Goal: Task Accomplishment & Management: Manage account settings

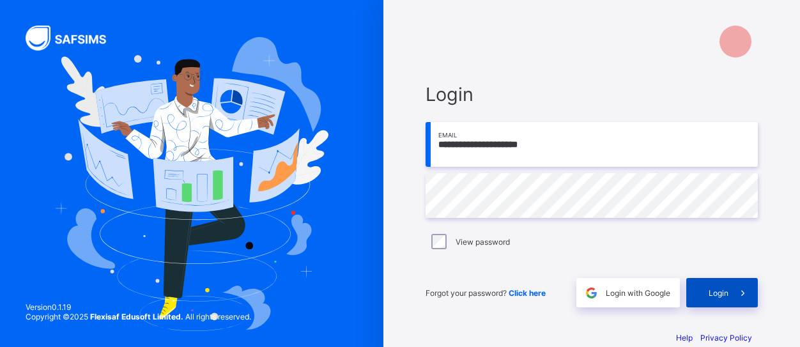
click at [718, 293] on span "Login" at bounding box center [719, 293] width 20 height 10
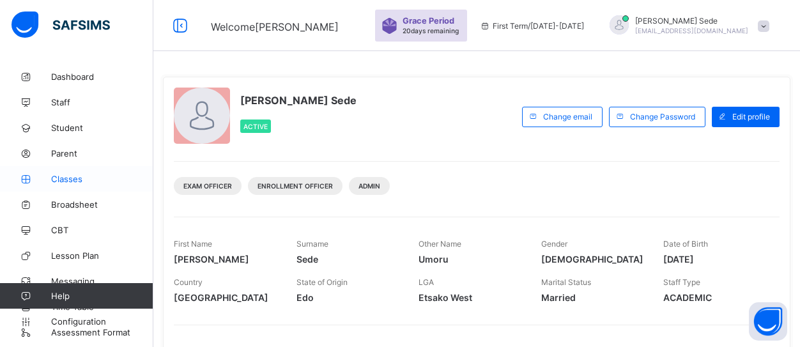
click at [58, 177] on span "Classes" at bounding box center [102, 179] width 102 height 10
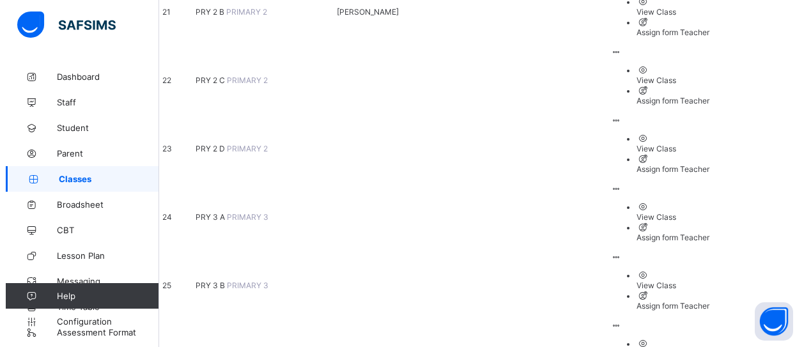
scroll to position [1917, 0]
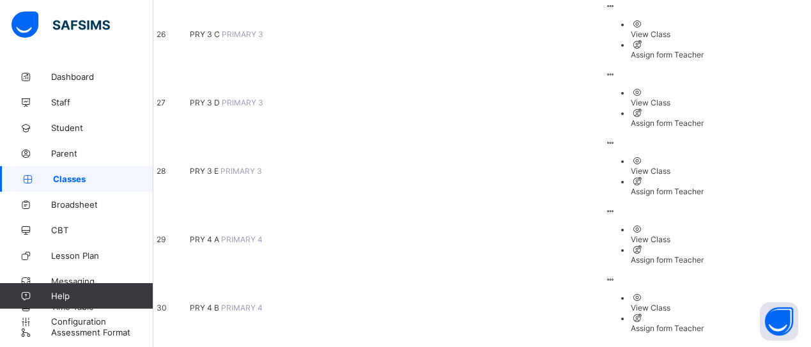
type input "*"
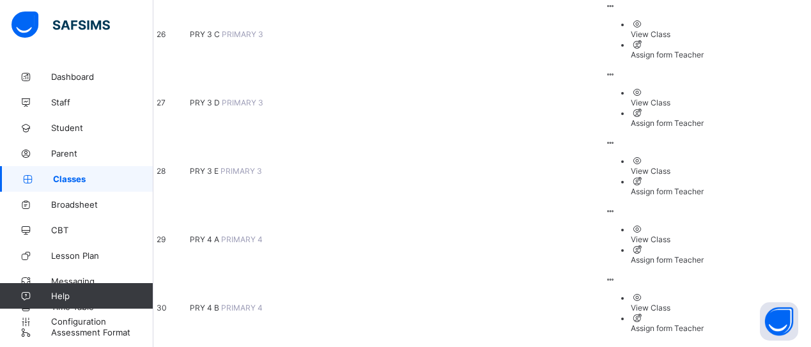
type input "*****"
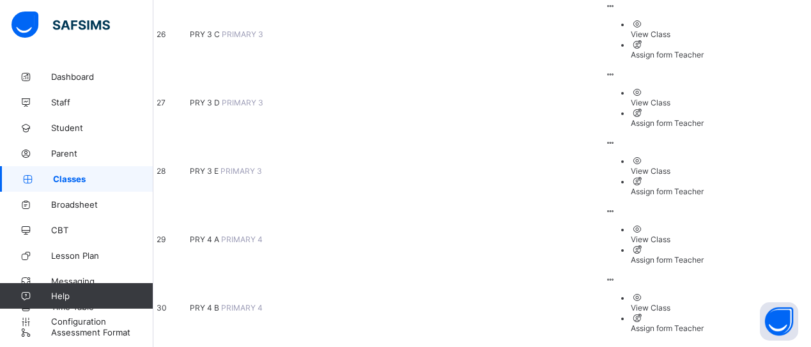
drag, startPoint x: 510, startPoint y: 74, endPoint x: 183, endPoint y: 105, distance: 328.6
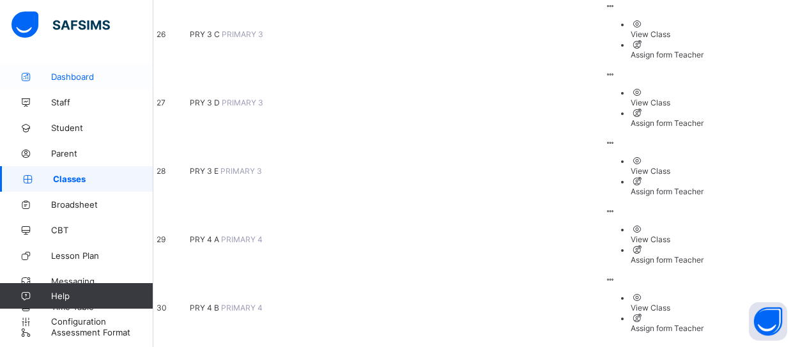
click at [70, 75] on span "Dashboard" at bounding box center [102, 77] width 102 height 10
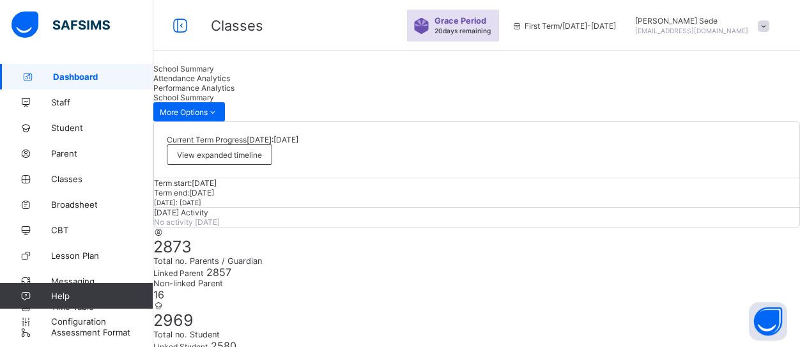
click at [59, 104] on span "Staff" at bounding box center [102, 102] width 102 height 10
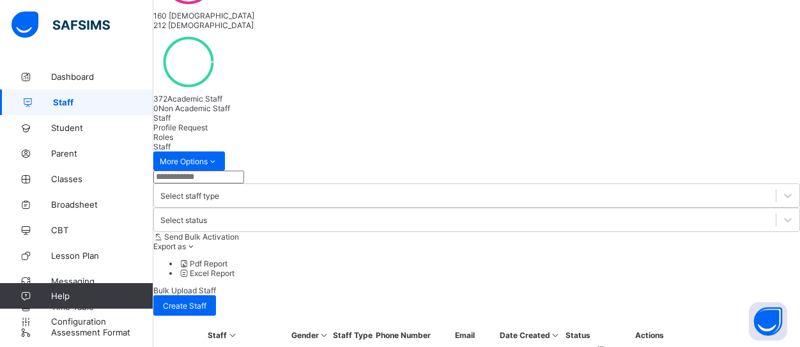
scroll to position [217, 0]
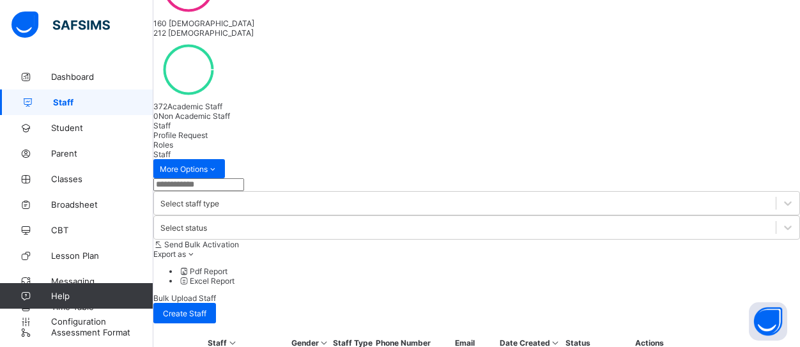
click at [213, 178] on input "text" at bounding box center [198, 184] width 91 height 13
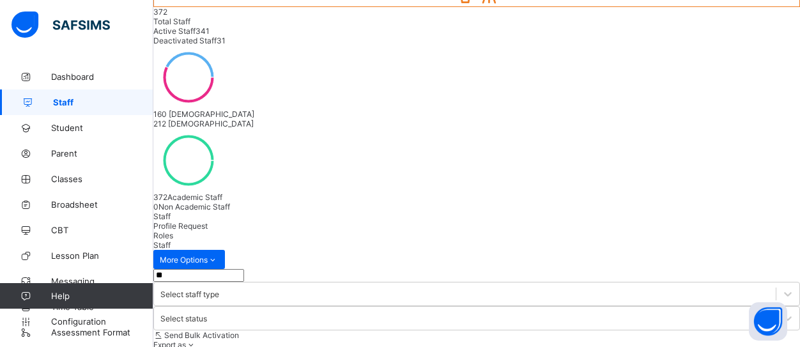
type input "*"
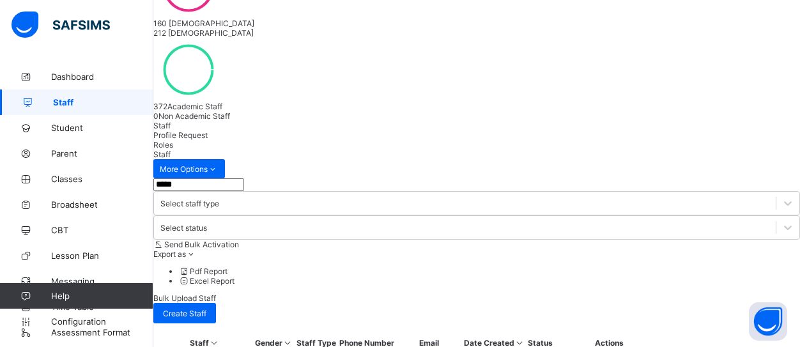
type input "*****"
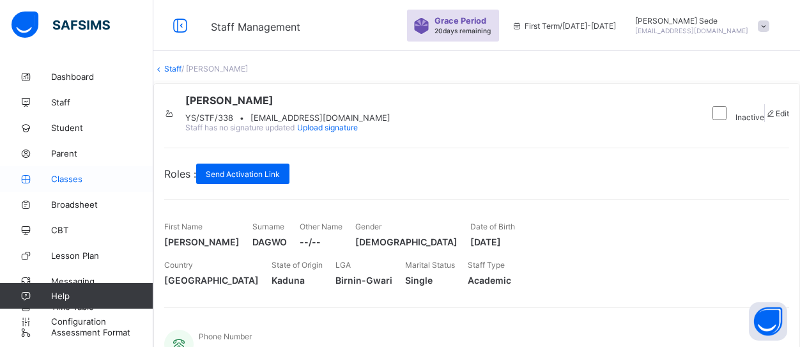
click at [70, 178] on span "Classes" at bounding box center [102, 179] width 102 height 10
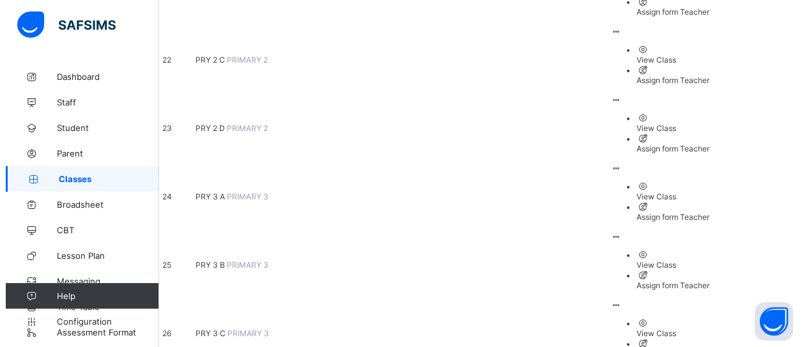
scroll to position [1917, 0]
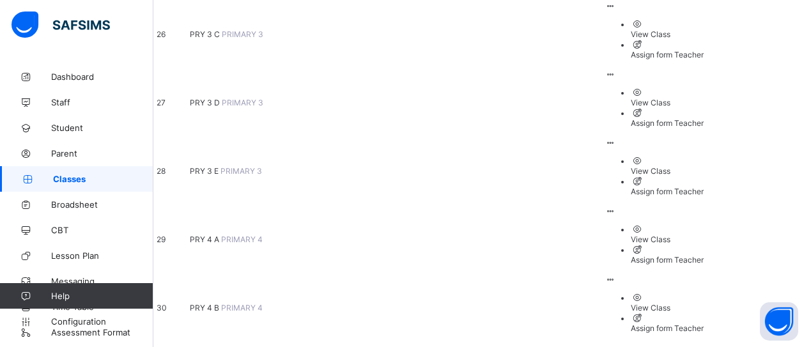
type input "*****"
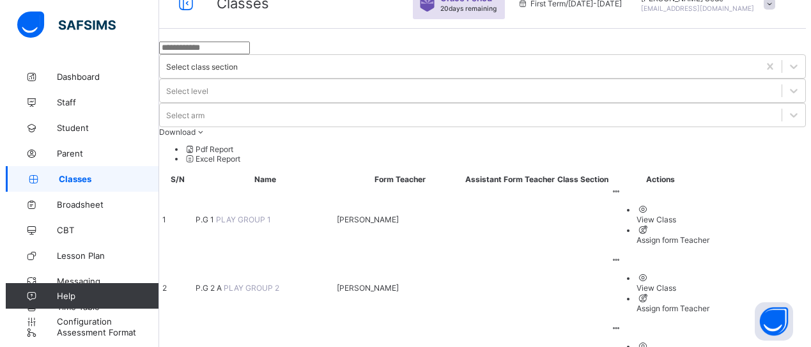
scroll to position [1917, 0]
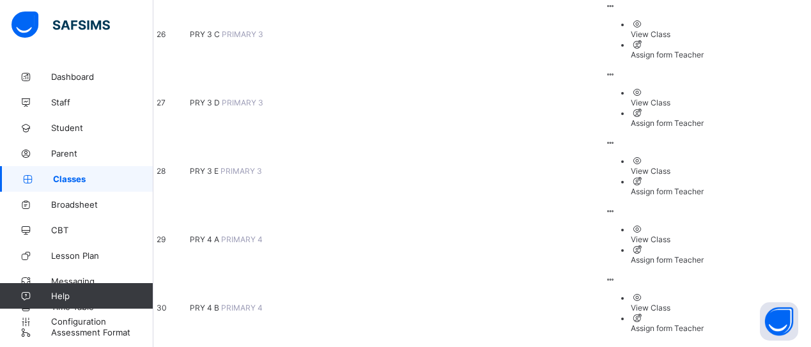
type input "*****"
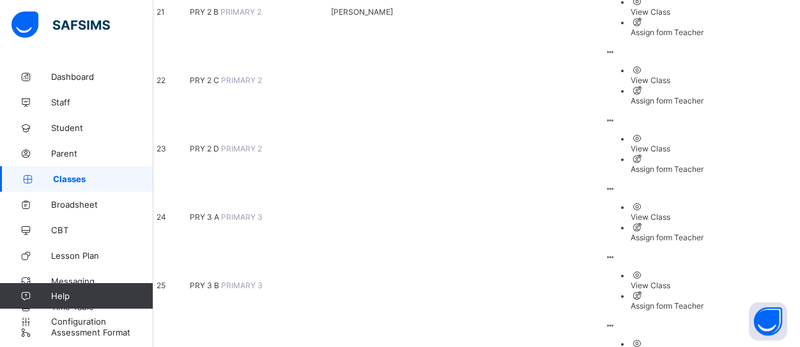
scroll to position [1917, 0]
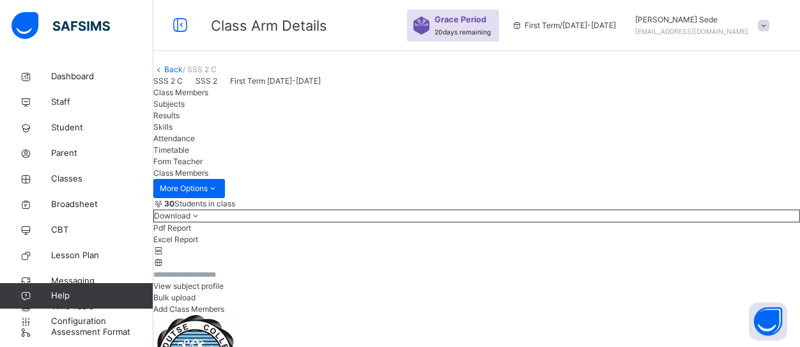
scroll to position [320, 0]
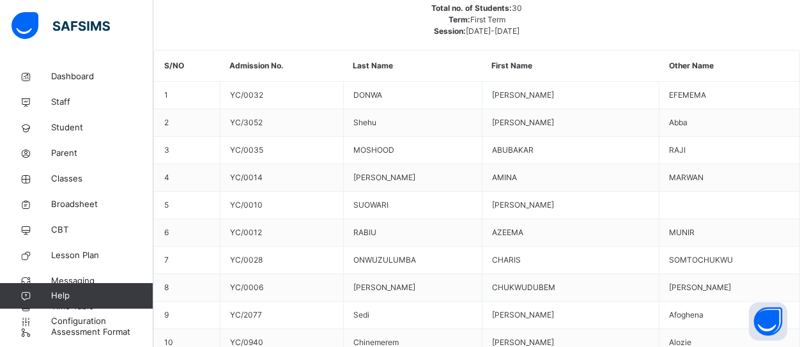
scroll to position [0, 133]
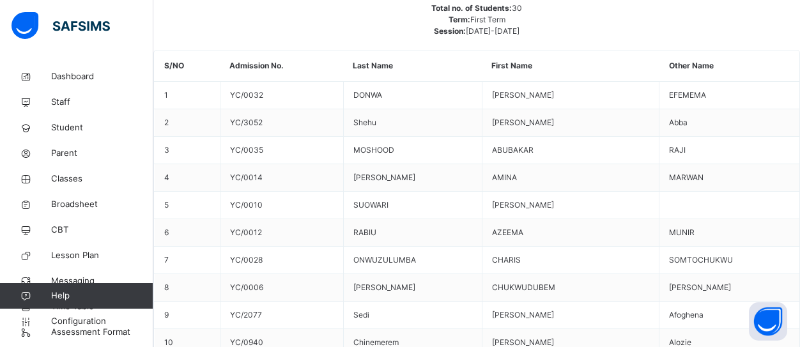
scroll to position [153, 0]
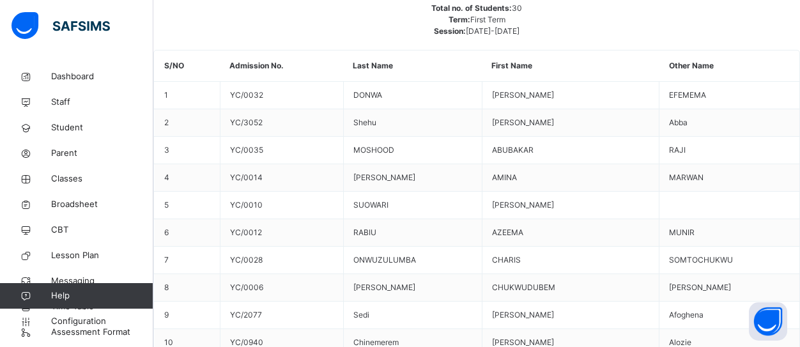
scroll to position [409, 1150]
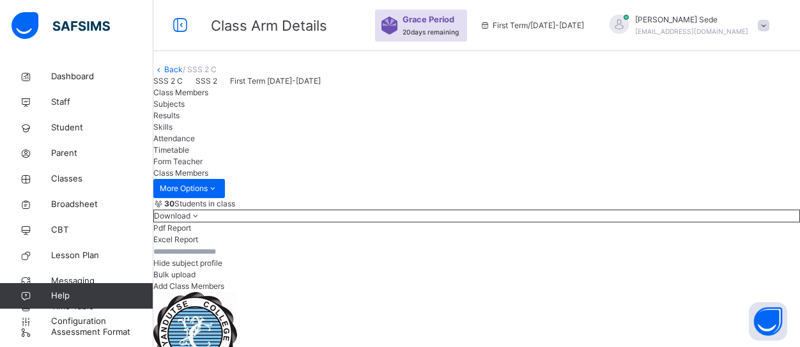
scroll to position [320, 0]
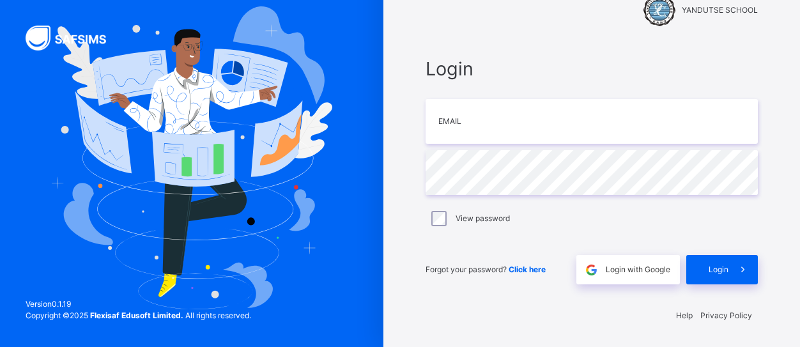
type input "**********"
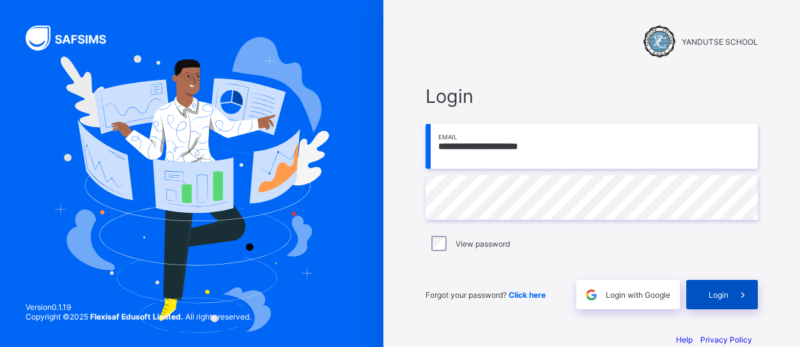
drag, startPoint x: 730, startPoint y: 291, endPoint x: 743, endPoint y: 299, distance: 14.4
click at [729, 291] on span "Login" at bounding box center [719, 295] width 20 height 10
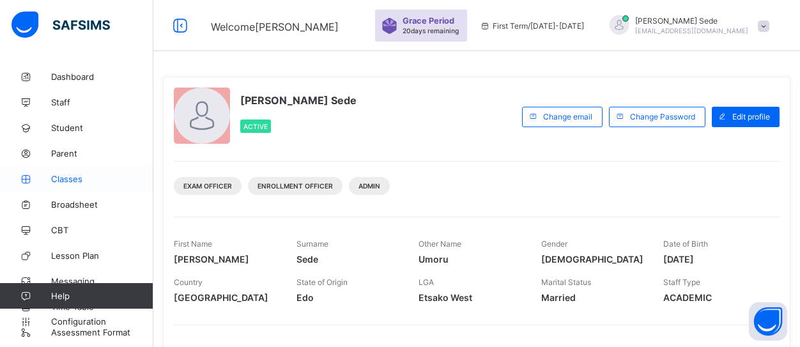
click at [53, 175] on span "Classes" at bounding box center [102, 179] width 102 height 10
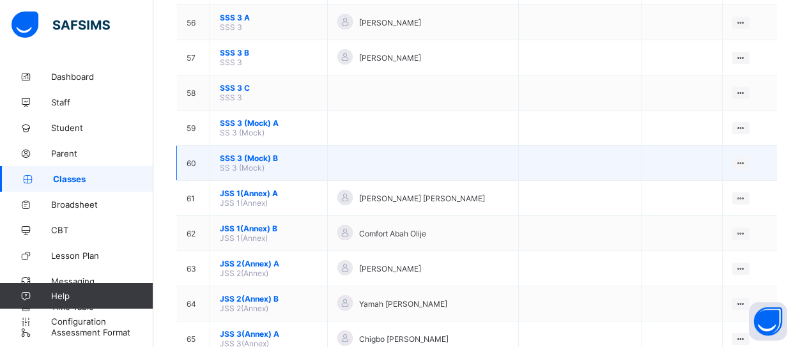
scroll to position [1759, 0]
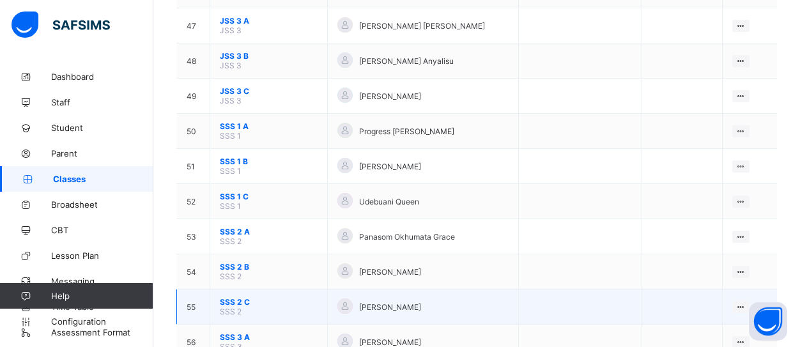
click at [233, 301] on span "SSS 2 C" at bounding box center [269, 302] width 98 height 10
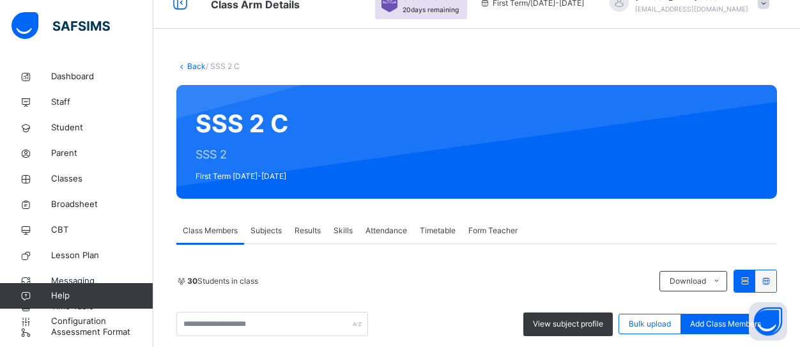
scroll to position [1426, 0]
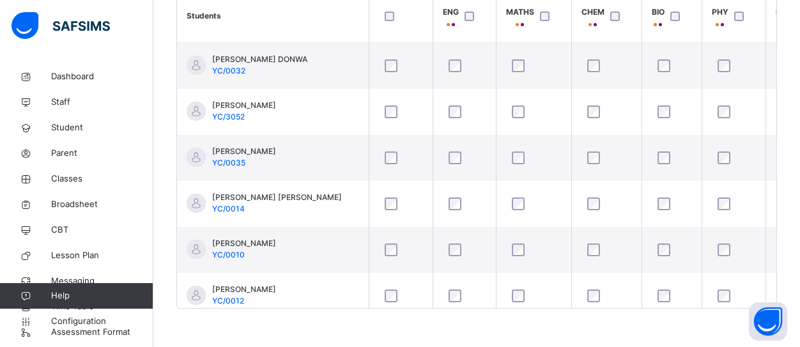
scroll to position [0, 0]
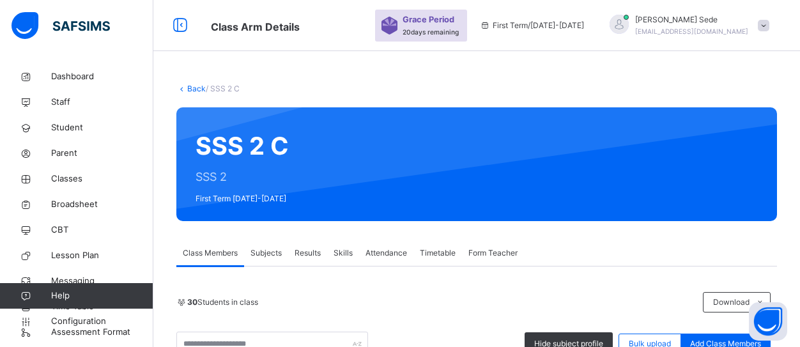
click at [208, 254] on span "Class Members" at bounding box center [210, 253] width 55 height 12
click at [190, 88] on link "Back" at bounding box center [196, 89] width 19 height 10
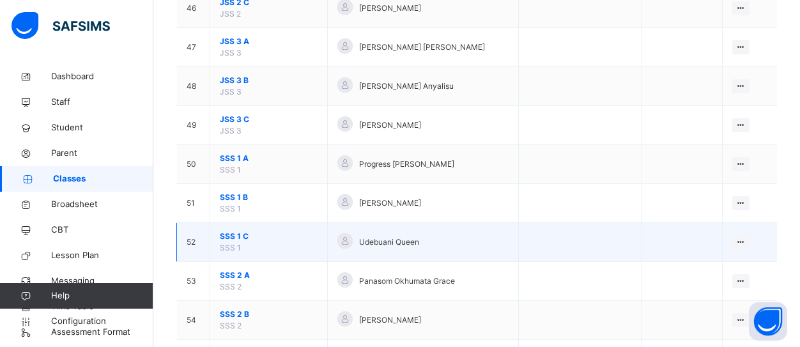
scroll to position [2237, 0]
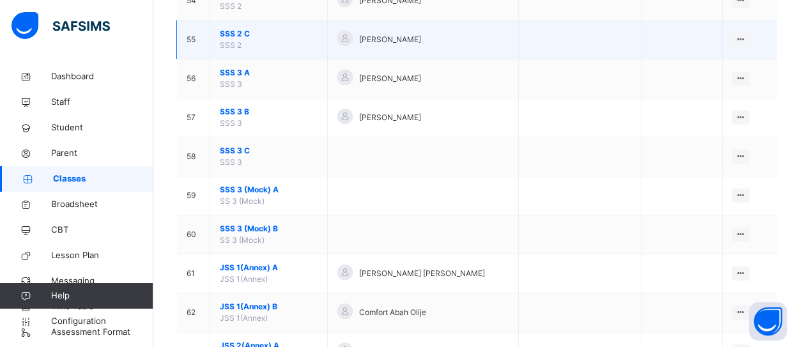
click at [225, 34] on span "SSS 2 C" at bounding box center [269, 34] width 98 height 12
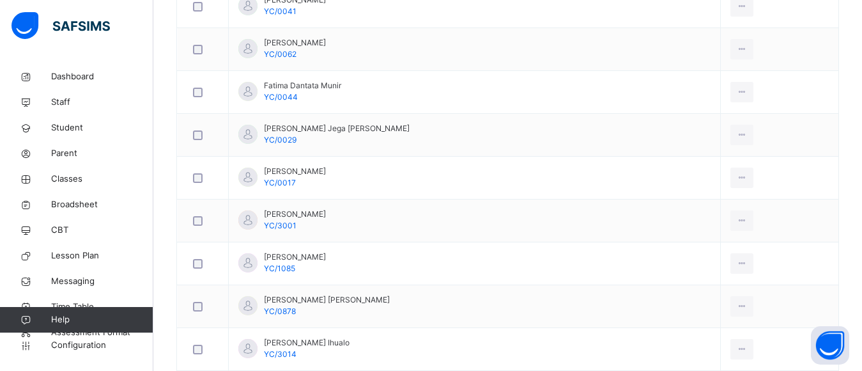
scroll to position [864, 0]
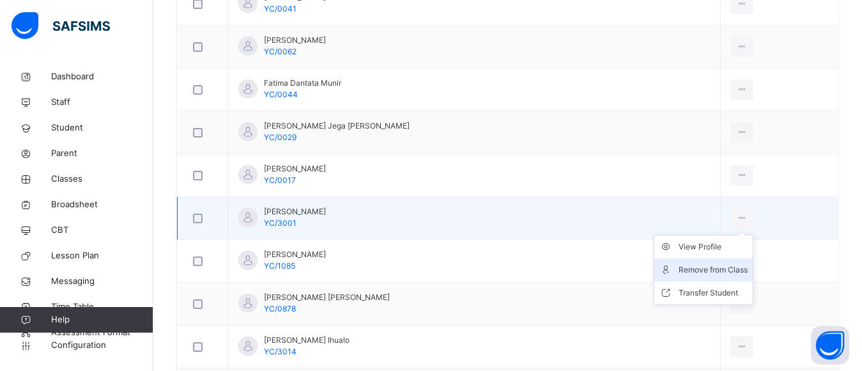
click at [715, 269] on div "Remove from Class" at bounding box center [713, 269] width 69 height 13
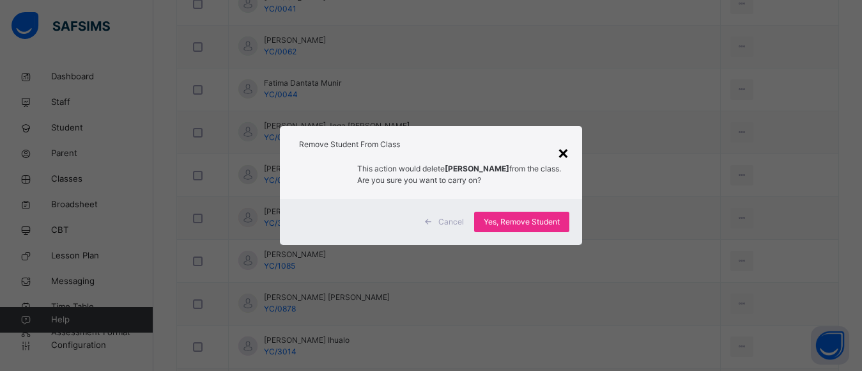
click at [562, 152] on div "×" at bounding box center [563, 152] width 12 height 27
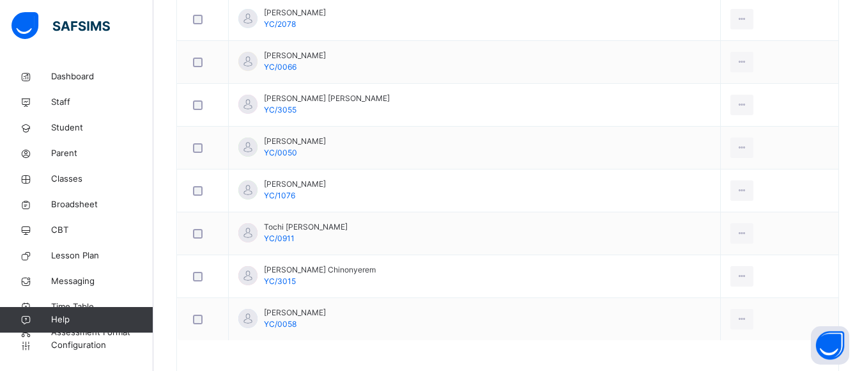
scroll to position [1043, 0]
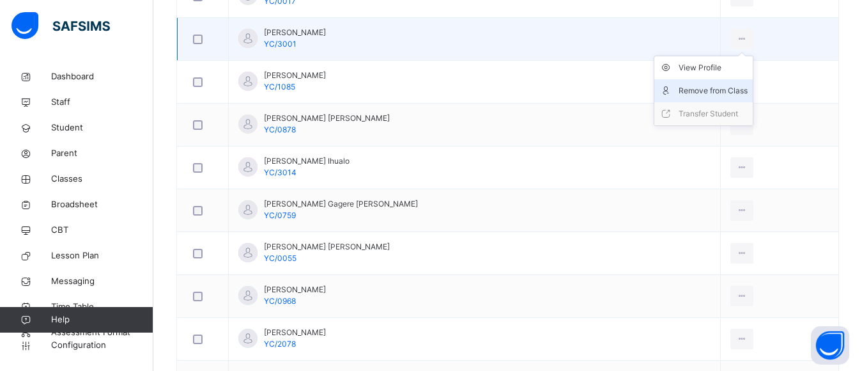
click at [715, 92] on div "Remove from Class" at bounding box center [713, 90] width 69 height 13
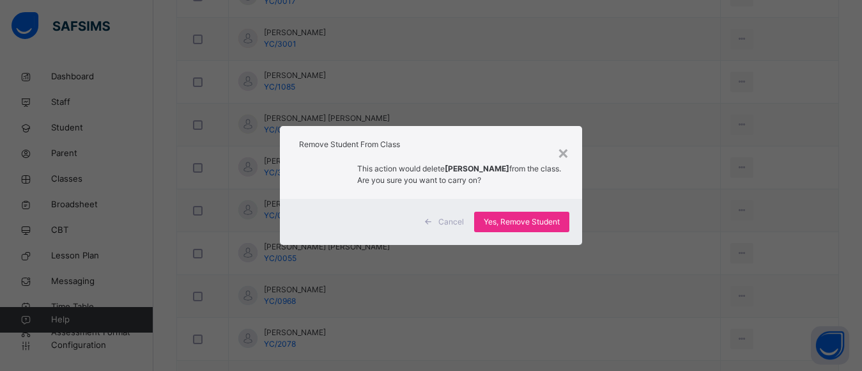
drag, startPoint x: 546, startPoint y: 221, endPoint x: 587, endPoint y: 219, distance: 41.0
click at [550, 220] on span "Yes, Remove Student" at bounding box center [522, 222] width 76 height 12
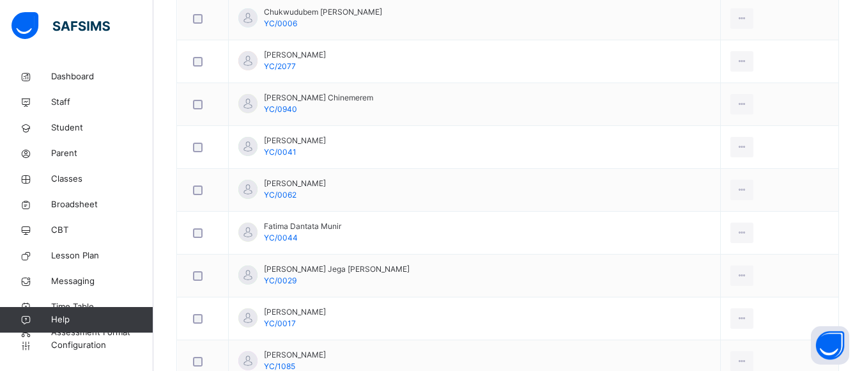
scroll to position [1040, 0]
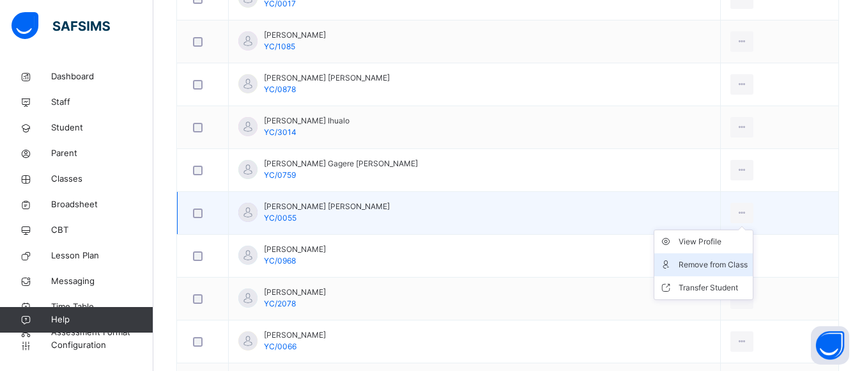
click at [725, 265] on div "Remove from Class" at bounding box center [713, 264] width 69 height 13
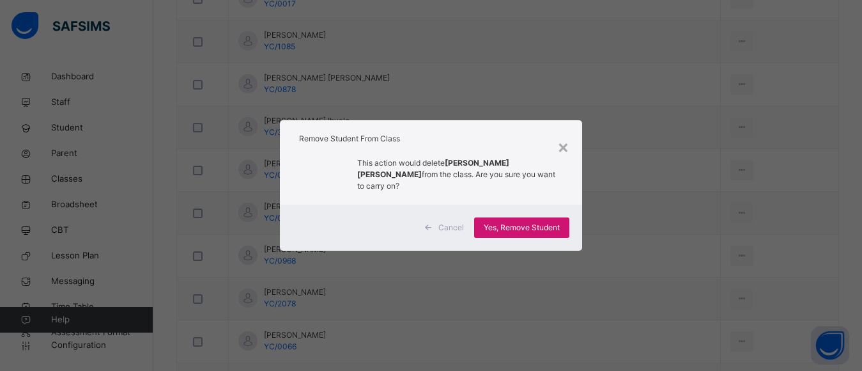
click at [539, 222] on span "Yes, Remove Student" at bounding box center [522, 228] width 76 height 12
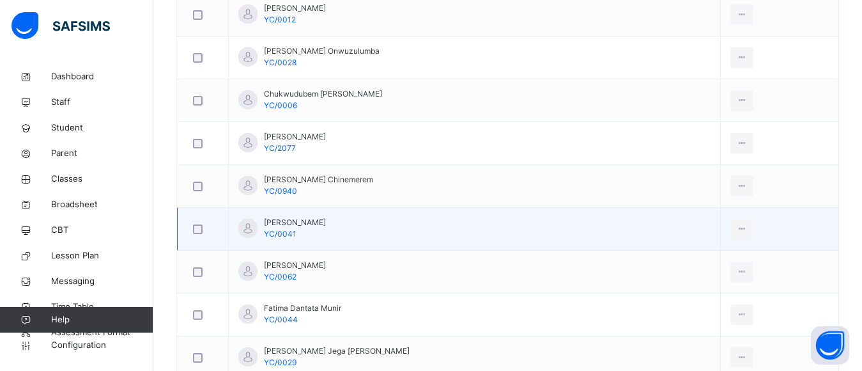
scroll to position [959, 0]
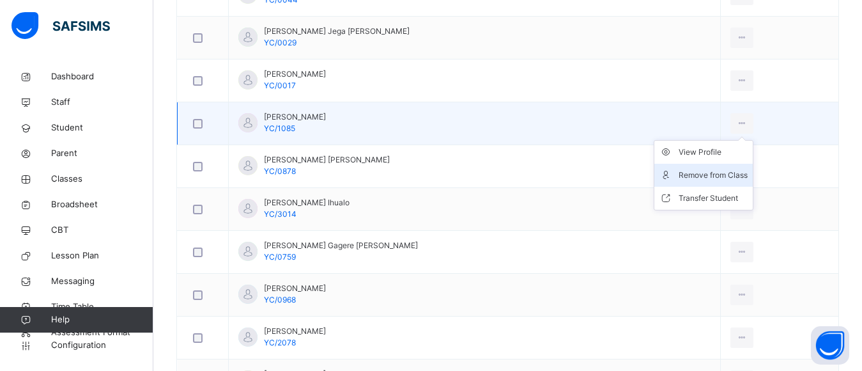
click at [716, 174] on div "Remove from Class" at bounding box center [713, 175] width 69 height 13
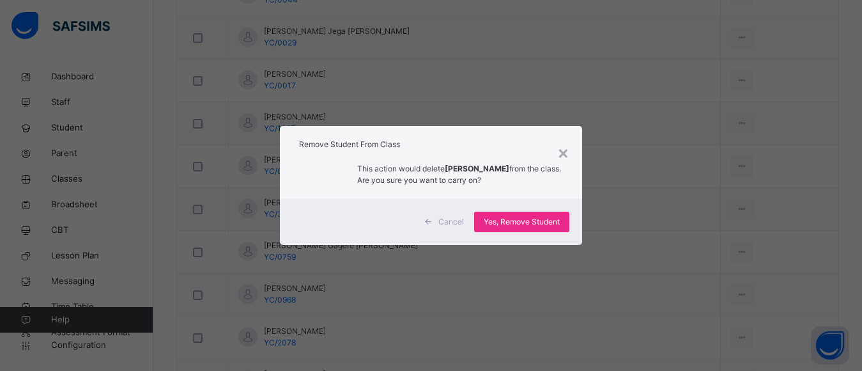
click at [527, 220] on span "Yes, Remove Student" at bounding box center [522, 222] width 76 height 12
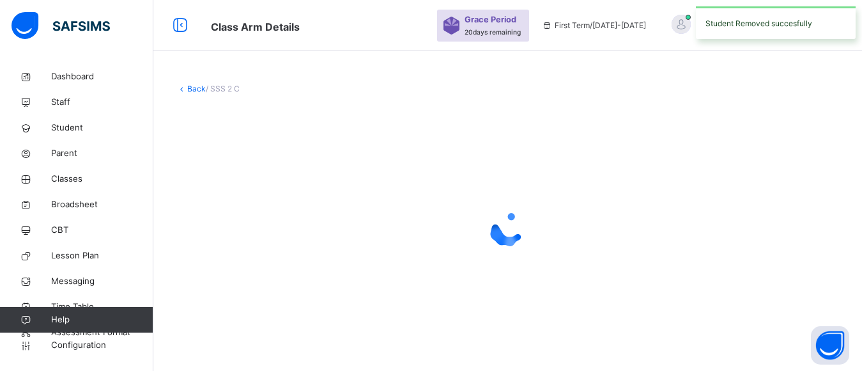
scroll to position [0, 0]
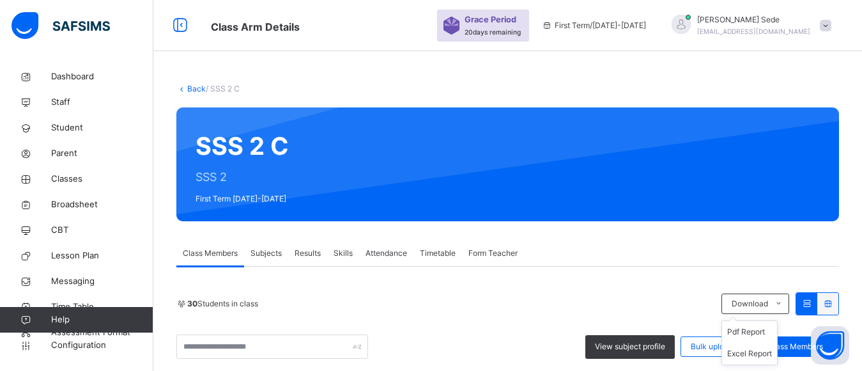
click at [758, 330] on li "Pdf Report" at bounding box center [749, 332] width 55 height 22
click at [753, 331] on li "Pdf Report" at bounding box center [749, 332] width 55 height 22
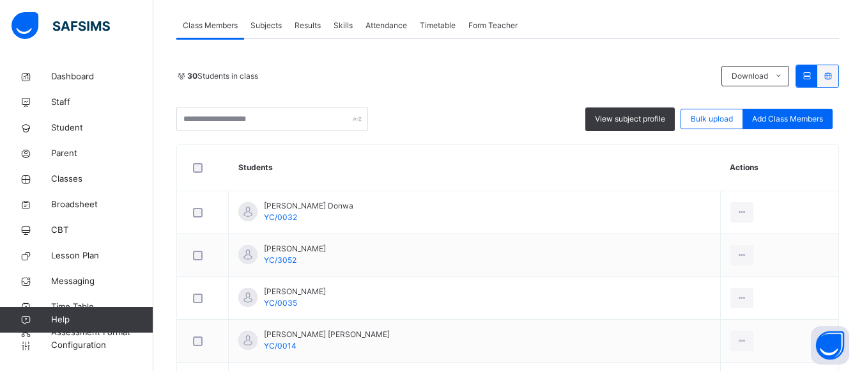
scroll to position [222, 0]
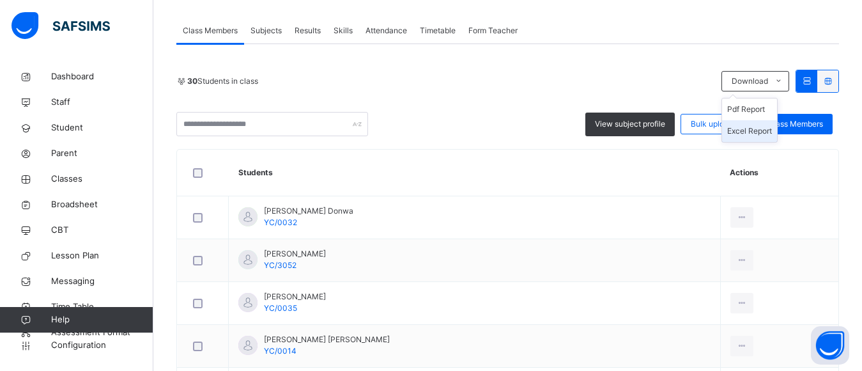
click at [764, 132] on li "Excel Report" at bounding box center [749, 131] width 55 height 22
click at [755, 109] on li "Pdf Report" at bounding box center [749, 109] width 55 height 22
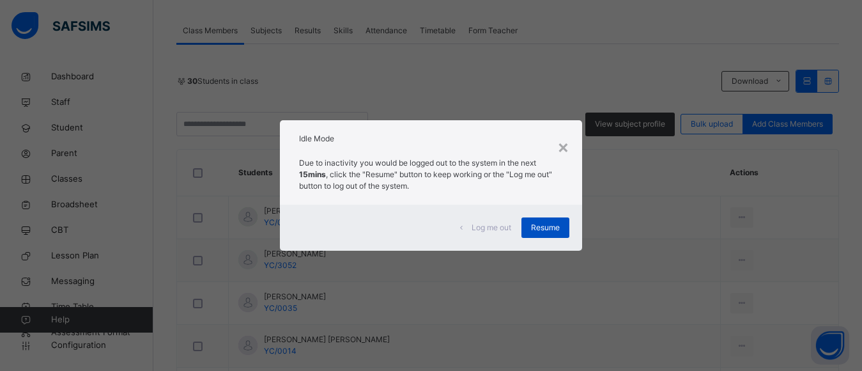
click at [558, 228] on span "Resume" at bounding box center [545, 228] width 29 height 12
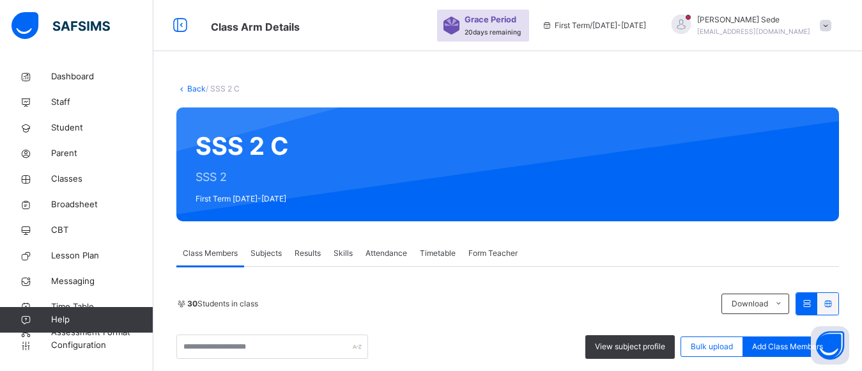
click at [199, 91] on link "Back" at bounding box center [196, 89] width 19 height 10
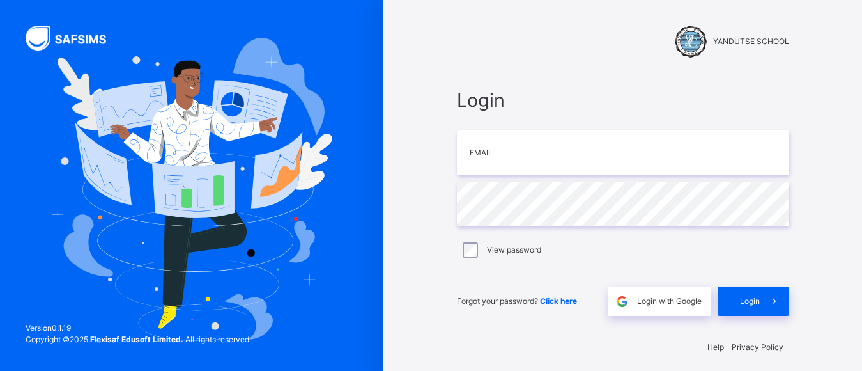
type input "**********"
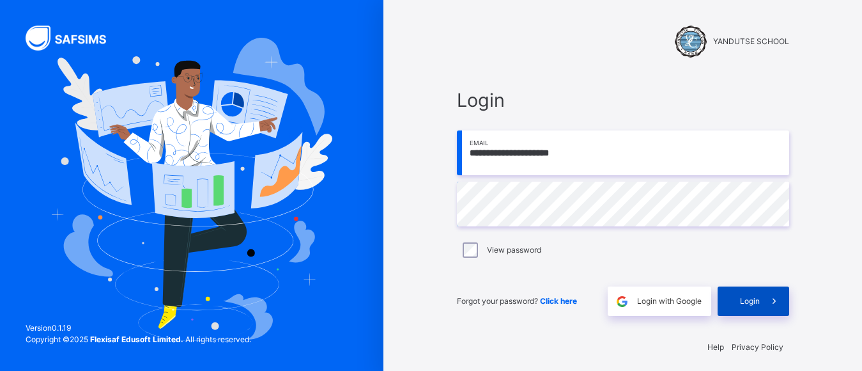
click at [769, 301] on span at bounding box center [774, 300] width 29 height 29
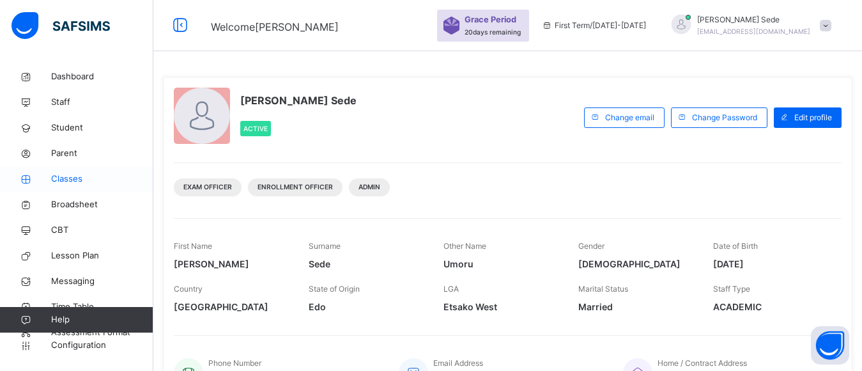
click at [63, 177] on span "Classes" at bounding box center [102, 179] width 102 height 13
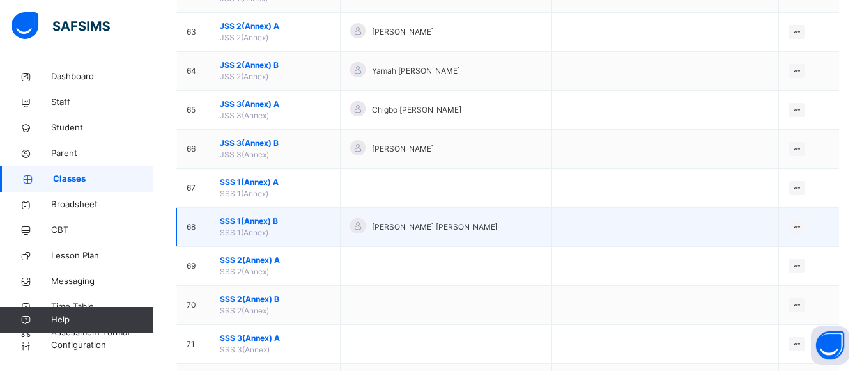
scroll to position [2237, 0]
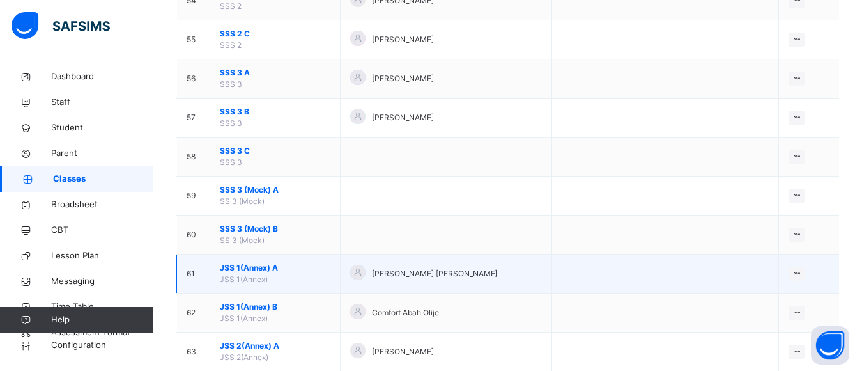
click at [243, 268] on span "JSS 1(Annex) A" at bounding box center [275, 268] width 111 height 12
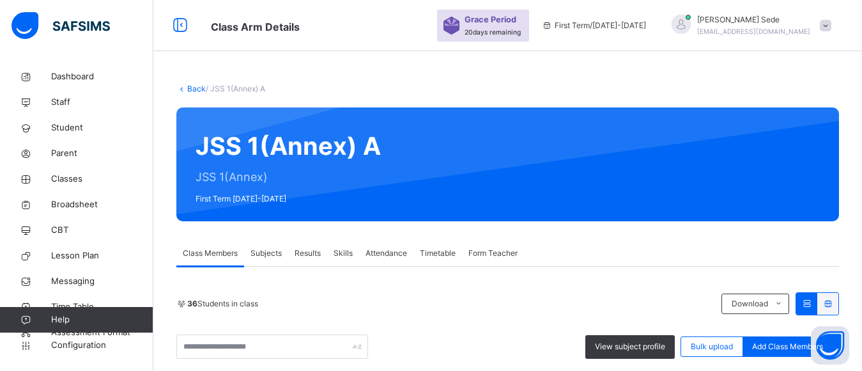
scroll to position [320, 0]
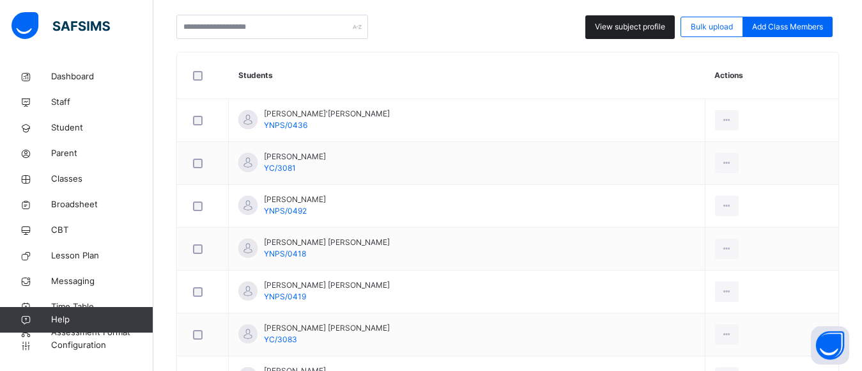
click at [626, 27] on span "View subject profile" at bounding box center [630, 27] width 70 height 12
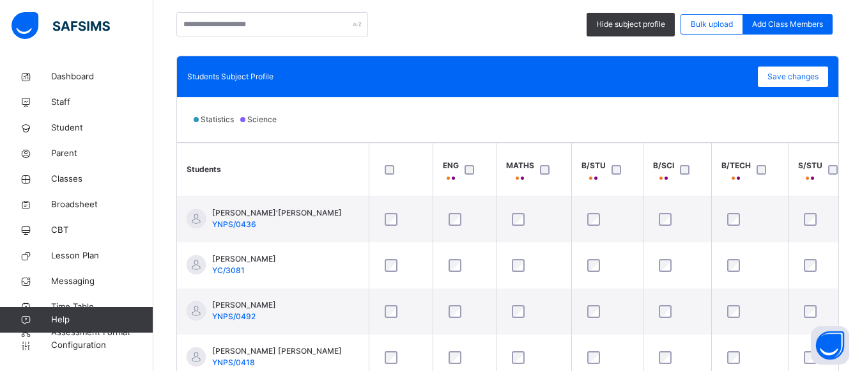
scroll to position [0, 0]
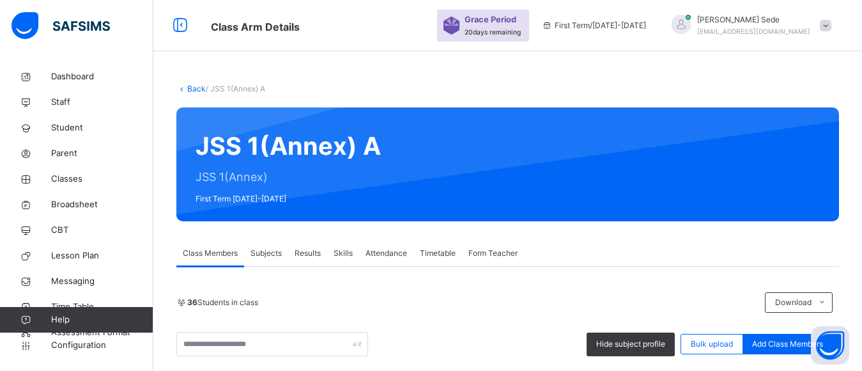
click at [206, 252] on span "Class Members" at bounding box center [210, 253] width 55 height 12
click at [194, 90] on link "Back" at bounding box center [196, 89] width 19 height 10
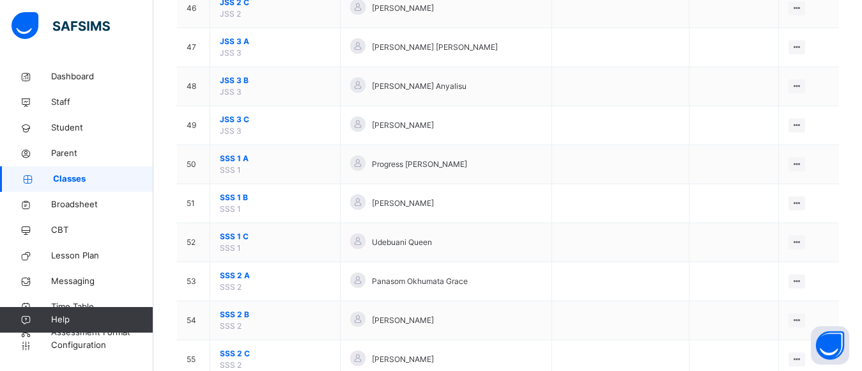
scroll to position [2237, 0]
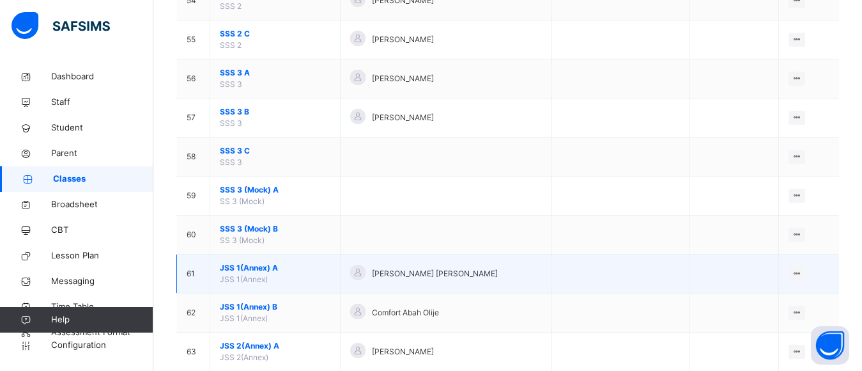
click at [251, 267] on span "JSS 1(Annex) A" at bounding box center [275, 268] width 111 height 12
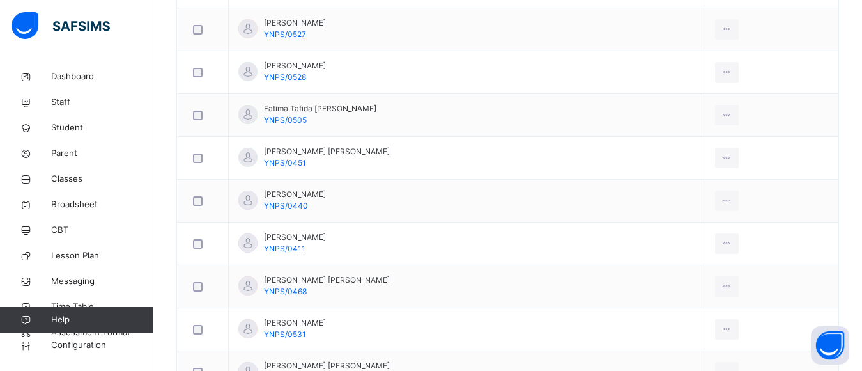
scroll to position [1278, 0]
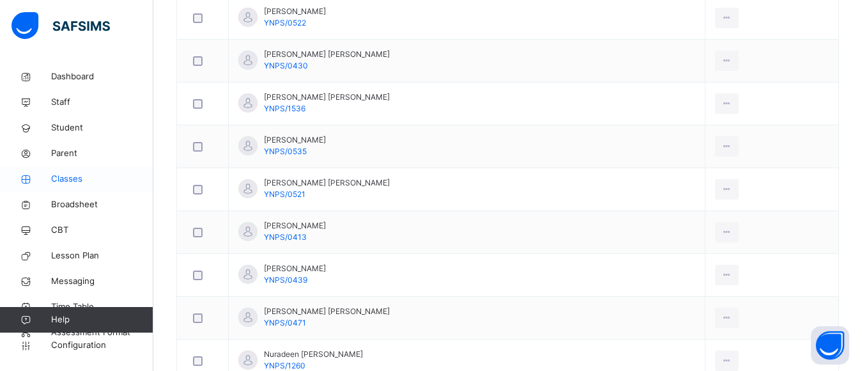
click at [70, 180] on span "Classes" at bounding box center [102, 179] width 102 height 13
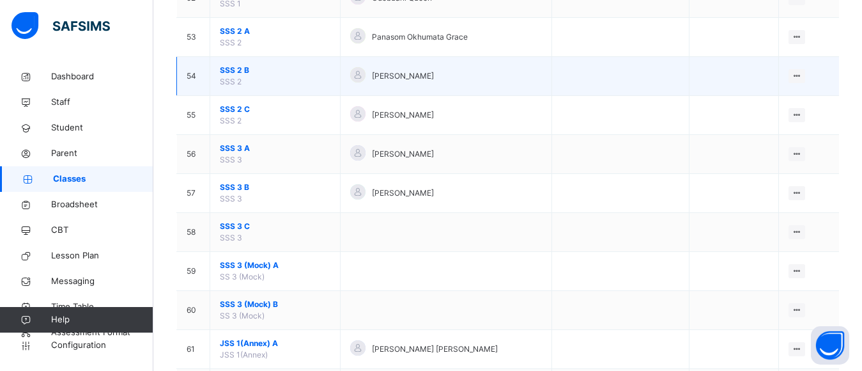
scroll to position [2160, 0]
click at [231, 72] on span "SSS 2 B" at bounding box center [275, 72] width 111 height 12
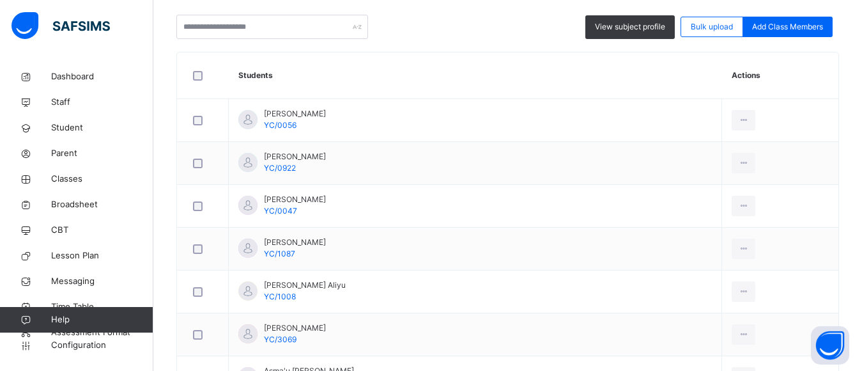
scroll to position [320, 0]
click at [648, 27] on span "View subject profile" at bounding box center [630, 27] width 70 height 12
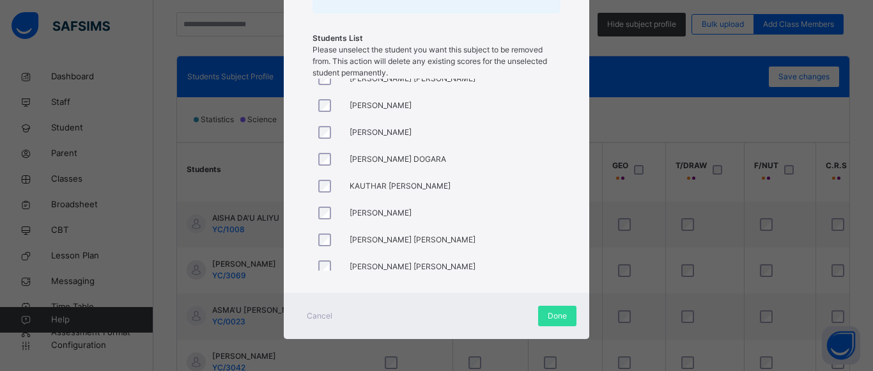
scroll to position [479, 0]
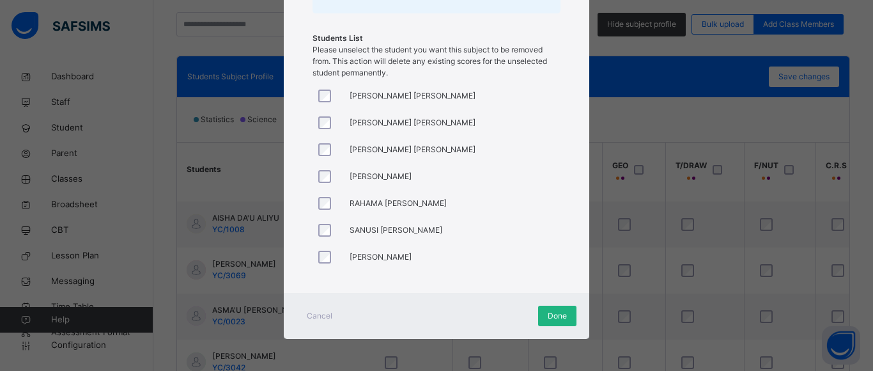
click at [558, 318] on span "Done" at bounding box center [557, 316] width 19 height 12
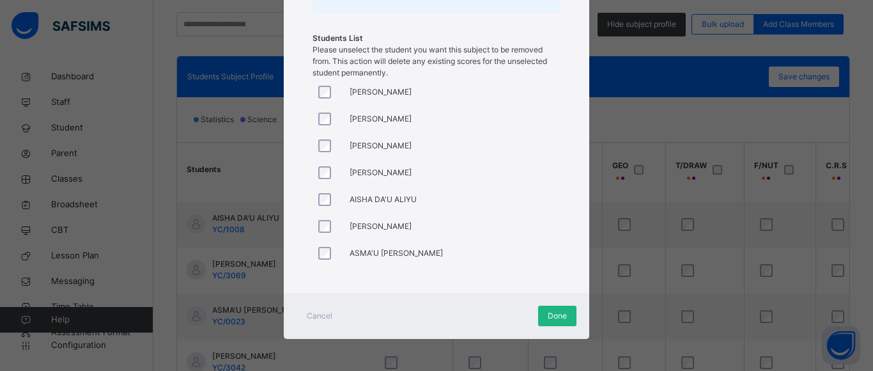
click at [560, 316] on span "Done" at bounding box center [557, 316] width 19 height 12
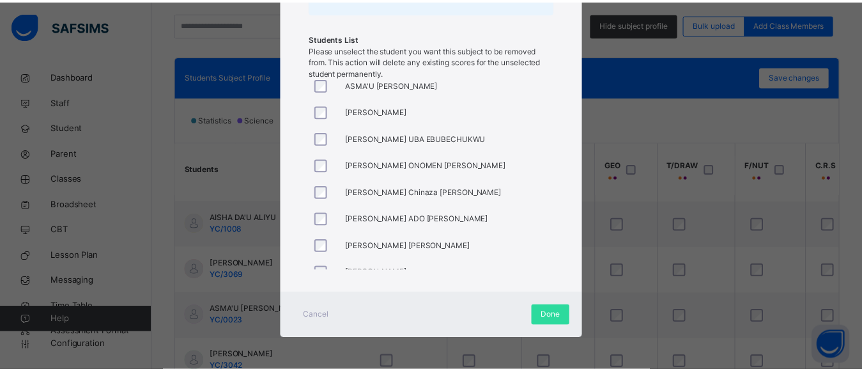
scroll to position [0, 0]
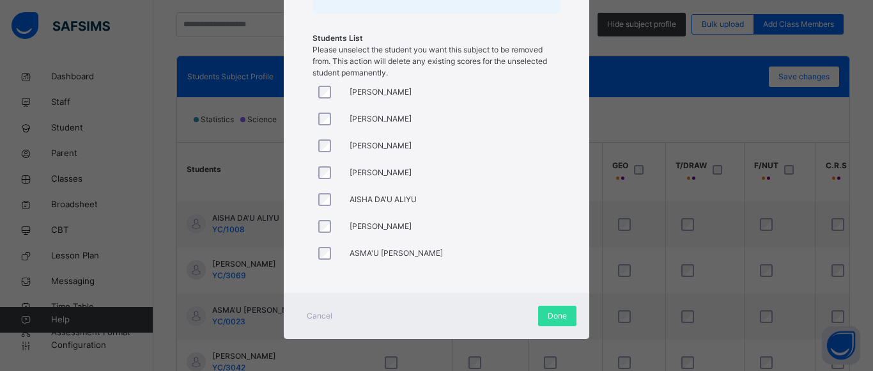
click at [609, 116] on div "× GEOGRAPHY Unassign Subject Are you sure you want to unassign "GEOGRAPHY" for …" at bounding box center [436, 185] width 873 height 371
click at [633, 130] on div "× GEOGRAPHY Unassign Subject Are you sure you want to unassign "GEOGRAPHY" for …" at bounding box center [436, 185] width 873 height 371
click at [558, 311] on span "Done" at bounding box center [557, 316] width 19 height 12
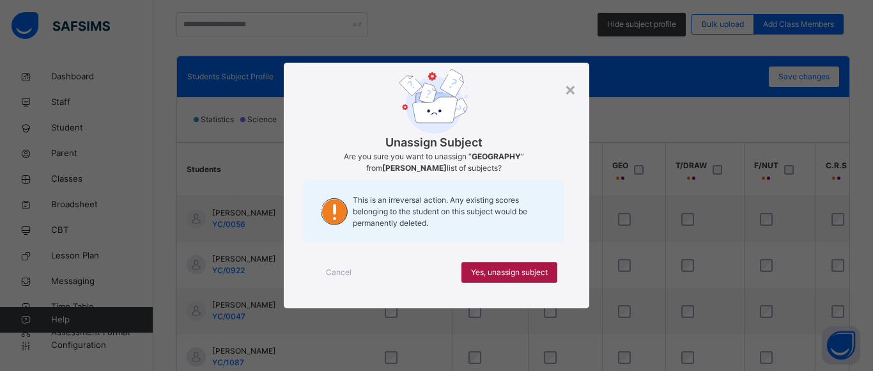
click at [537, 274] on span "Yes, unassign subject" at bounding box center [509, 273] width 77 height 12
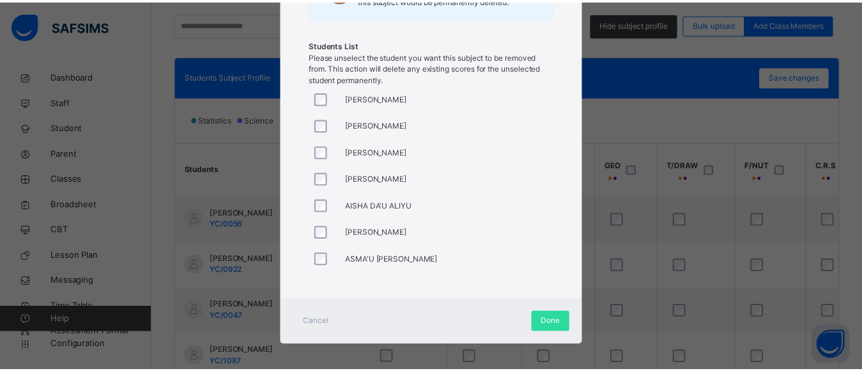
scroll to position [226, 0]
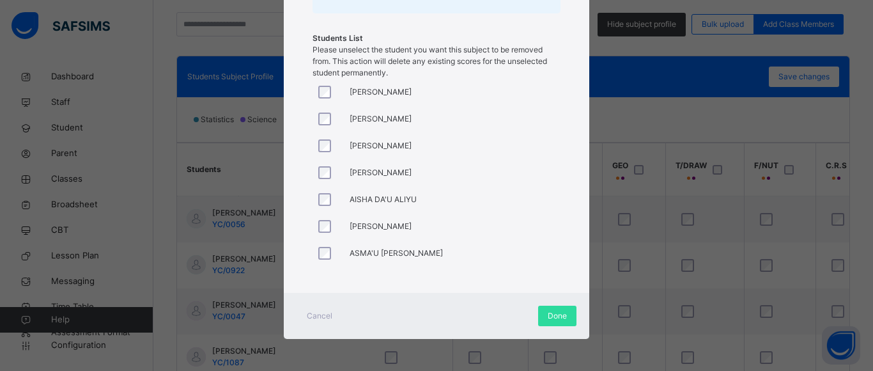
click at [654, 123] on div "× GEOGRAPHY Unassign Subject Are you sure you want to unassign "GEOGRAPHY" for …" at bounding box center [436, 185] width 873 height 371
click at [560, 311] on span "Done" at bounding box center [557, 316] width 19 height 12
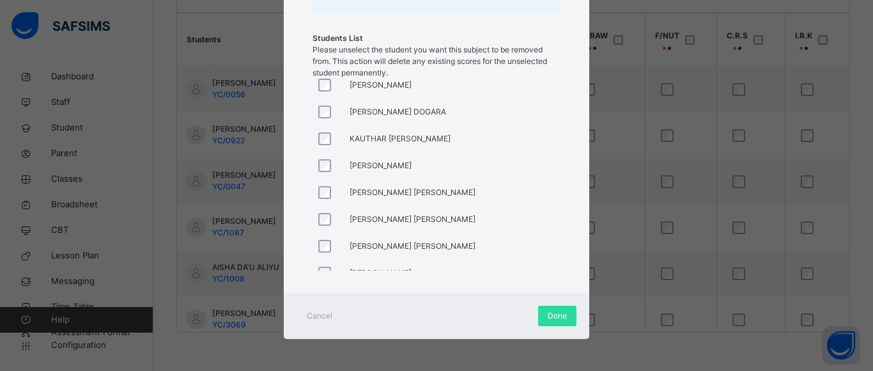
scroll to position [383, 0]
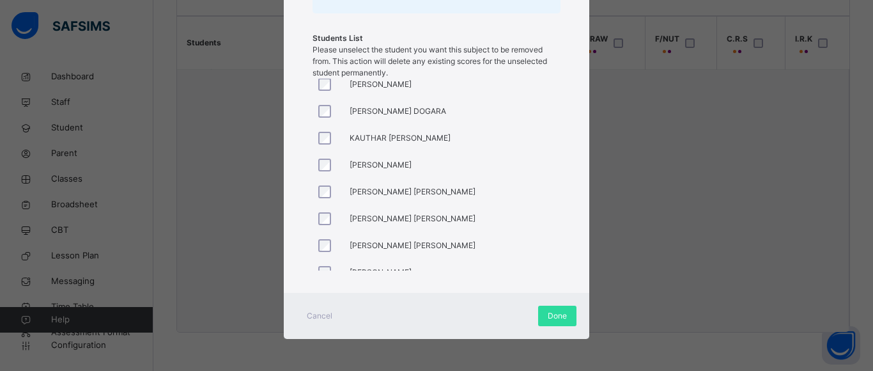
click at [321, 226] on div at bounding box center [328, 218] width 31 height 27
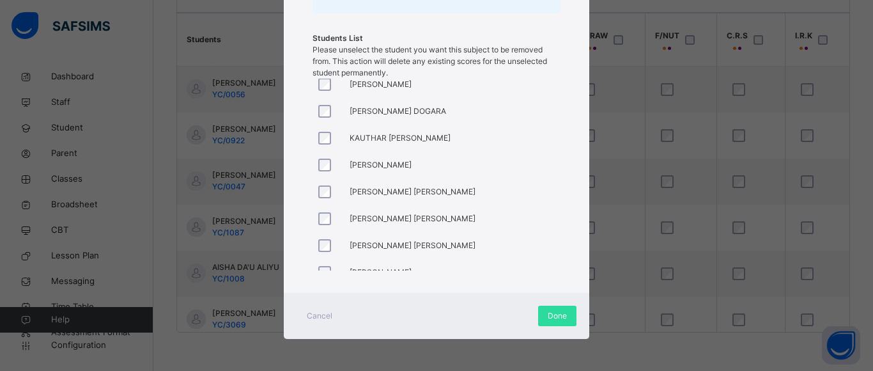
scroll to position [479, 0]
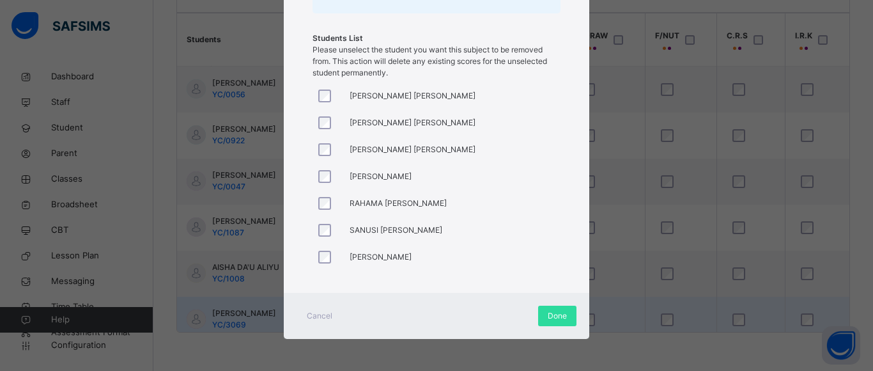
drag, startPoint x: 545, startPoint y: 316, endPoint x: 551, endPoint y: 320, distance: 7.1
click at [548, 316] on span "Done" at bounding box center [557, 316] width 19 height 12
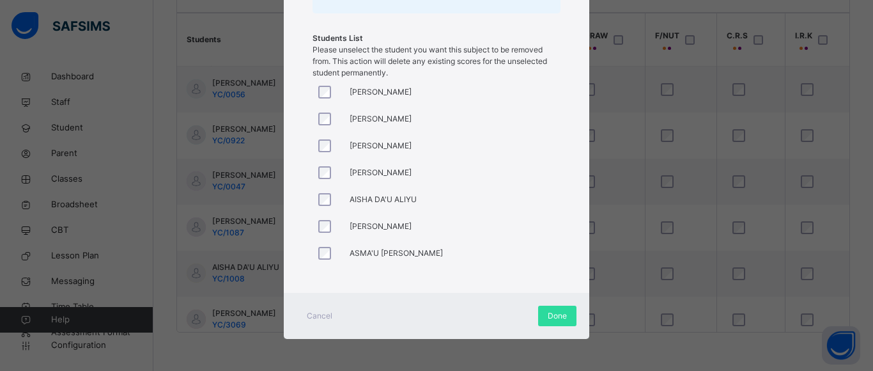
click at [323, 190] on div at bounding box center [328, 199] width 31 height 27
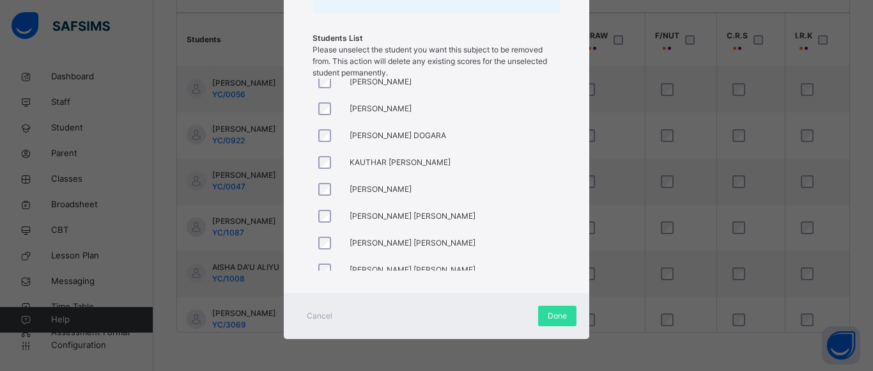
scroll to position [383, 0]
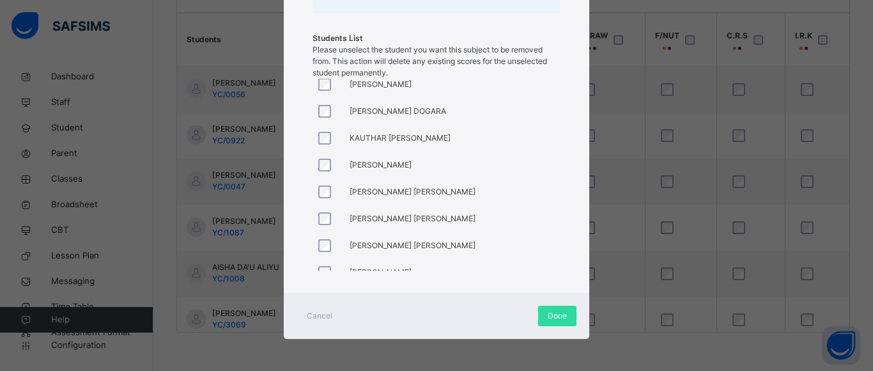
click at [328, 192] on div at bounding box center [328, 191] width 24 height 13
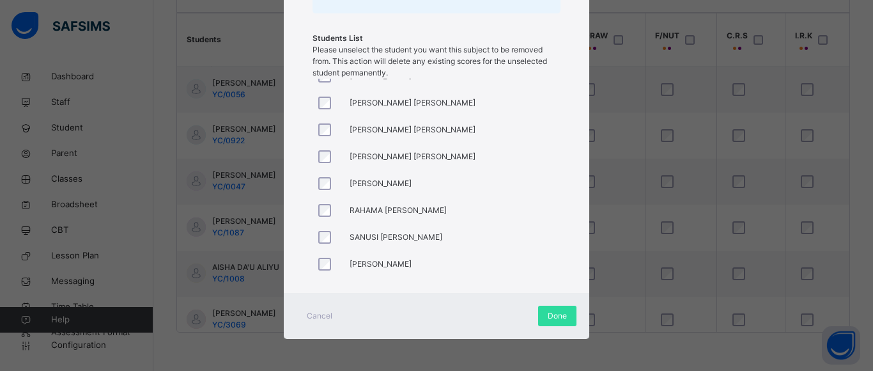
scroll to position [479, 0]
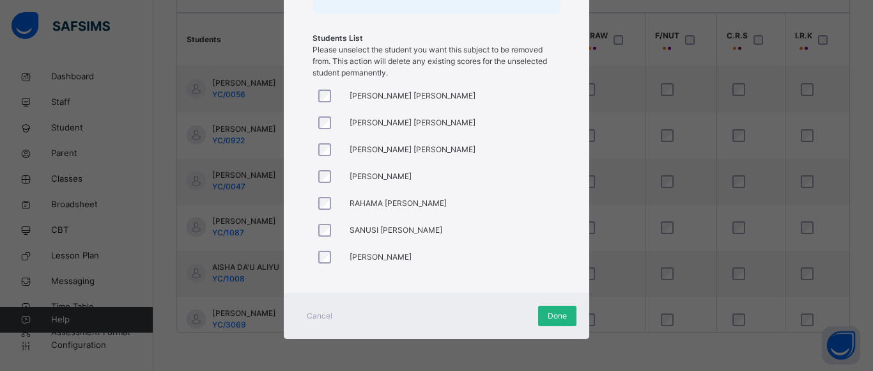
click at [549, 316] on span "Done" at bounding box center [557, 316] width 19 height 12
click at [548, 316] on span "Done" at bounding box center [557, 316] width 19 height 12
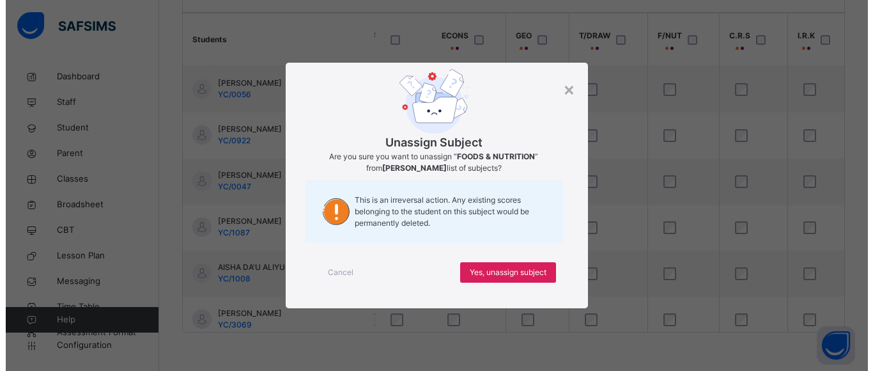
scroll to position [0, 0]
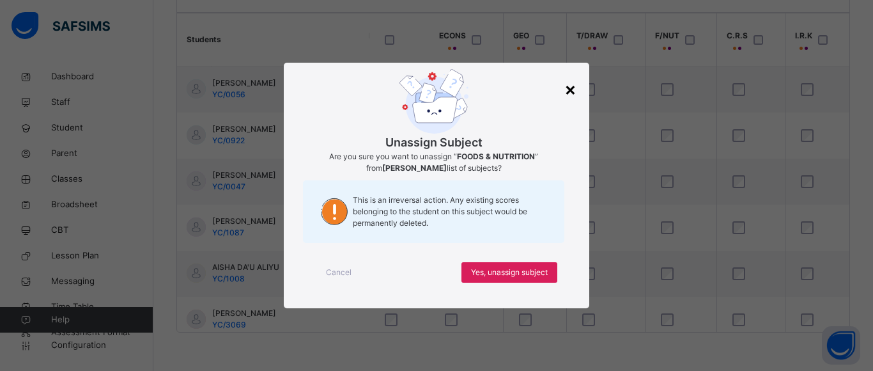
click at [571, 89] on div "×" at bounding box center [570, 88] width 12 height 27
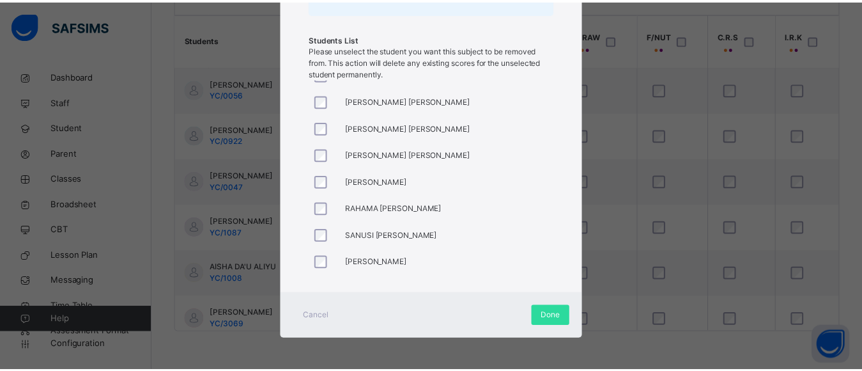
scroll to position [479, 0]
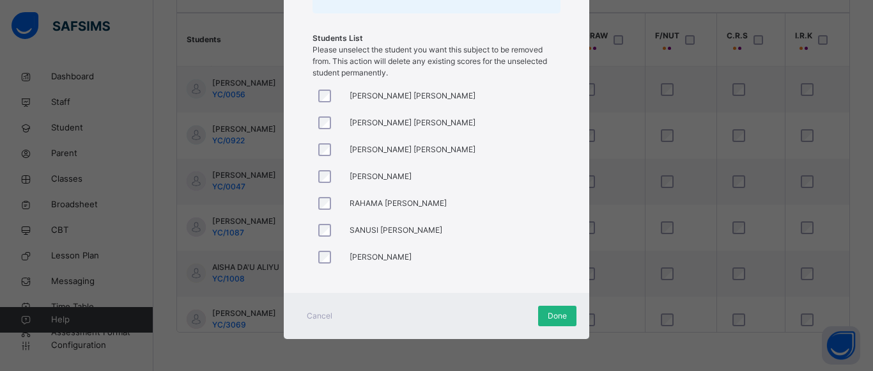
click at [550, 316] on span "Done" at bounding box center [557, 316] width 19 height 12
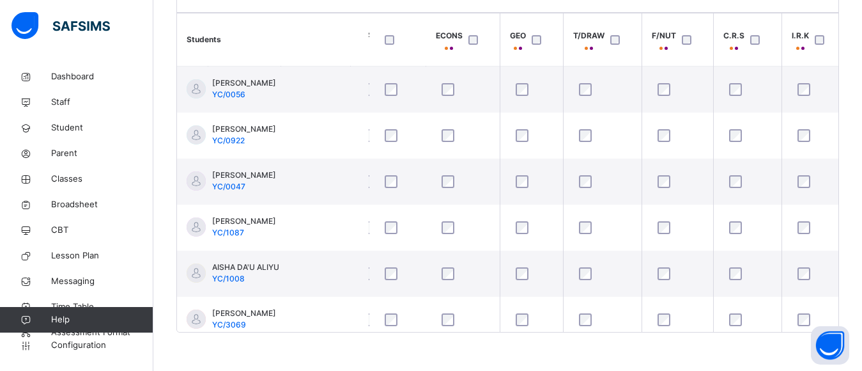
drag, startPoint x: 298, startPoint y: 344, endPoint x: 528, endPoint y: 385, distance: 233.1
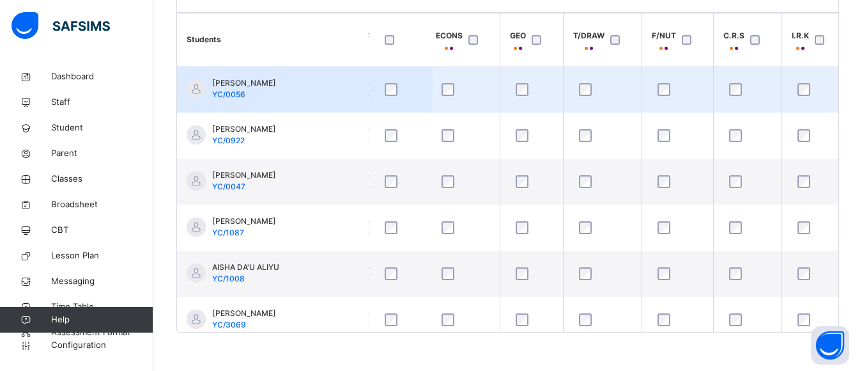
click at [276, 97] on div "ABDULHAKIM ABUBAKAR KABIR YC/0056" at bounding box center [244, 88] width 64 height 23
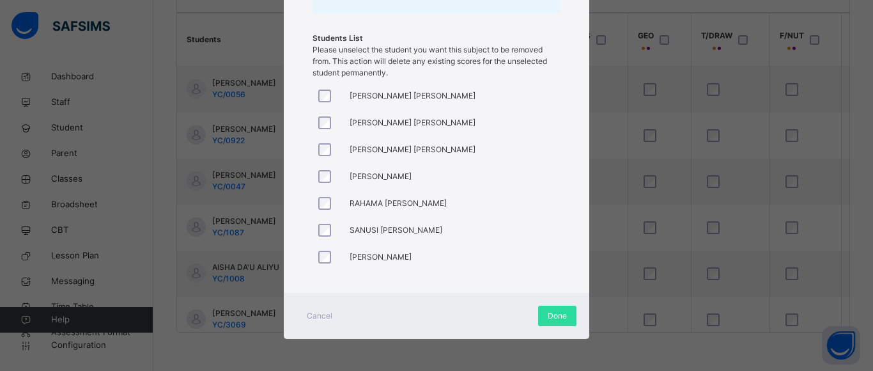
click at [316, 229] on div at bounding box center [328, 230] width 24 height 13
click at [554, 317] on span "Done" at bounding box center [557, 316] width 19 height 12
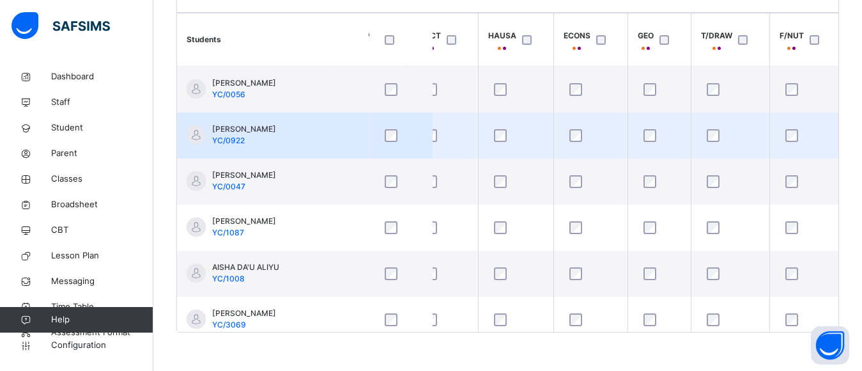
click at [336, 153] on td "Adam Rabiu Munir YC/0922" at bounding box center [273, 135] width 192 height 46
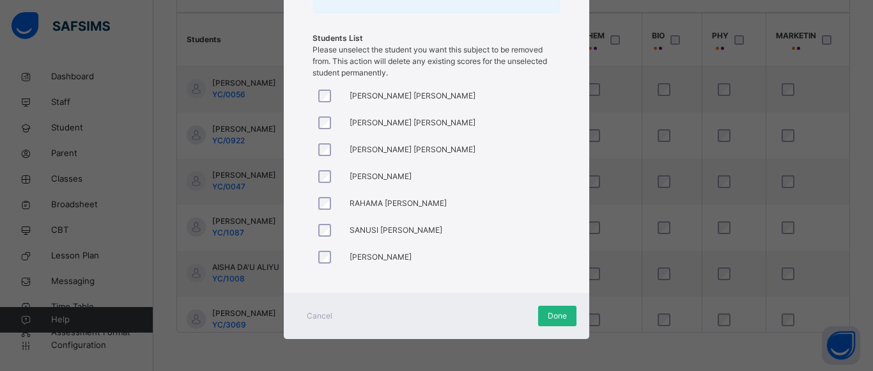
click at [553, 314] on span "Done" at bounding box center [557, 316] width 19 height 12
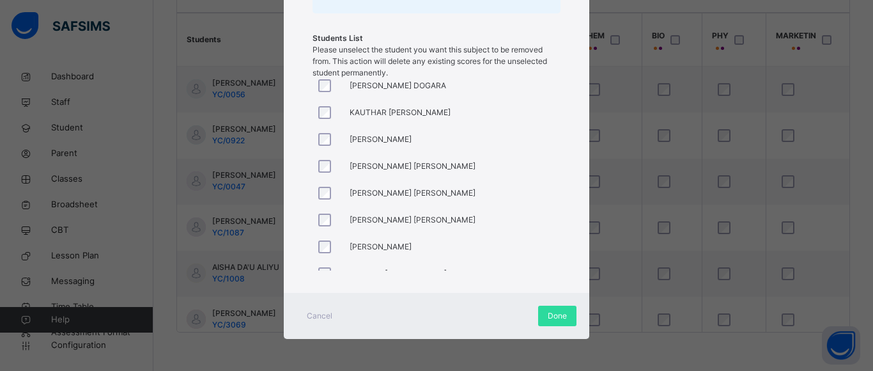
scroll to position [435, 0]
click at [328, 246] on div at bounding box center [328, 248] width 24 height 13
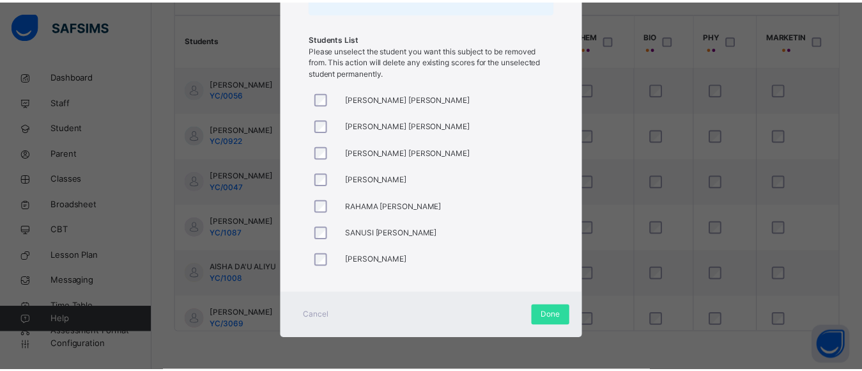
scroll to position [479, 0]
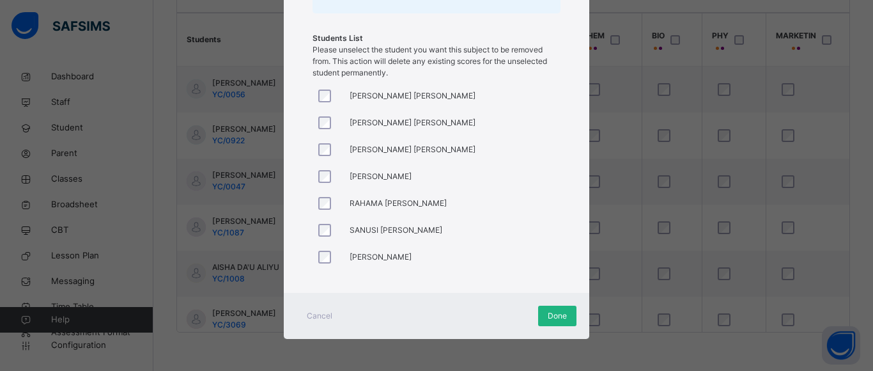
click at [548, 317] on span "Done" at bounding box center [557, 316] width 19 height 12
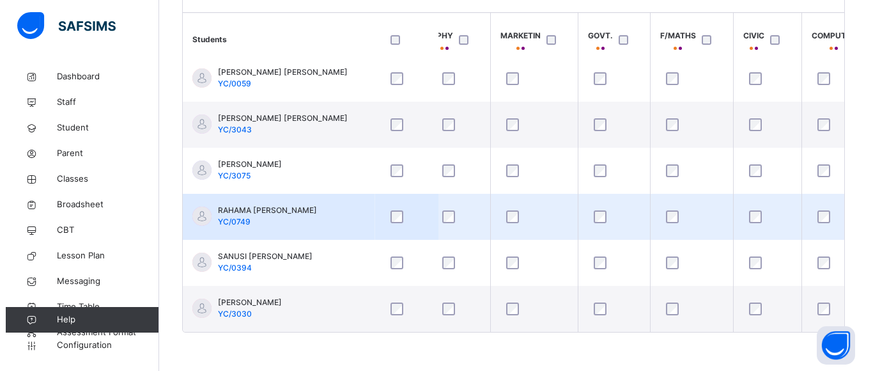
scroll to position [0, 281]
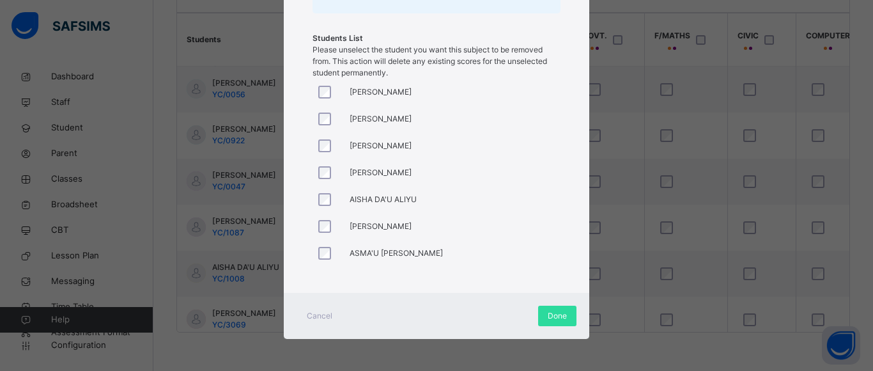
click at [327, 162] on div at bounding box center [328, 172] width 31 height 27
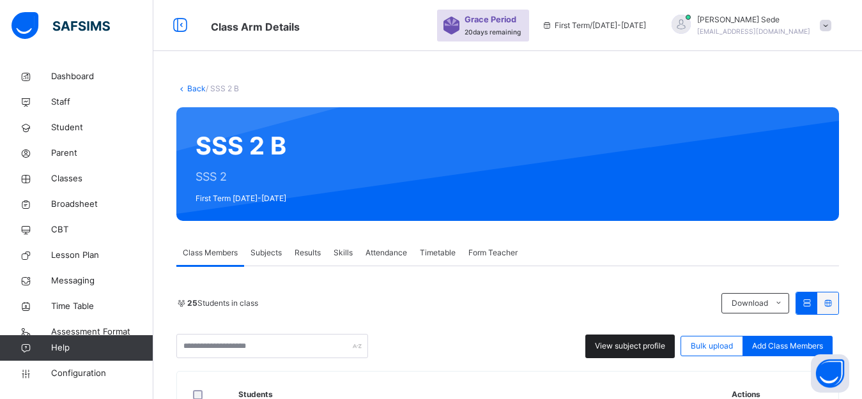
click at [631, 349] on span "View subject profile" at bounding box center [630, 347] width 70 height 12
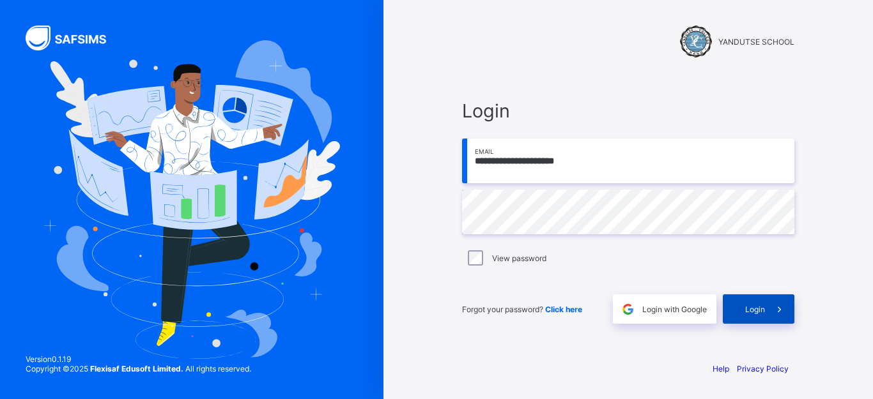
click at [757, 305] on span "Login" at bounding box center [755, 310] width 20 height 10
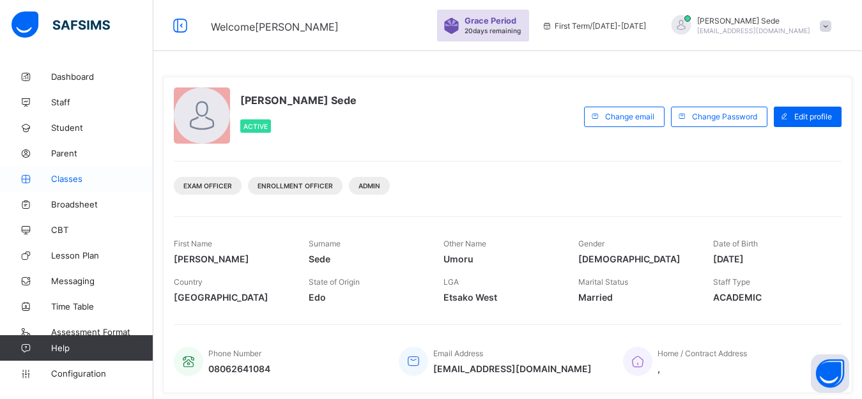
click at [66, 182] on span "Classes" at bounding box center [102, 179] width 102 height 10
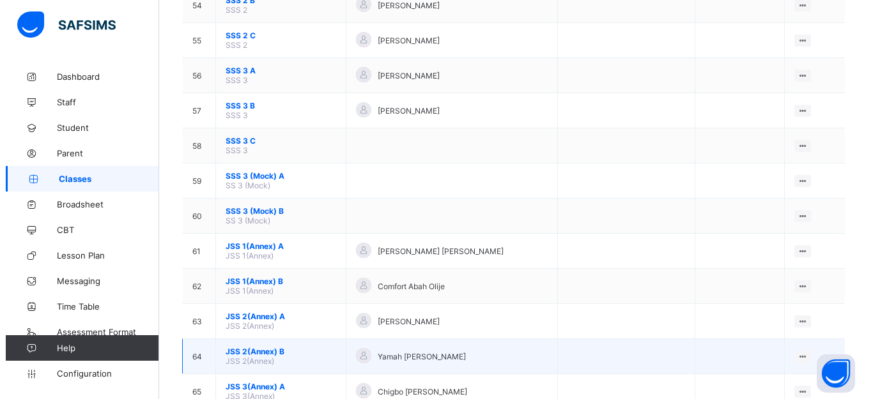
scroll to position [2237, 0]
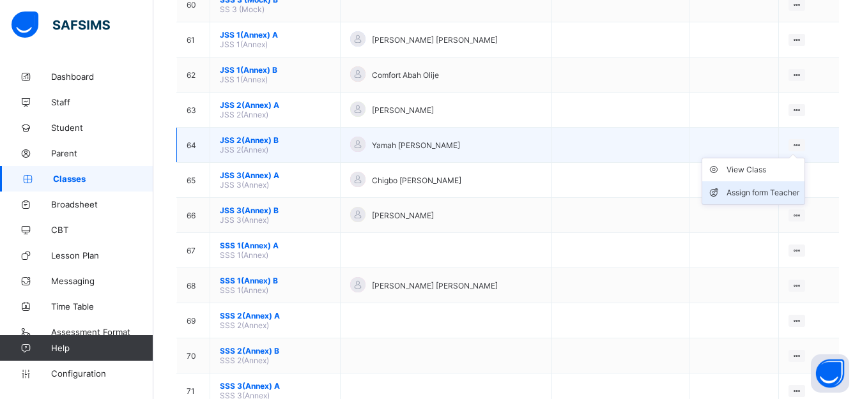
click at [785, 194] on div "Assign form Teacher" at bounding box center [763, 193] width 73 height 13
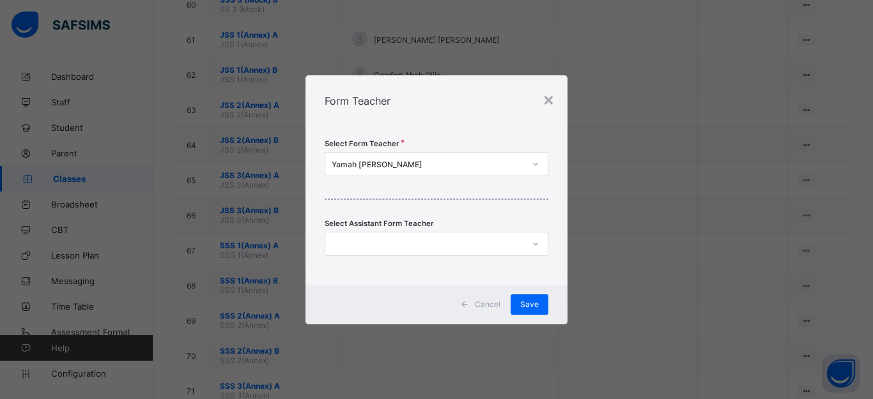
click at [433, 169] on div "Yamah [PERSON_NAME]" at bounding box center [424, 164] width 198 height 18
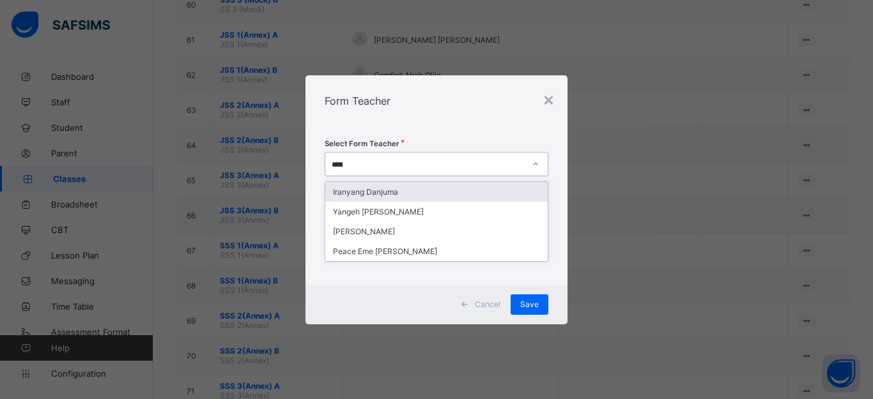
type input "*****"
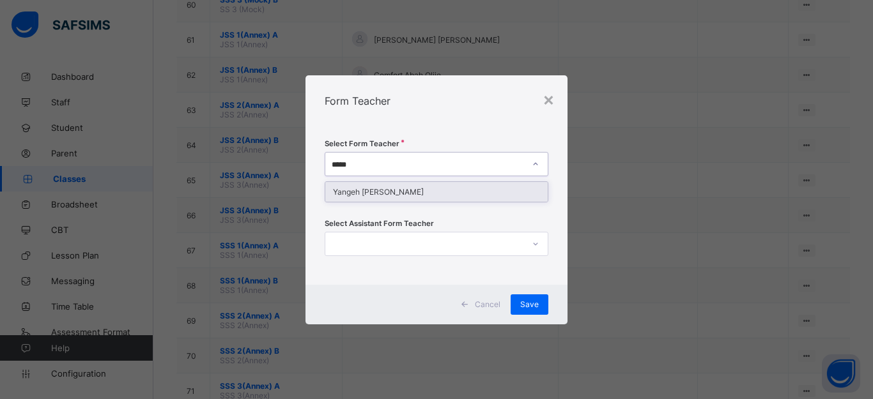
click at [401, 194] on div "Yangeh [PERSON_NAME]" at bounding box center [436, 192] width 222 height 20
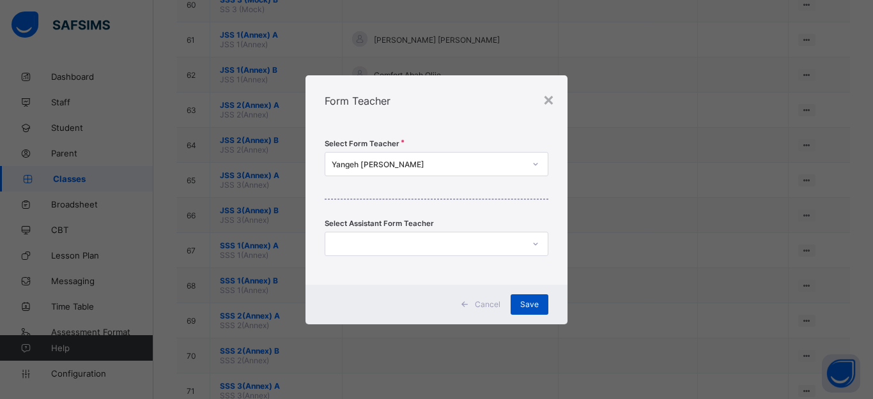
click at [520, 302] on span "Save" at bounding box center [529, 305] width 19 height 10
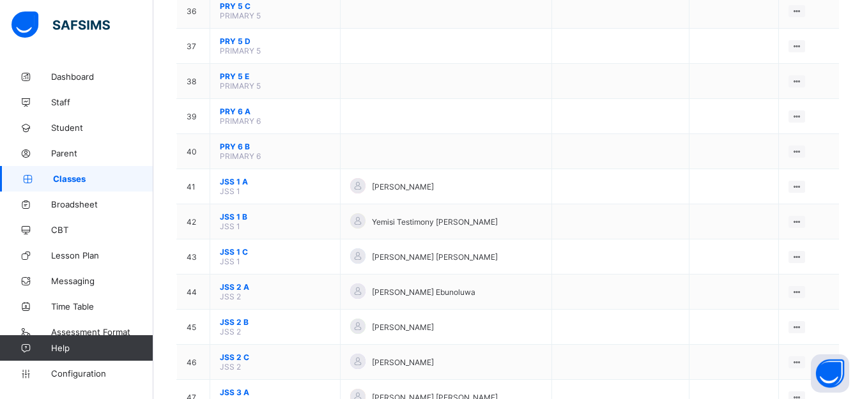
scroll to position [1706, 0]
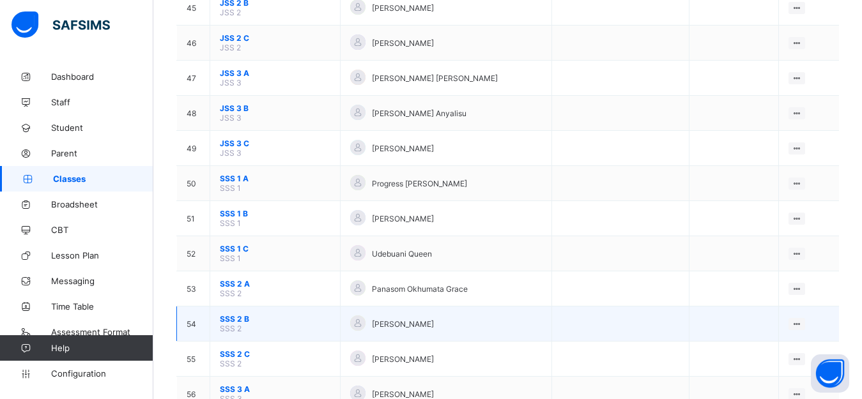
click at [229, 318] on span "SSS 2 B" at bounding box center [275, 319] width 111 height 10
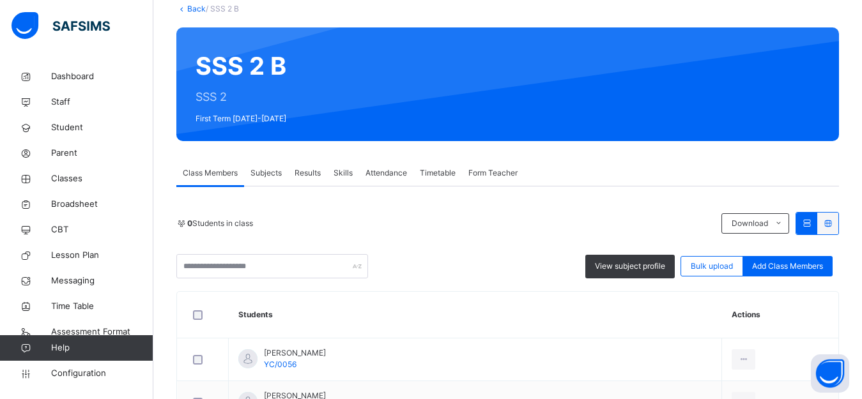
scroll to position [320, 0]
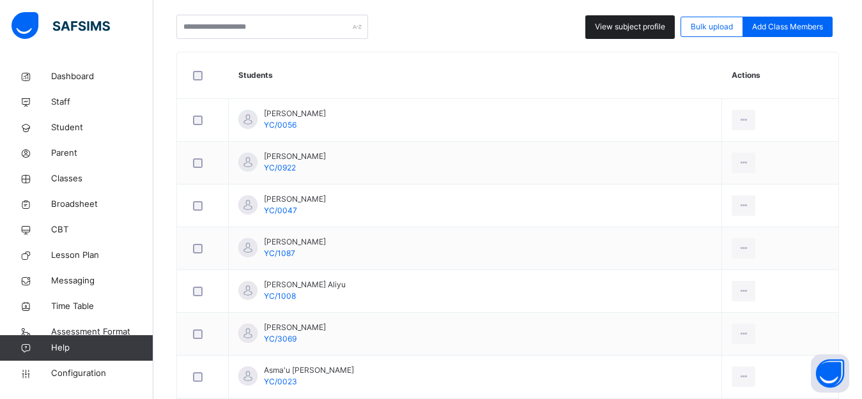
click at [615, 26] on span "View subject profile" at bounding box center [630, 27] width 70 height 12
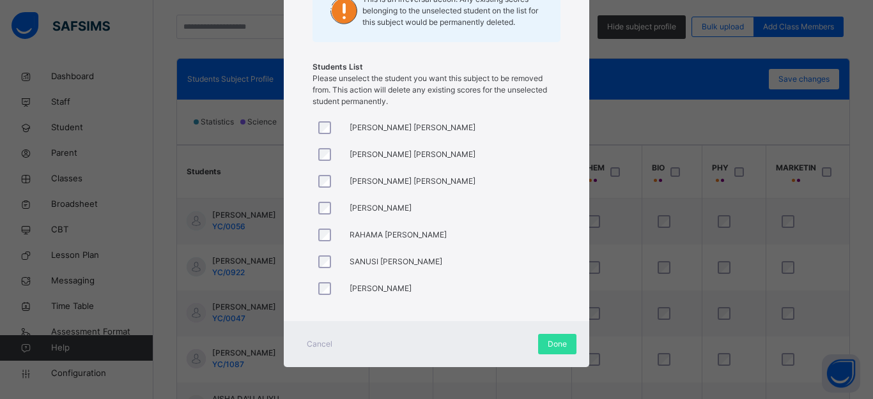
scroll to position [479, 0]
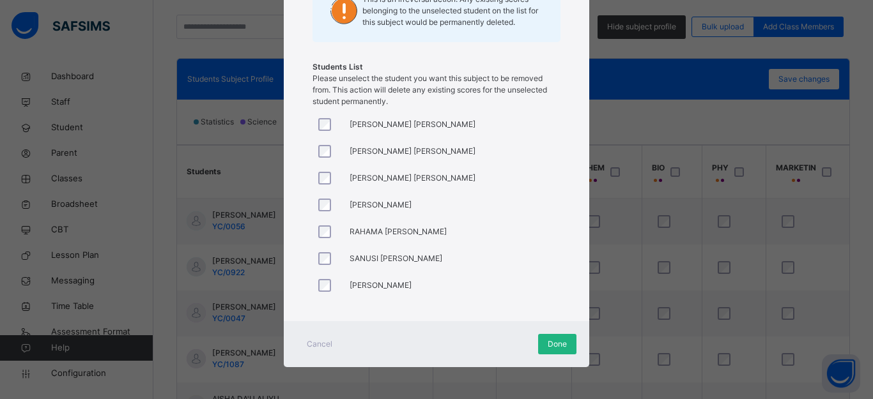
click at [554, 346] on span "Done" at bounding box center [557, 345] width 19 height 12
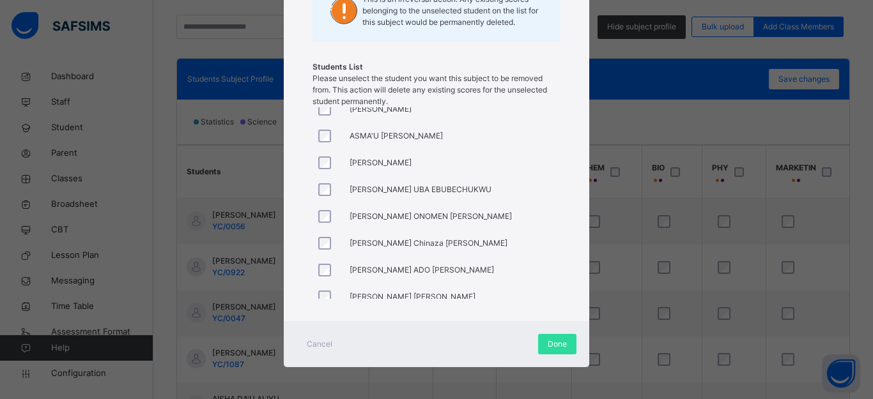
scroll to position [153, 0]
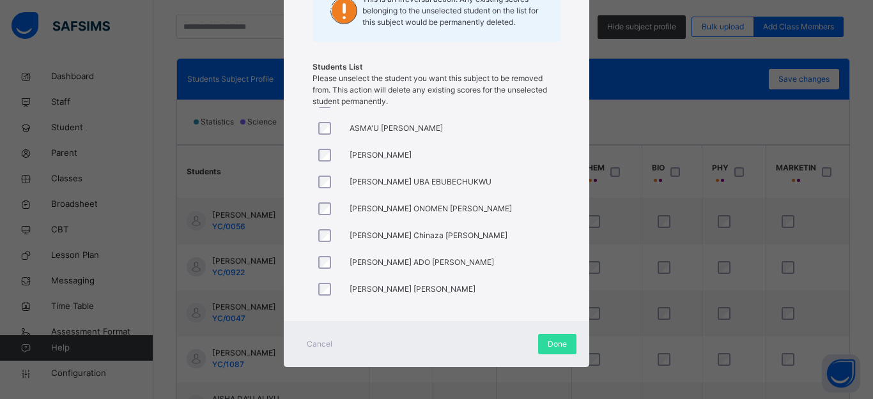
click at [543, 293] on div "[PERSON_NAME] [PERSON_NAME] [PERSON_NAME] [PERSON_NAME] [PERSON_NAME] DAHIRU [P…" at bounding box center [437, 203] width 248 height 192
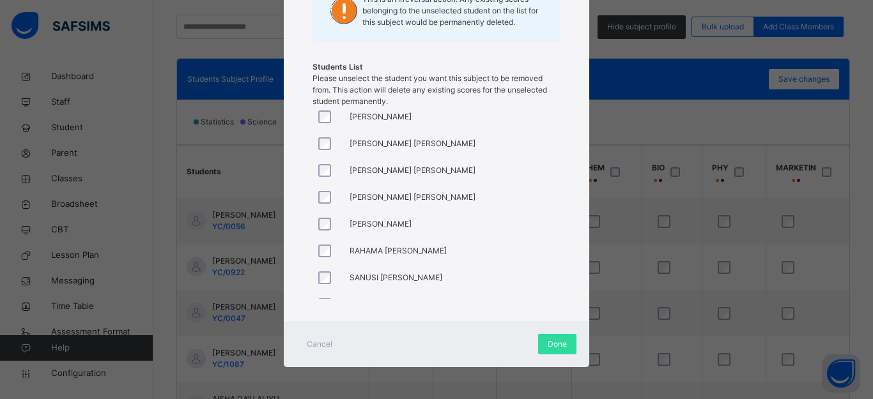
scroll to position [479, 0]
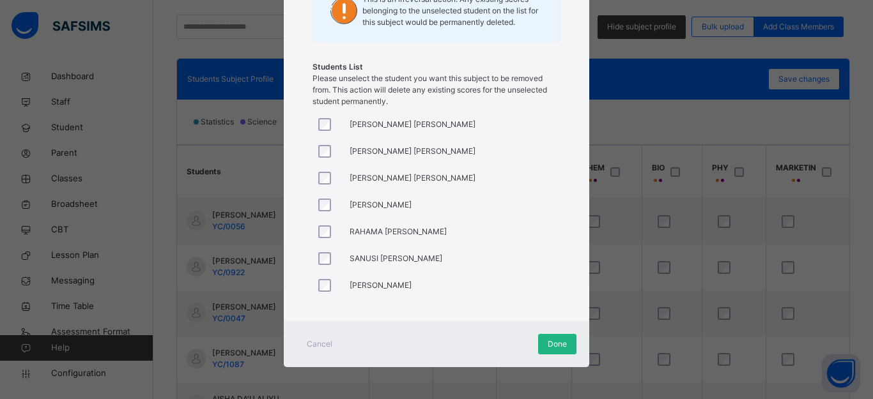
click at [548, 344] on span "Done" at bounding box center [557, 345] width 19 height 12
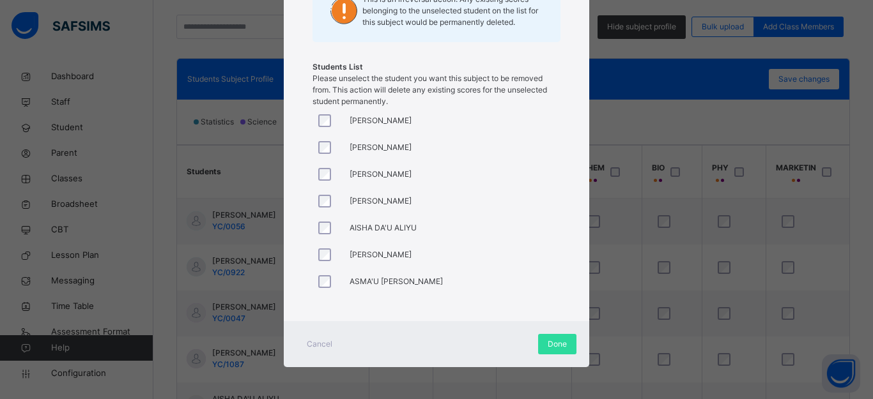
click at [740, 171] on div "× PHYSICS Unassign Subject Are you sure you want to unassign "PHYSICS" for all …" at bounding box center [436, 199] width 873 height 399
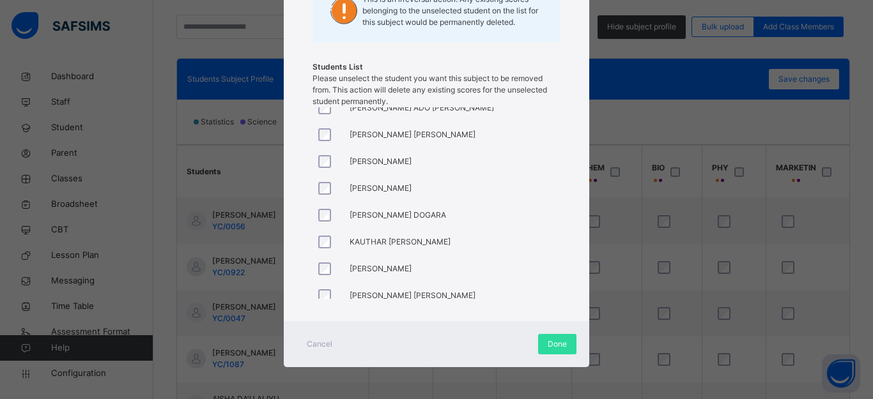
scroll to position [332, 0]
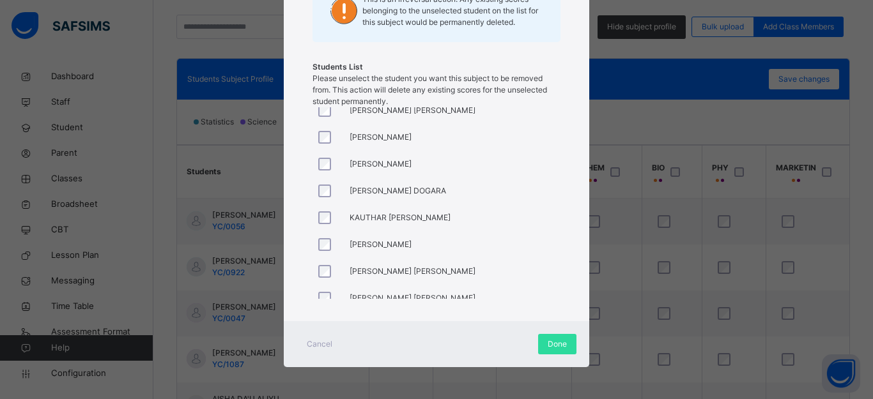
click at [319, 144] on div at bounding box center [328, 137] width 31 height 27
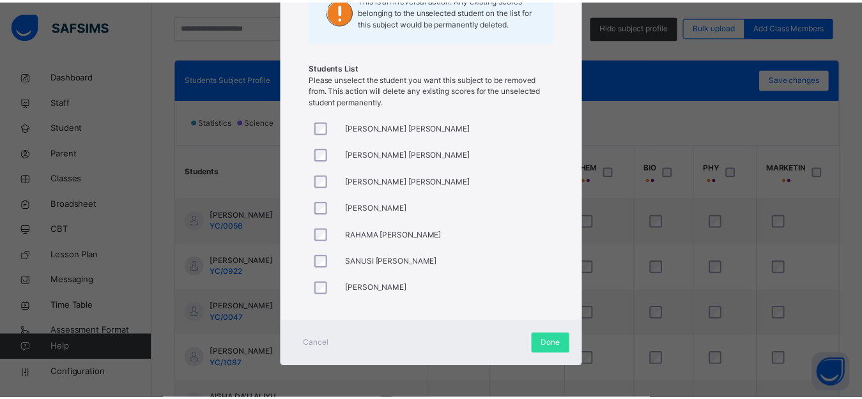
scroll to position [479, 0]
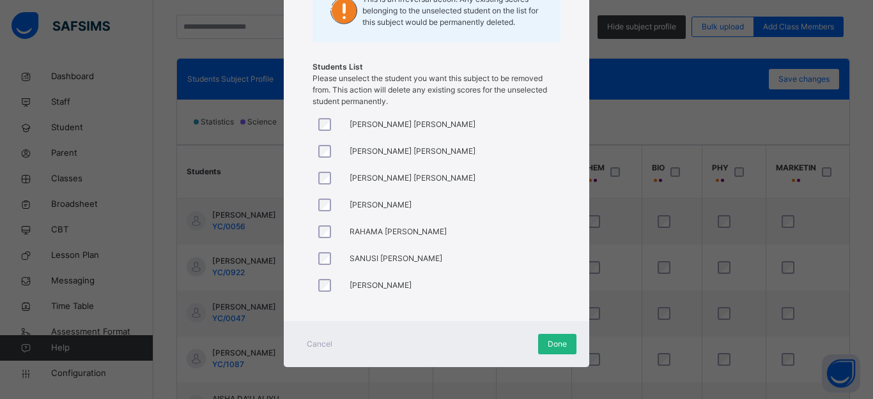
click at [552, 348] on span "Done" at bounding box center [557, 345] width 19 height 12
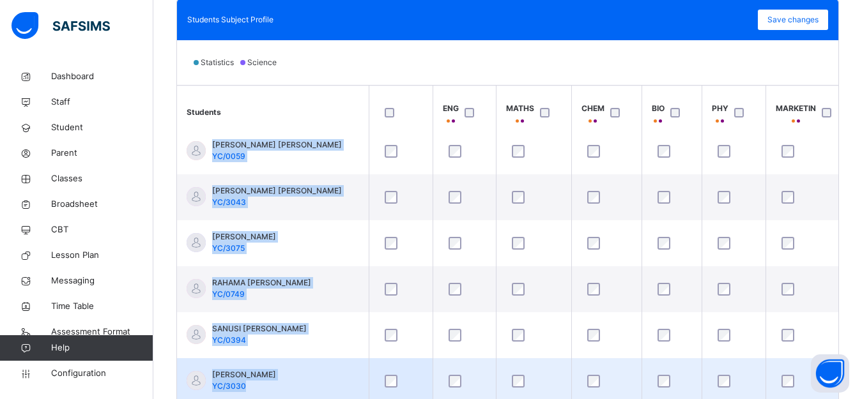
scroll to position [390, 0]
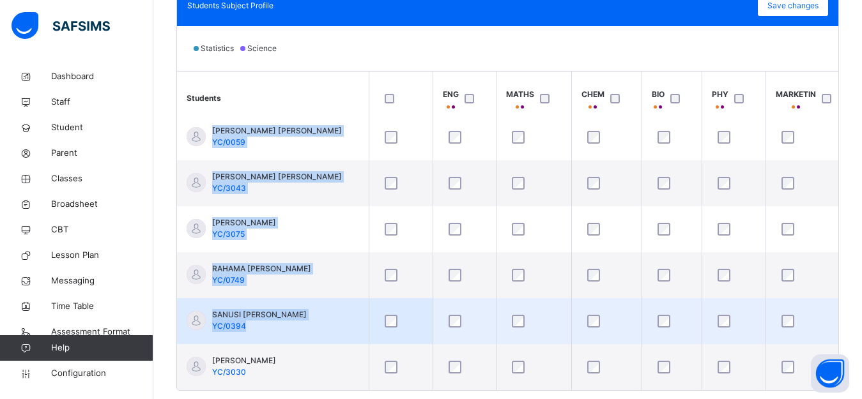
drag, startPoint x: 601, startPoint y: 408, endPoint x: 298, endPoint y: 316, distance: 316.2
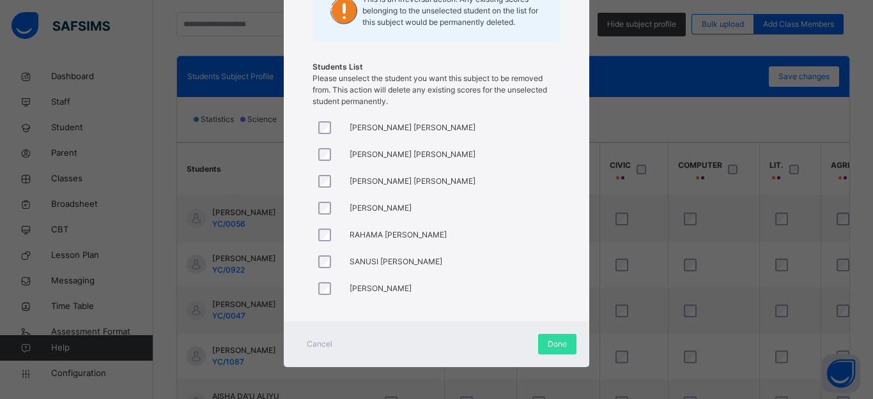
scroll to position [479, 0]
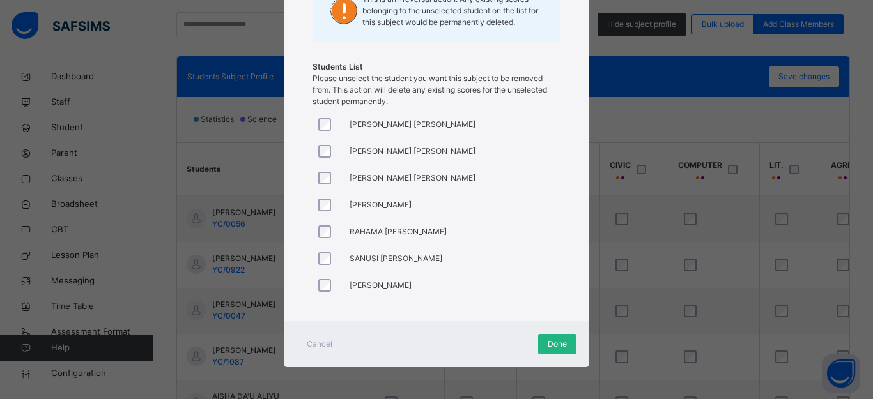
click at [552, 343] on span "Done" at bounding box center [557, 345] width 19 height 12
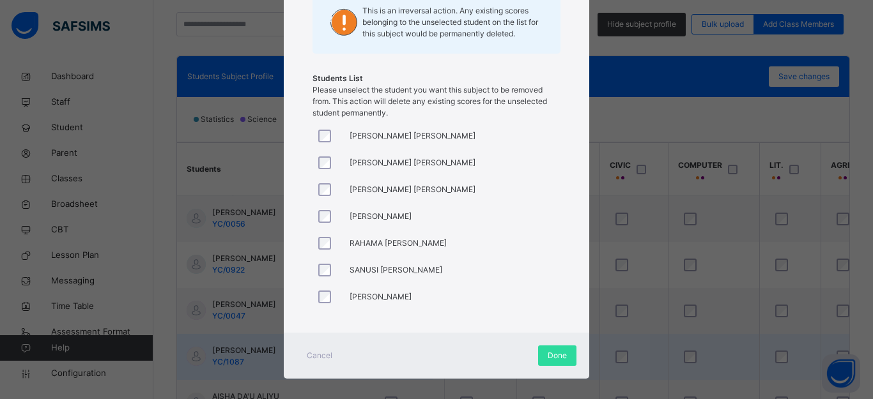
click at [552, 357] on span "Done" at bounding box center [557, 356] width 19 height 12
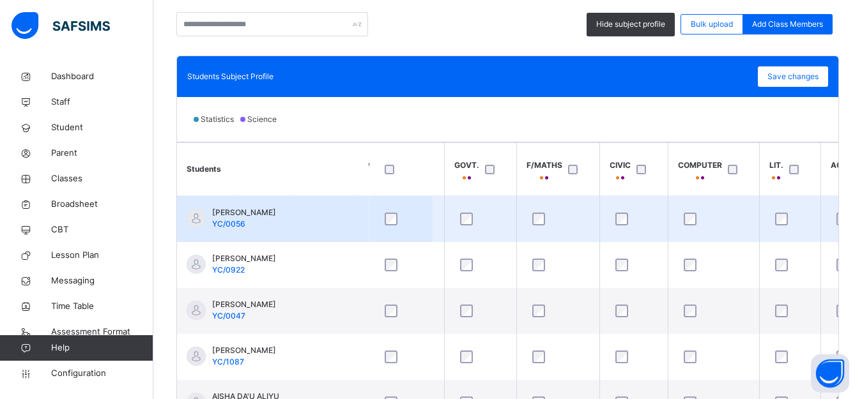
click at [339, 231] on td "[PERSON_NAME] [PERSON_NAME]/0056" at bounding box center [273, 219] width 192 height 47
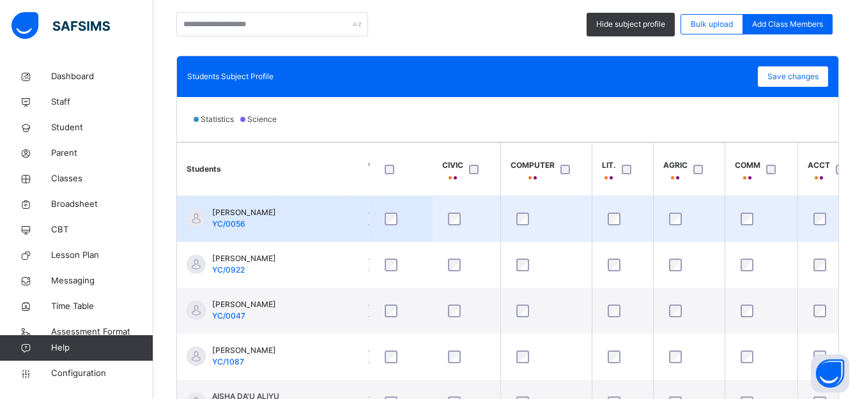
scroll to position [0, 614]
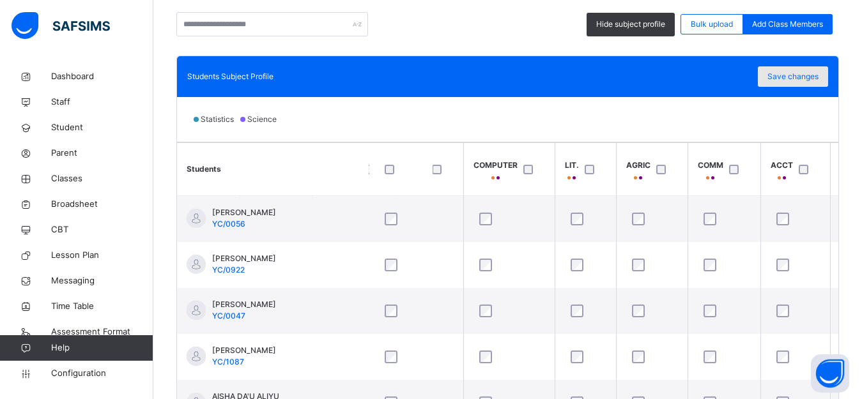
click at [804, 75] on span "Save changes" at bounding box center [793, 77] width 51 height 12
click at [796, 75] on div "Save changes" at bounding box center [793, 76] width 70 height 20
click at [787, 79] on span "Save changes" at bounding box center [793, 77] width 51 height 12
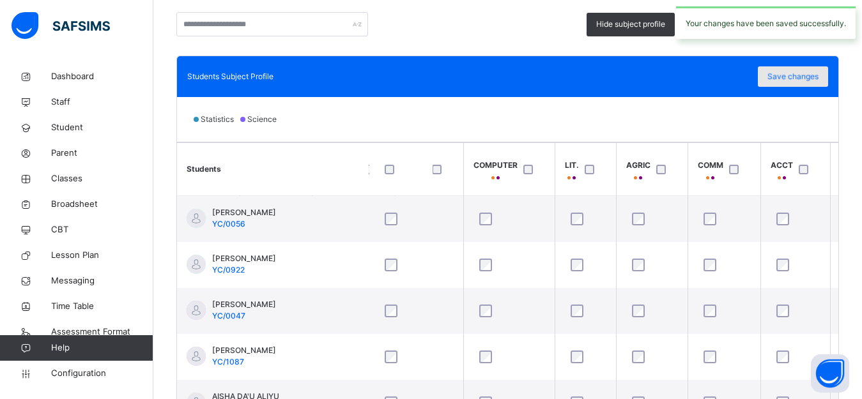
click at [792, 76] on div "Save changes" at bounding box center [793, 76] width 70 height 20
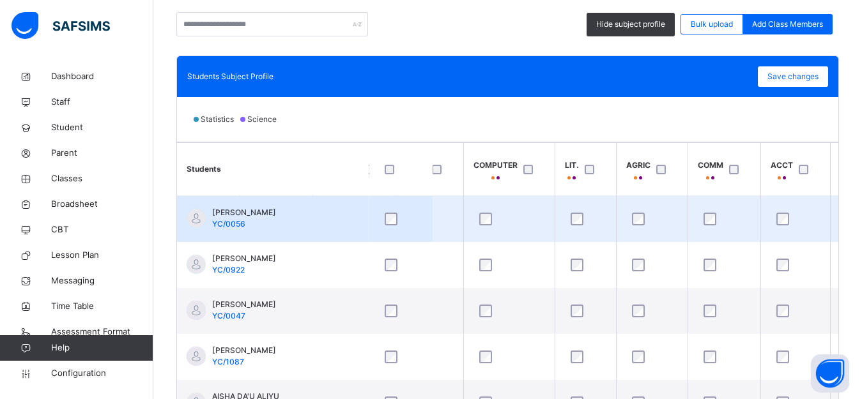
click at [325, 234] on td "[PERSON_NAME] [PERSON_NAME]/0056" at bounding box center [273, 219] width 192 height 47
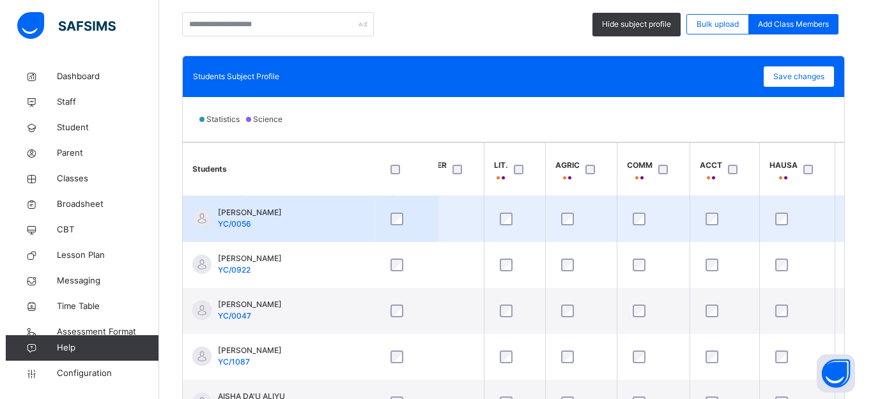
scroll to position [0, 716]
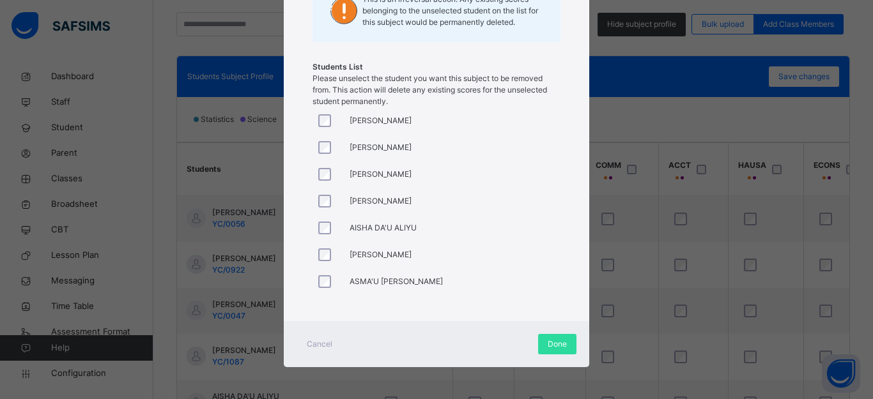
click at [328, 281] on div at bounding box center [328, 281] width 24 height 13
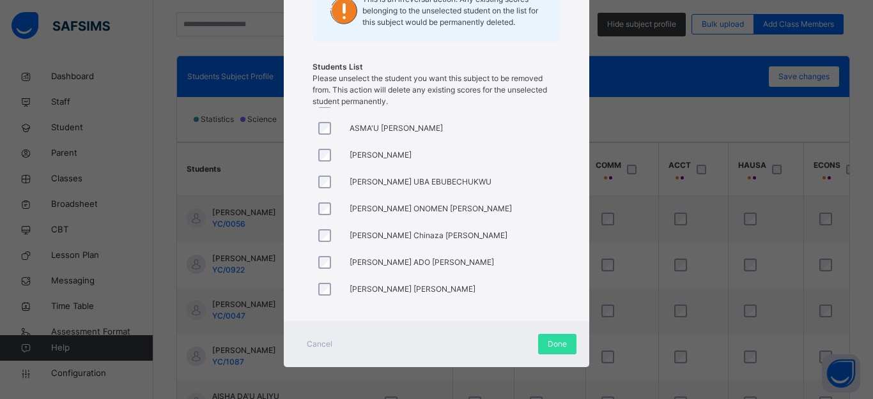
scroll to position [179, 0]
click at [324, 235] on div at bounding box center [328, 237] width 31 height 27
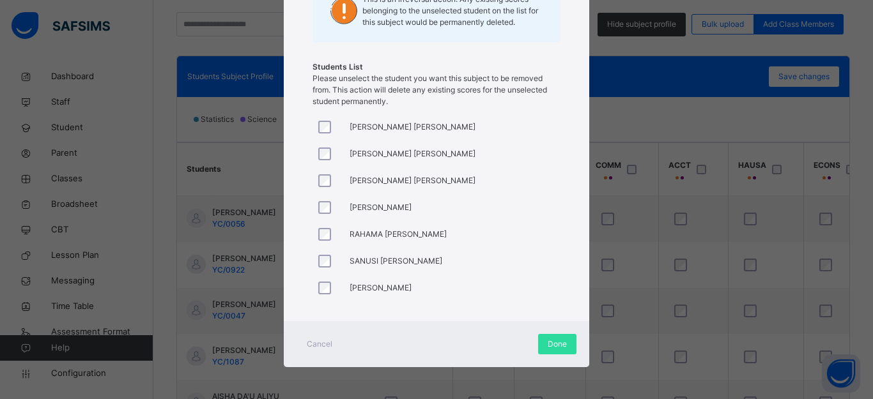
scroll to position [479, 0]
click at [550, 344] on span "Done" at bounding box center [557, 345] width 19 height 12
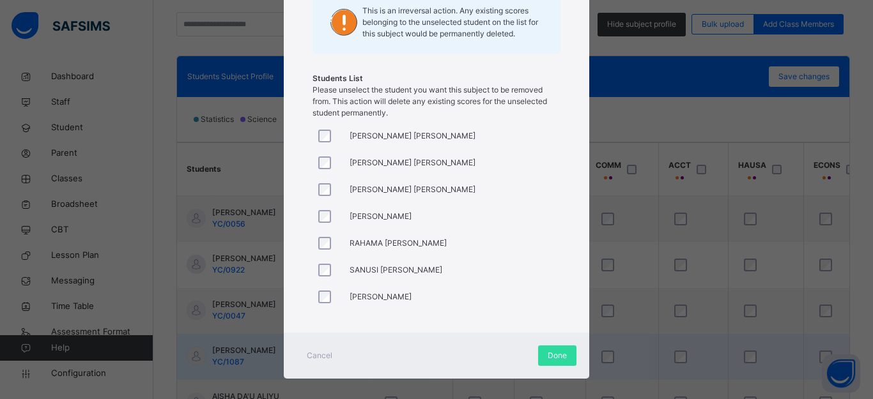
click at [559, 359] on span "Done" at bounding box center [557, 356] width 19 height 12
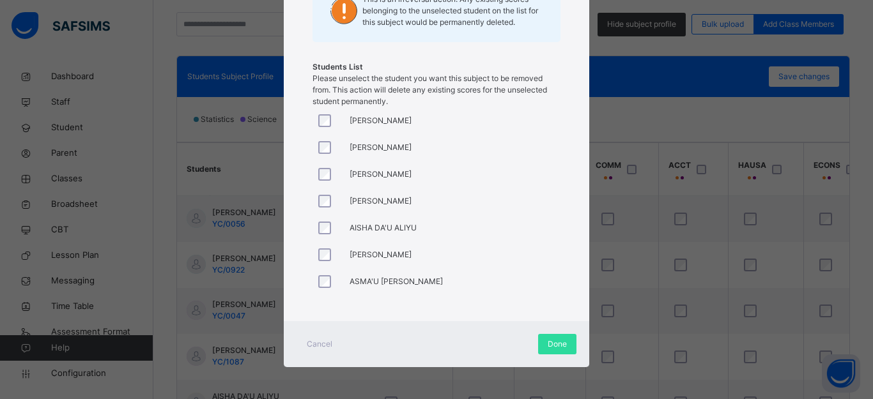
click at [322, 263] on div at bounding box center [328, 255] width 31 height 27
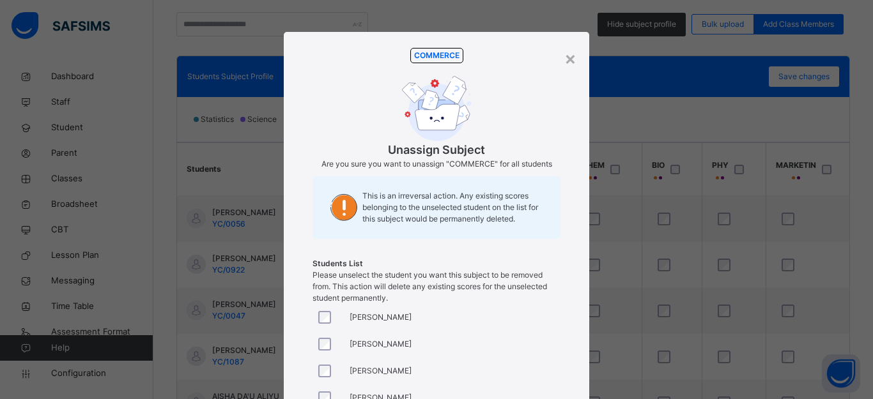
scroll to position [479, 0]
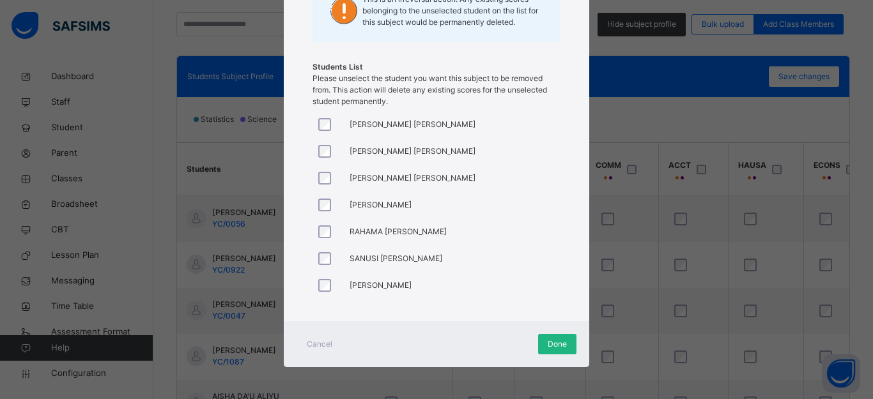
click at [552, 343] on span "Done" at bounding box center [557, 345] width 19 height 12
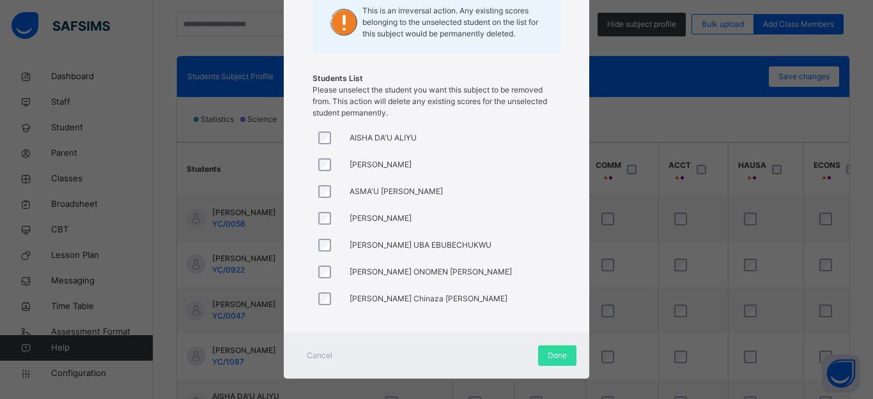
scroll to position [102, 0]
click at [318, 175] on div at bounding box center [328, 164] width 31 height 27
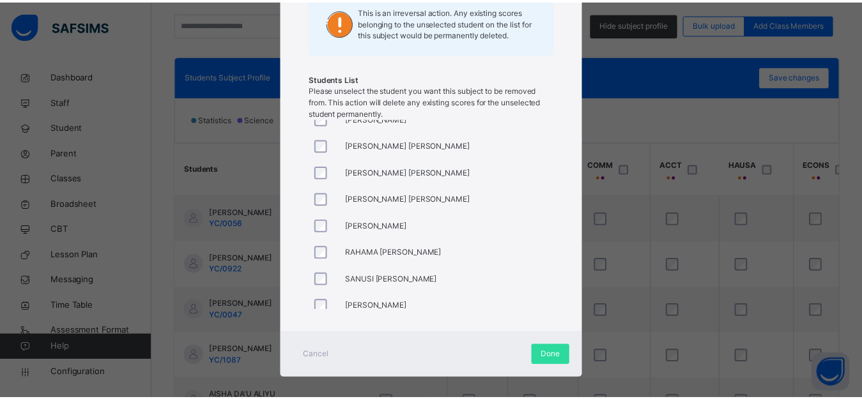
scroll to position [479, 0]
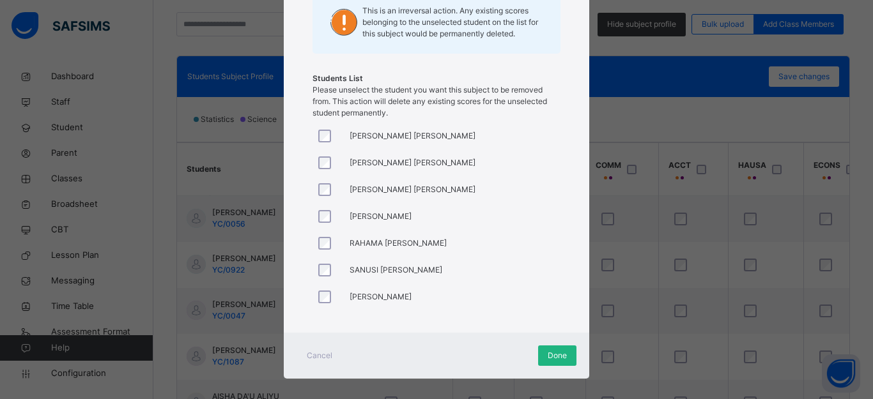
click at [548, 354] on span "Done" at bounding box center [557, 356] width 19 height 12
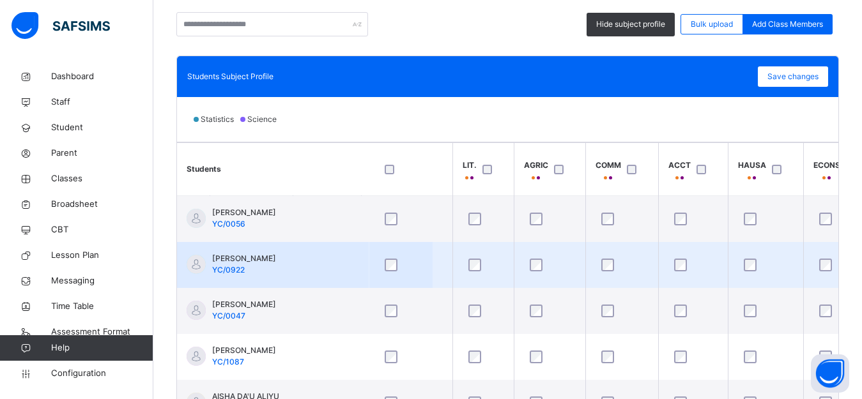
drag, startPoint x: 321, startPoint y: 229, endPoint x: 323, endPoint y: 243, distance: 14.3
click at [321, 230] on td "[PERSON_NAME] [PERSON_NAME]/0056" at bounding box center [273, 219] width 192 height 47
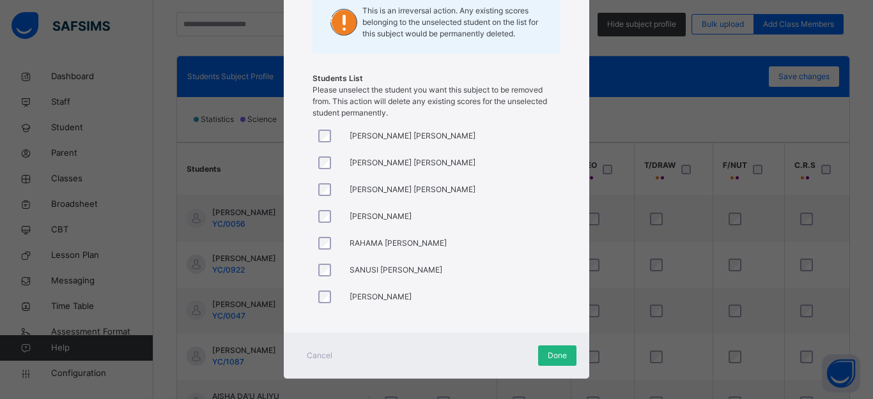
click at [553, 358] on span "Done" at bounding box center [557, 356] width 19 height 12
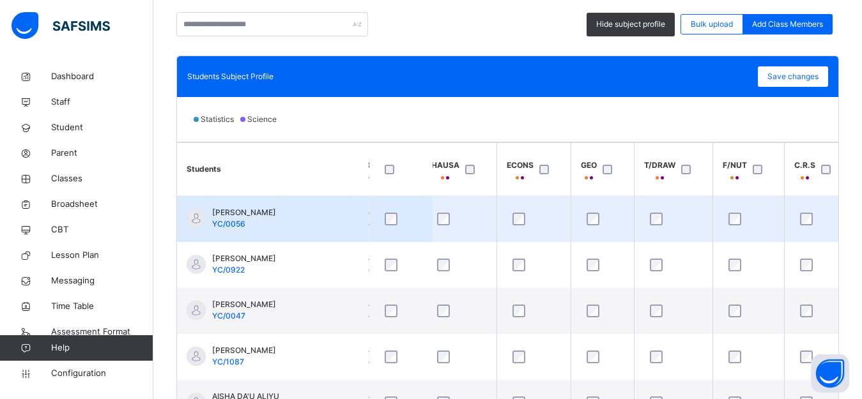
click at [328, 234] on td "[PERSON_NAME] [PERSON_NAME]/0056" at bounding box center [273, 219] width 192 height 47
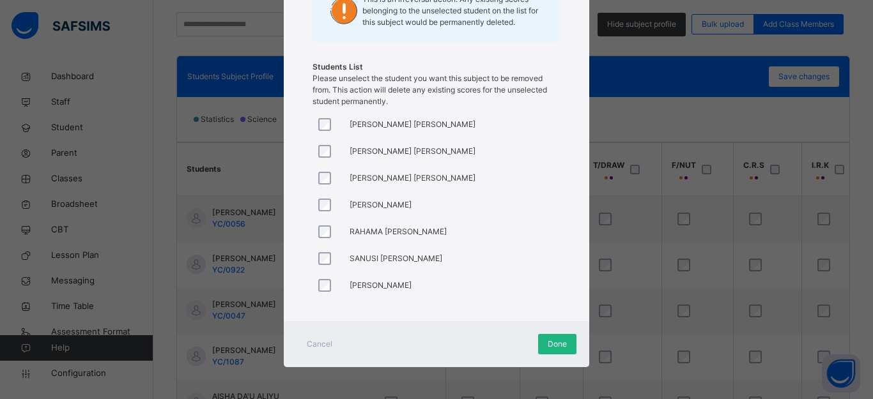
click at [550, 339] on span "Done" at bounding box center [557, 345] width 19 height 12
click at [552, 343] on span "Done" at bounding box center [557, 345] width 19 height 12
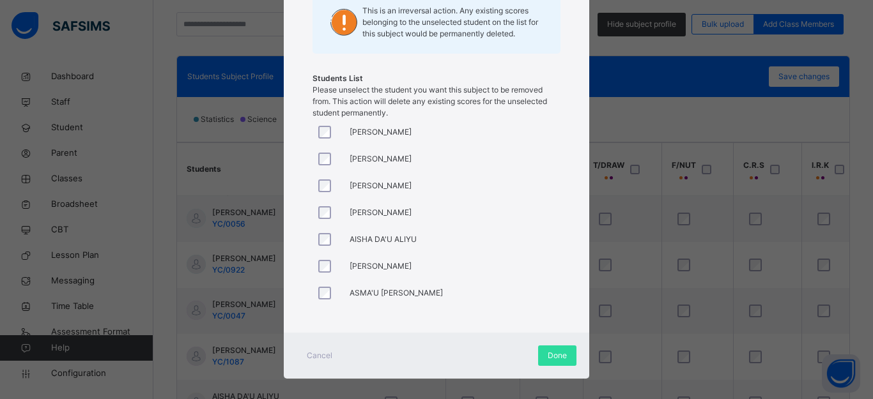
click at [318, 122] on div at bounding box center [328, 132] width 31 height 27
click at [323, 192] on div at bounding box center [328, 186] width 31 height 27
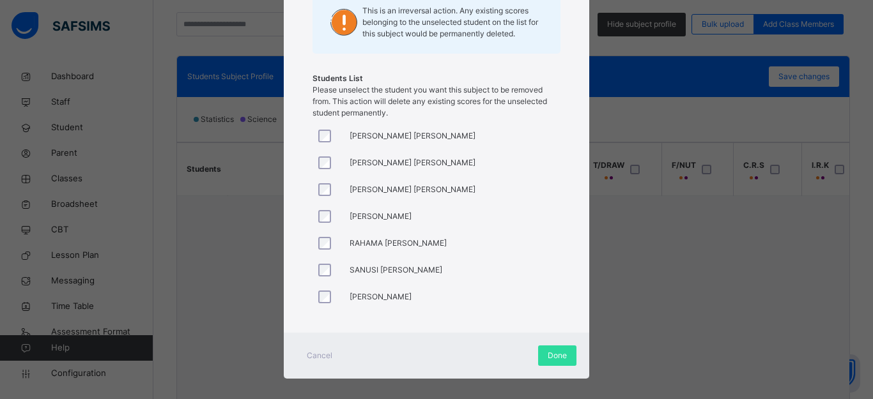
click at [320, 223] on div at bounding box center [328, 216] width 31 height 27
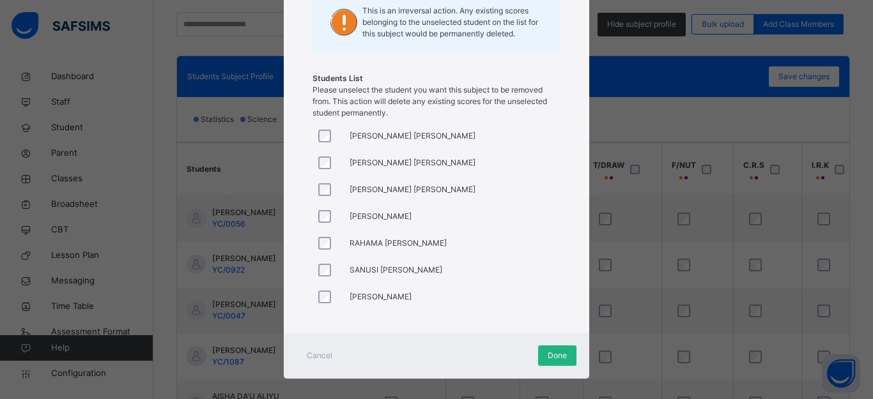
click at [548, 355] on span "Done" at bounding box center [557, 356] width 19 height 12
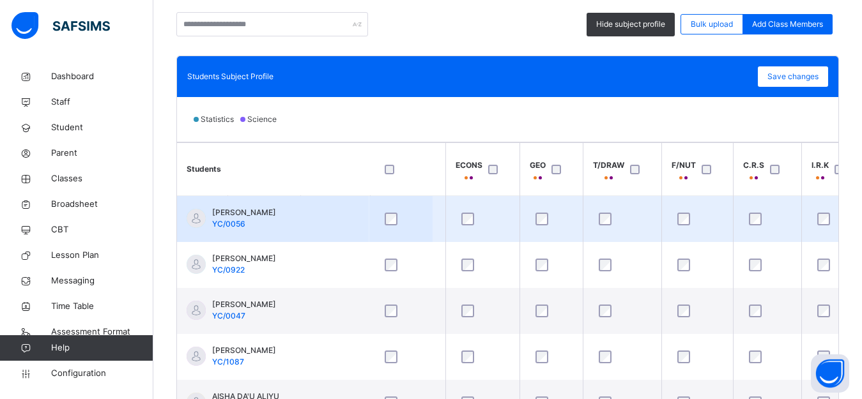
click at [276, 223] on div "ABDULHAKIM ABUBAKAR KABIR YC/0056" at bounding box center [244, 218] width 64 height 23
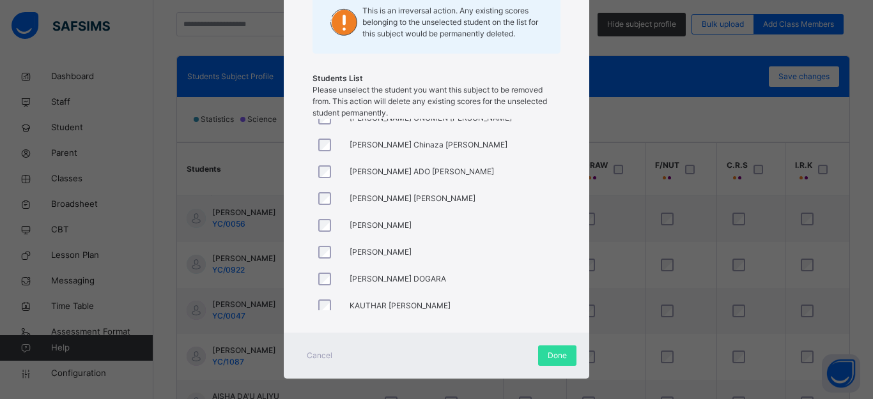
scroll to position [281, 0]
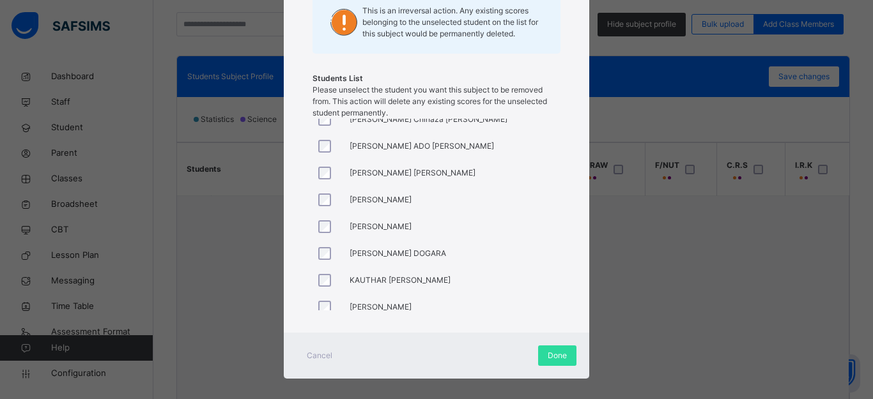
click at [317, 206] on div at bounding box center [328, 200] width 31 height 27
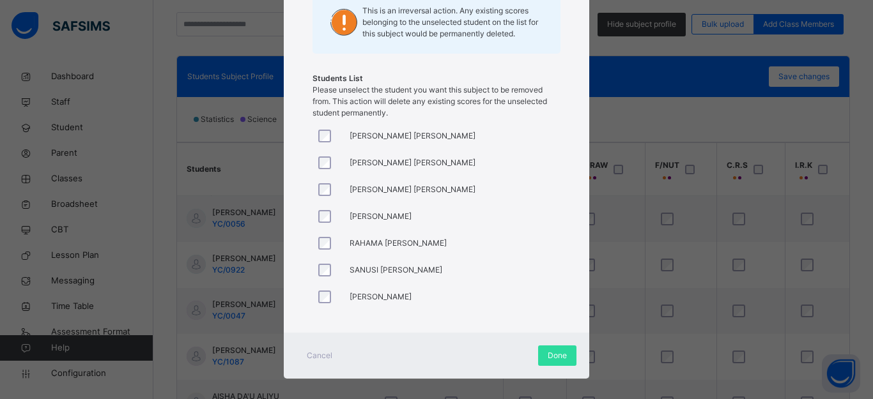
scroll to position [312, 0]
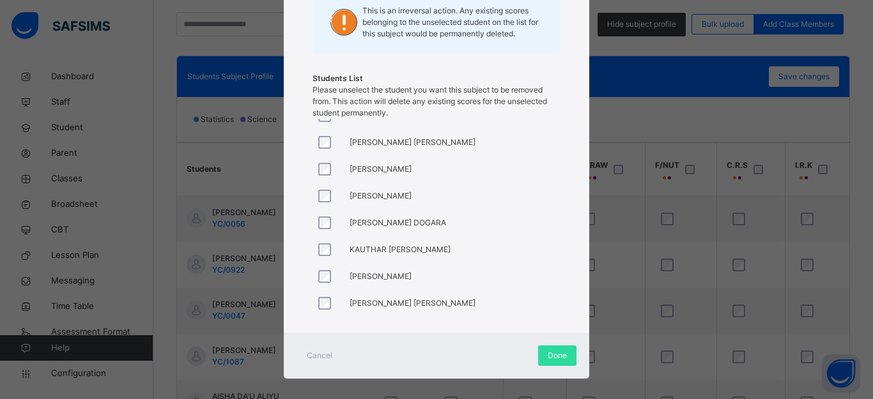
click at [331, 275] on div at bounding box center [328, 276] width 24 height 13
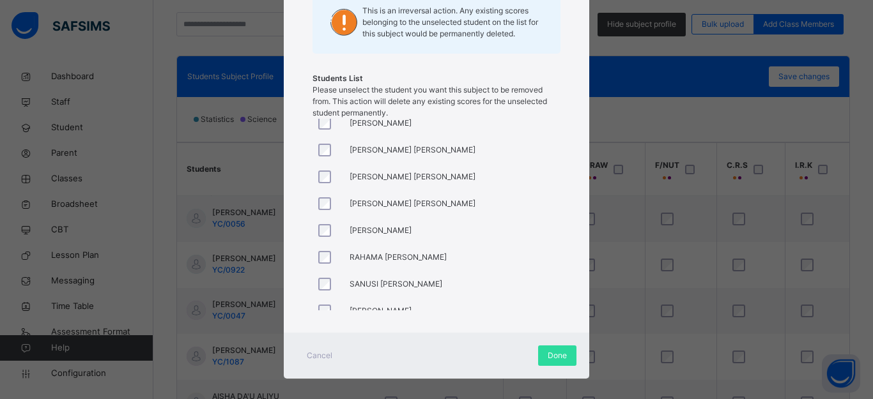
scroll to position [479, 0]
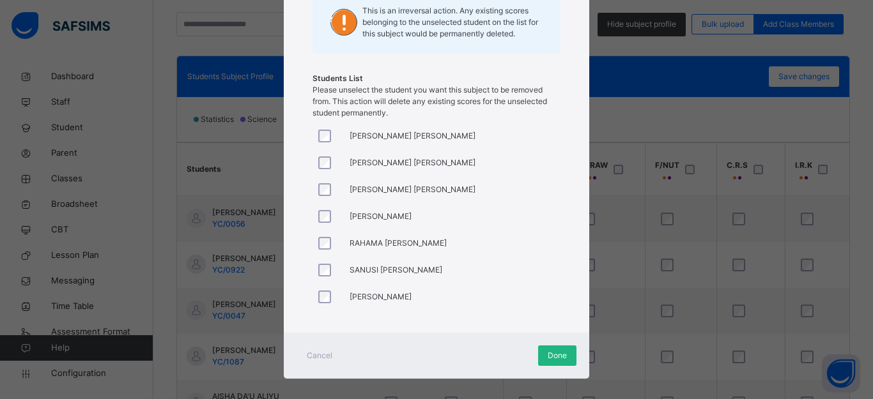
click at [557, 357] on span "Done" at bounding box center [557, 356] width 19 height 12
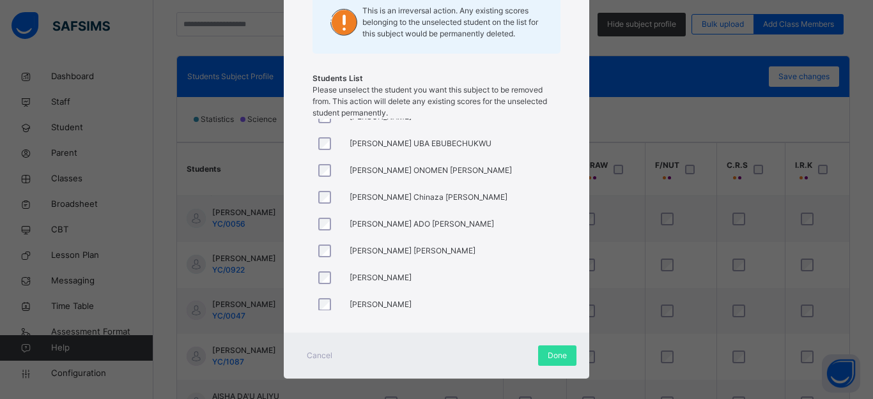
scroll to position [230, 0]
click at [322, 284] on div at bounding box center [328, 278] width 31 height 27
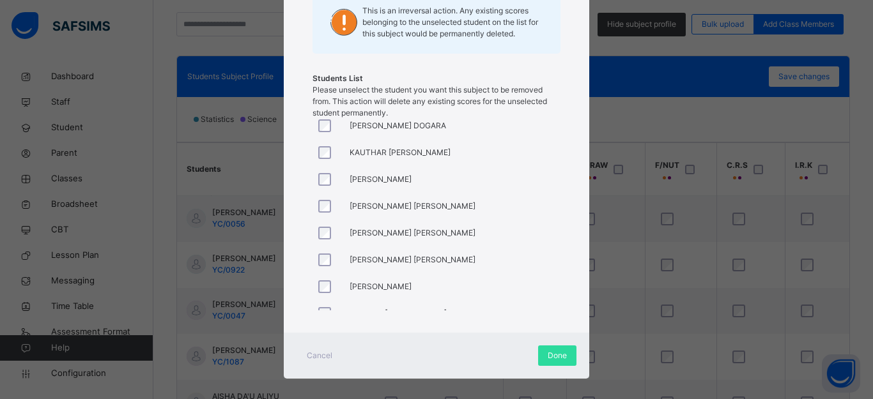
scroll to position [435, 0]
click at [325, 288] on div at bounding box center [328, 288] width 31 height 27
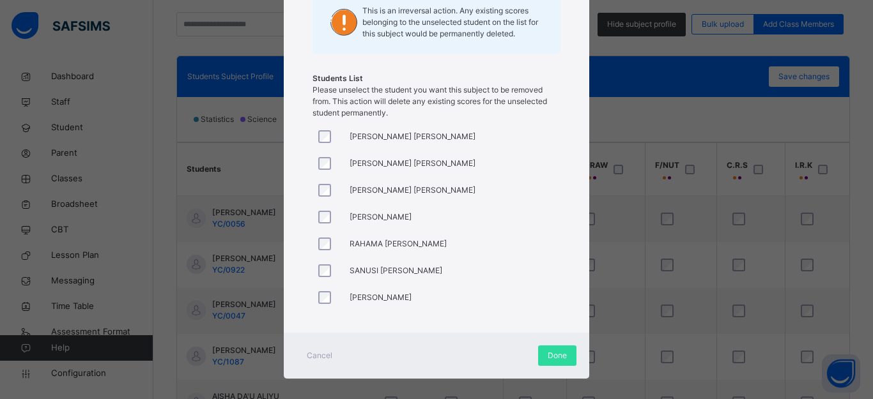
scroll to position [479, 0]
click at [322, 293] on div "ABDULHAKIM ABUBAKAR KABIR Adam Rabiu Munir AHMAD ABUBAKAR MUSA AHMAD DAHIRU HAS…" at bounding box center [437, 215] width 248 height 192
click at [548, 361] on span "Done" at bounding box center [557, 356] width 19 height 12
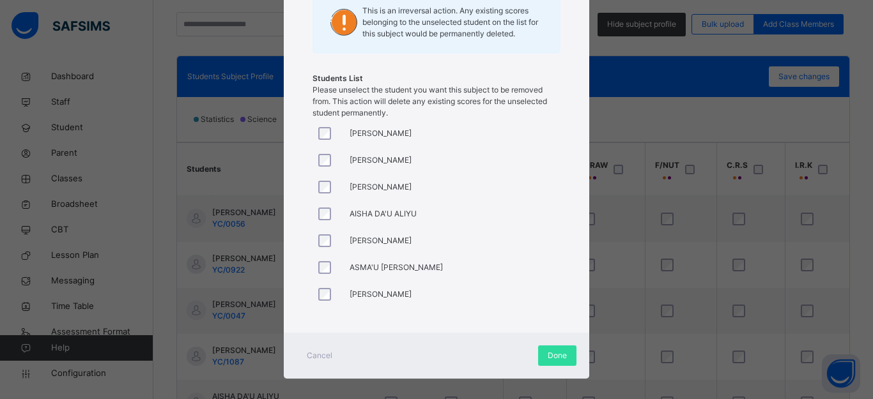
click at [557, 304] on div "ABDULHAKIM ABUBAKAR KABIR Adam Rabiu Munir AHMAD ABUBAKAR MUSA AHMAD DAHIRU HAS…" at bounding box center [437, 215] width 248 height 192
click at [557, 305] on div "ABDULHAKIM ABUBAKAR KABIR Adam Rabiu Munir AHMAD ABUBAKAR MUSA AHMAD DAHIRU HAS…" at bounding box center [437, 215] width 248 height 192
click at [555, 306] on div "ABDULHAKIM ABUBAKAR KABIR Adam Rabiu Munir AHMAD ABUBAKAR MUSA AHMAD DAHIRU HAS…" at bounding box center [437, 215] width 248 height 192
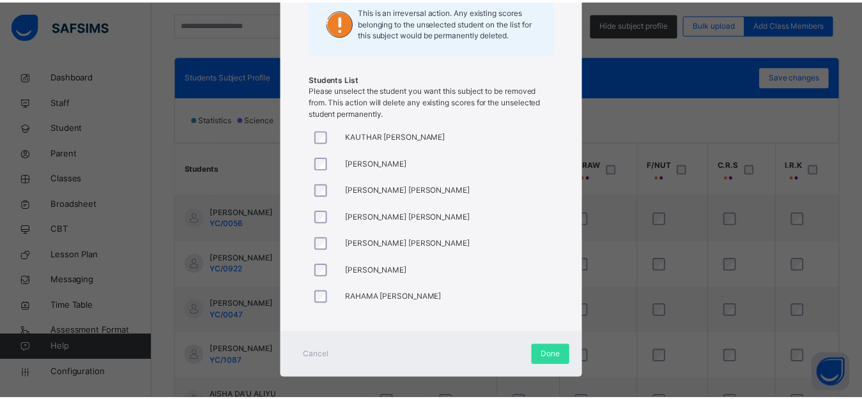
scroll to position [451, 0]
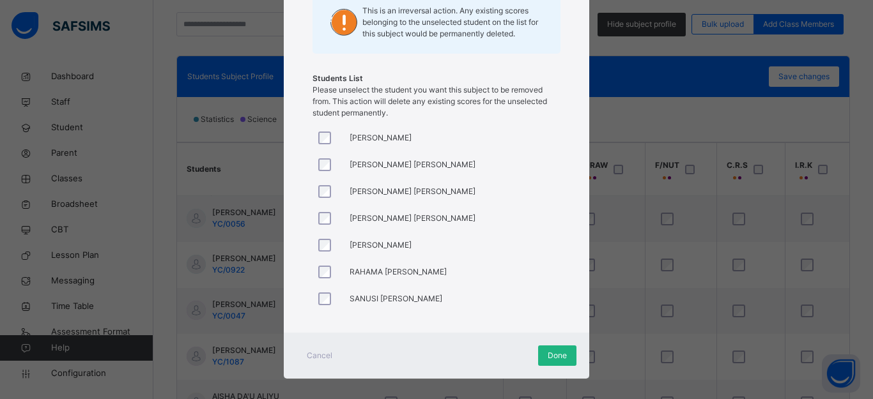
click at [557, 358] on span "Done" at bounding box center [557, 356] width 19 height 12
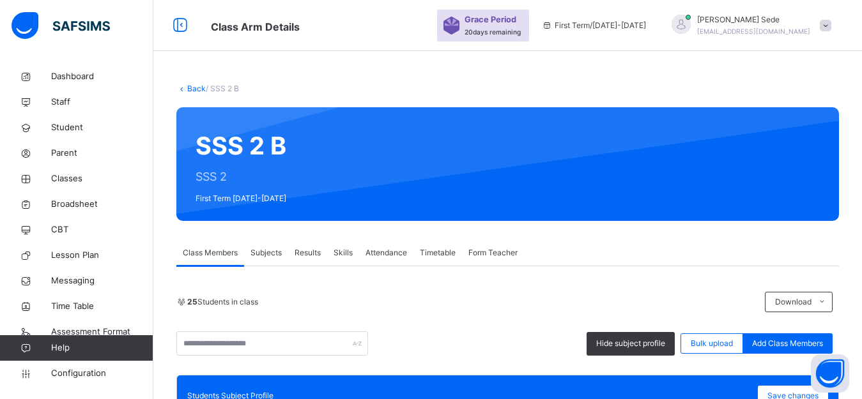
scroll to position [320, 0]
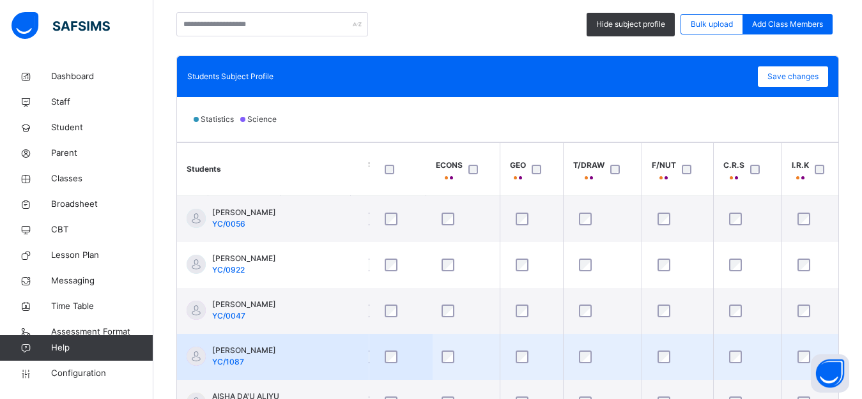
drag, startPoint x: 782, startPoint y: 77, endPoint x: 548, endPoint y: 345, distance: 356.5
click at [780, 77] on span "Save changes" at bounding box center [793, 77] width 51 height 12
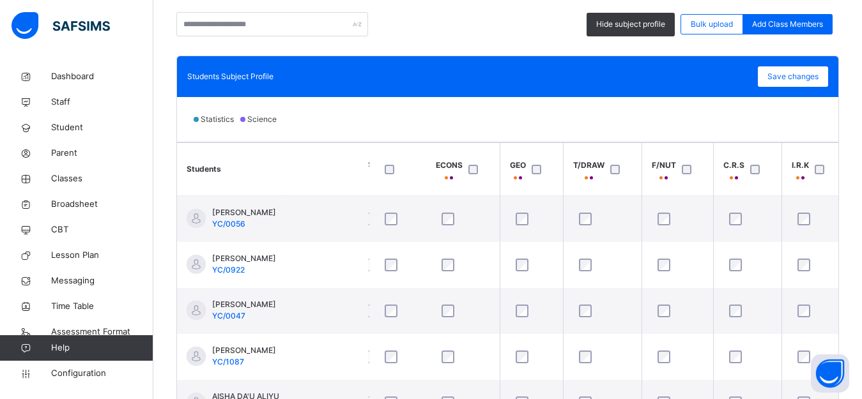
drag, startPoint x: 817, startPoint y: 72, endPoint x: 838, endPoint y: 181, distance: 111.4
click at [816, 73] on div "Save changes" at bounding box center [793, 76] width 70 height 20
click at [810, 81] on span "Save changes" at bounding box center [793, 77] width 51 height 12
click at [808, 73] on span "Save changes" at bounding box center [793, 77] width 51 height 12
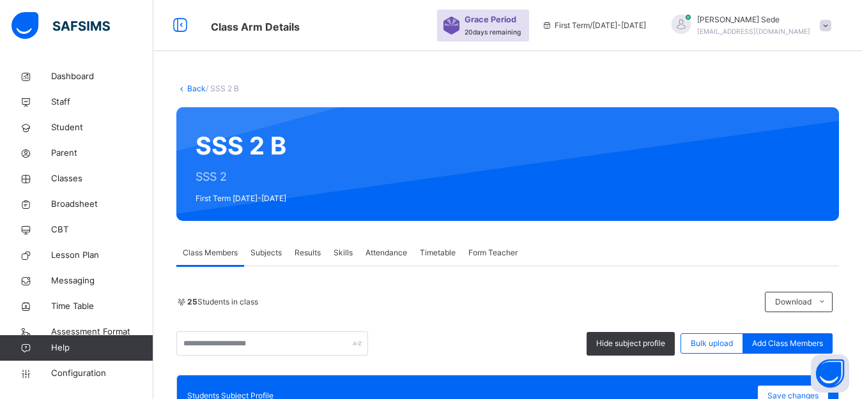
click at [193, 89] on link "Back" at bounding box center [196, 89] width 19 height 10
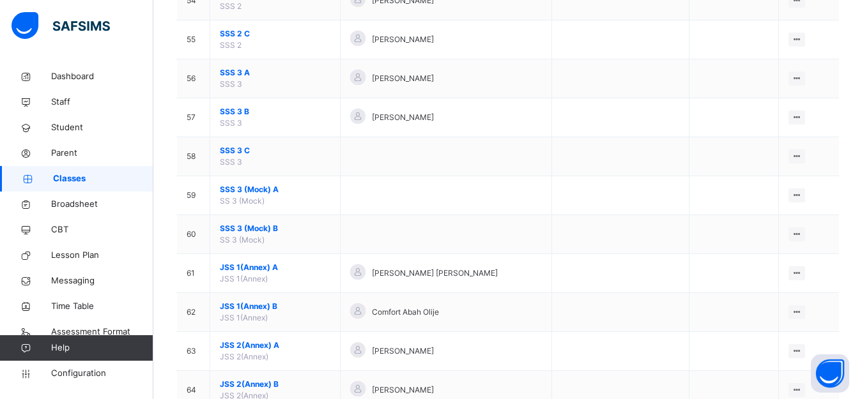
scroll to position [1917, 0]
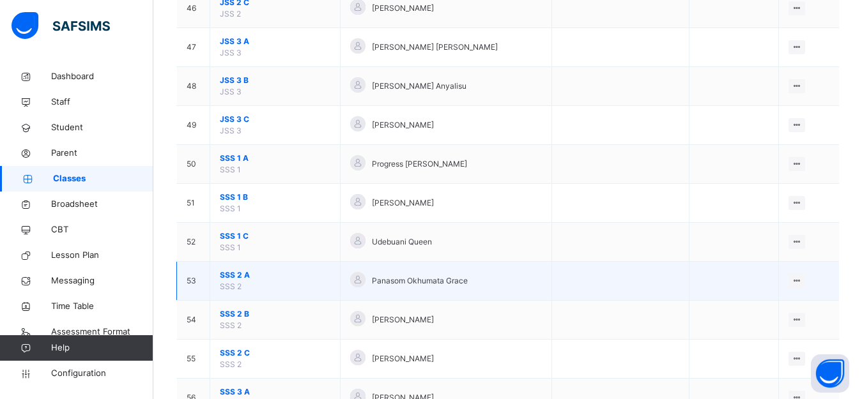
click at [231, 277] on span "SSS 2 A" at bounding box center [275, 276] width 111 height 12
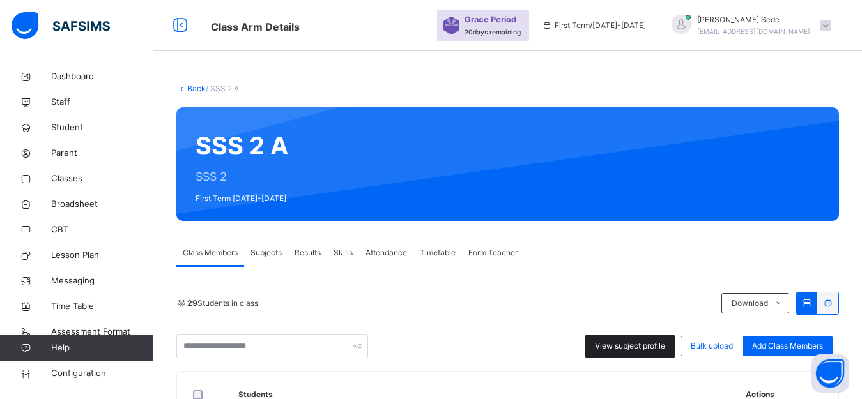
click at [639, 346] on span "View subject profile" at bounding box center [630, 347] width 70 height 12
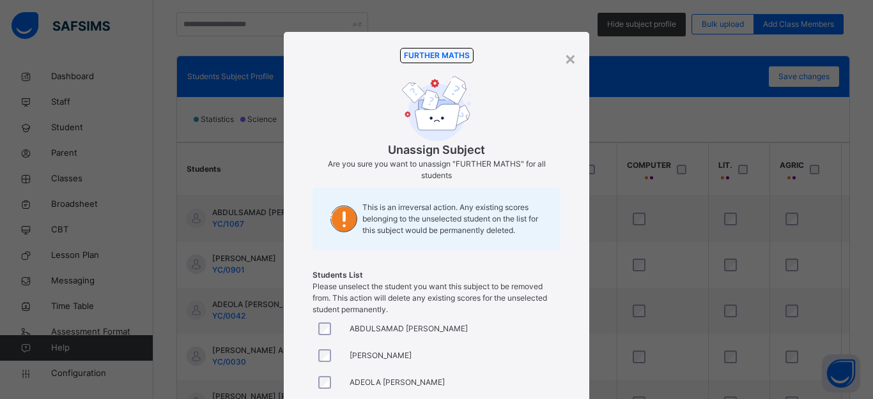
scroll to position [208, 0]
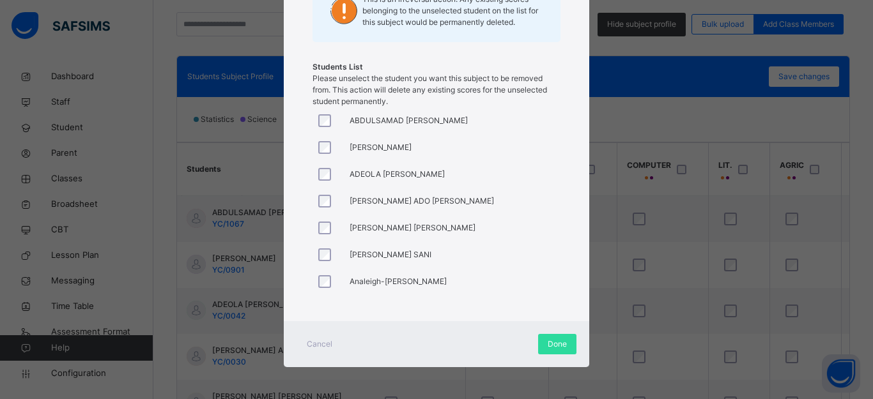
click at [552, 300] on div "FURTHER MATHS Unassign Subject Are you sure you want to unassign "FURTHER MATHS…" at bounding box center [436, 69] width 267 height 479
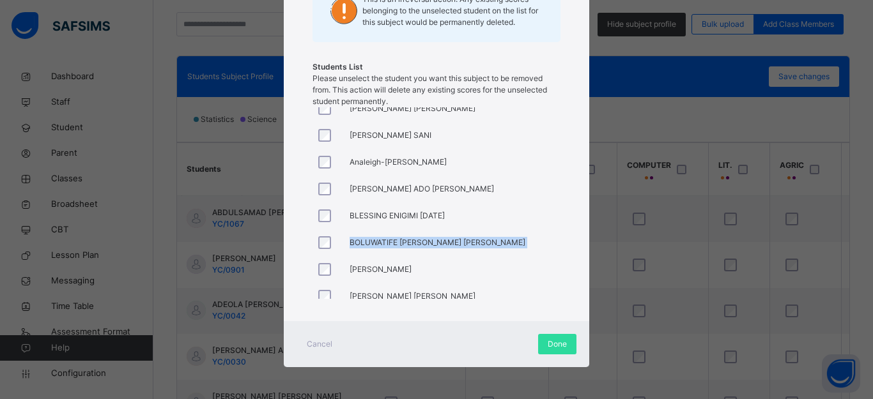
scroll to position [128, 0]
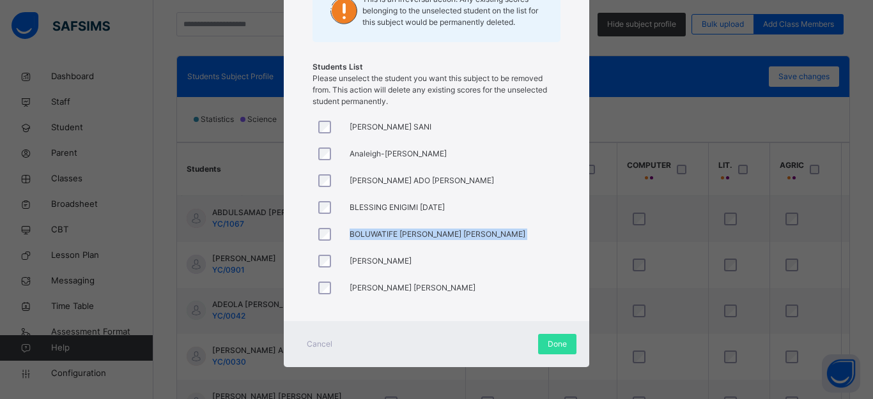
click at [319, 199] on div at bounding box center [328, 207] width 31 height 27
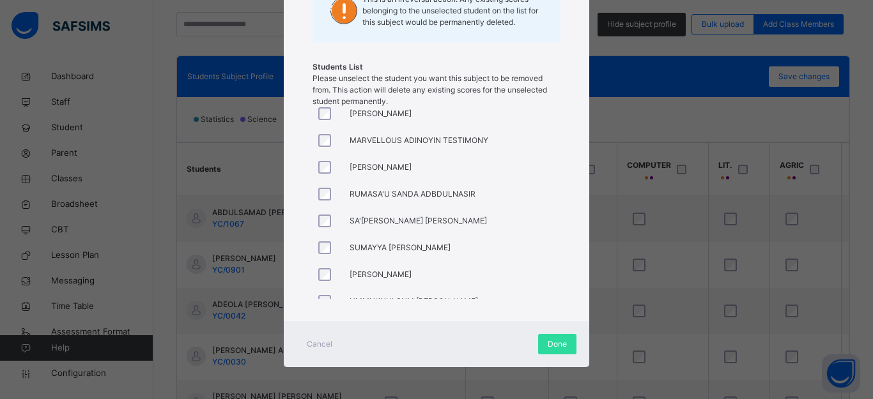
scroll to position [562, 0]
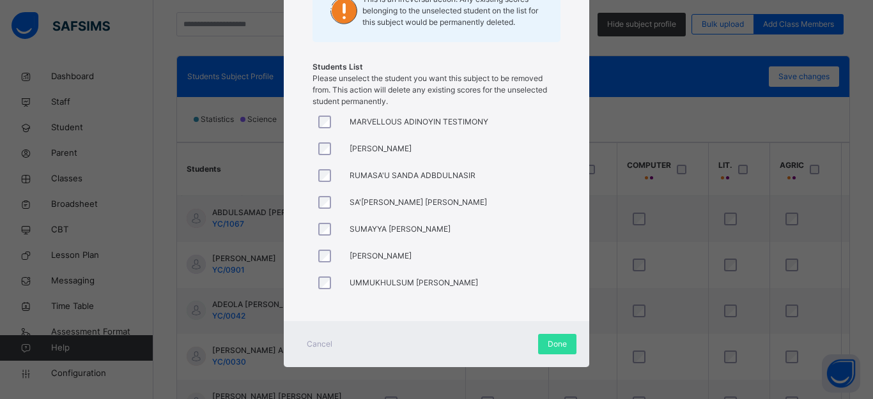
click at [321, 280] on div at bounding box center [328, 283] width 31 height 27
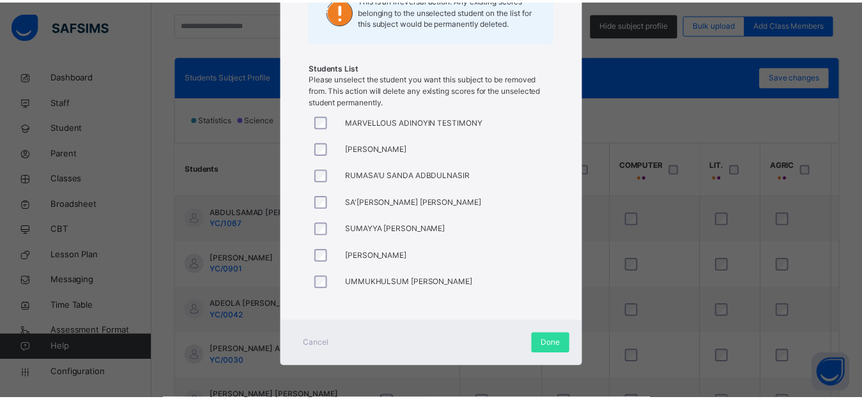
scroll to position [587, 0]
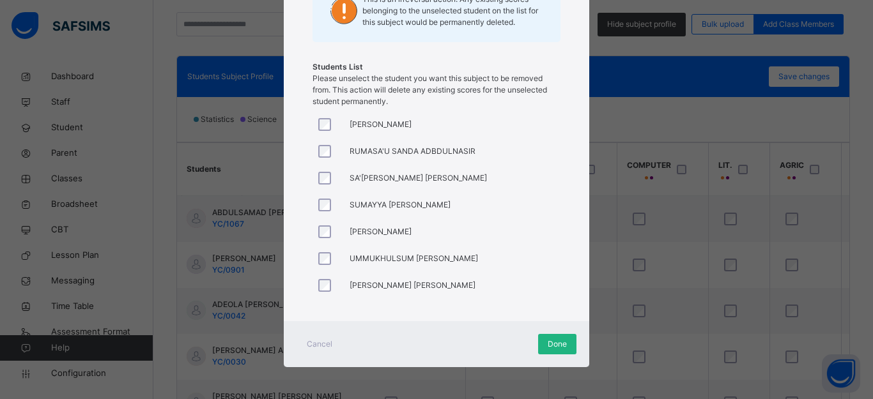
click at [550, 343] on span "Done" at bounding box center [557, 345] width 19 height 12
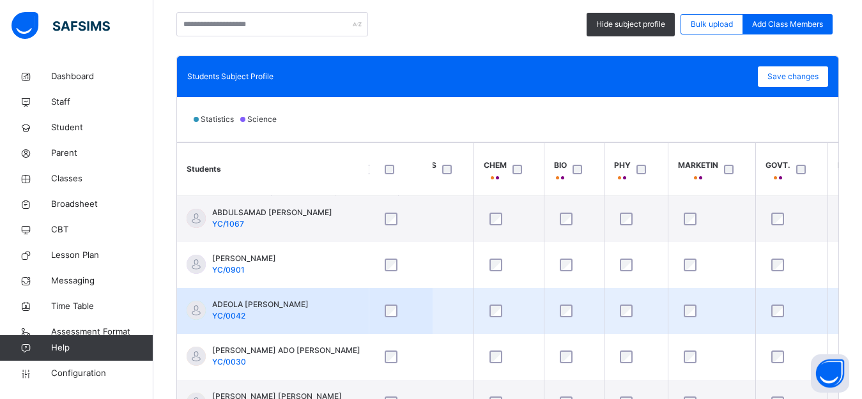
scroll to position [0, 77]
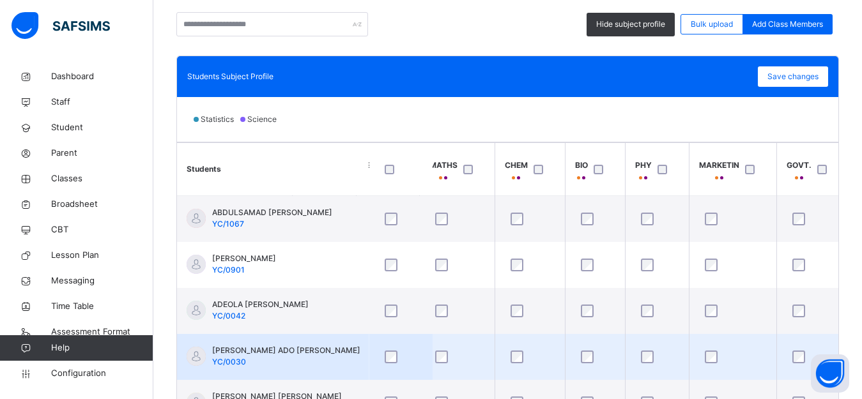
click at [328, 348] on td "AISHA ADO IBRAHIM YC/0030" at bounding box center [273, 357] width 192 height 46
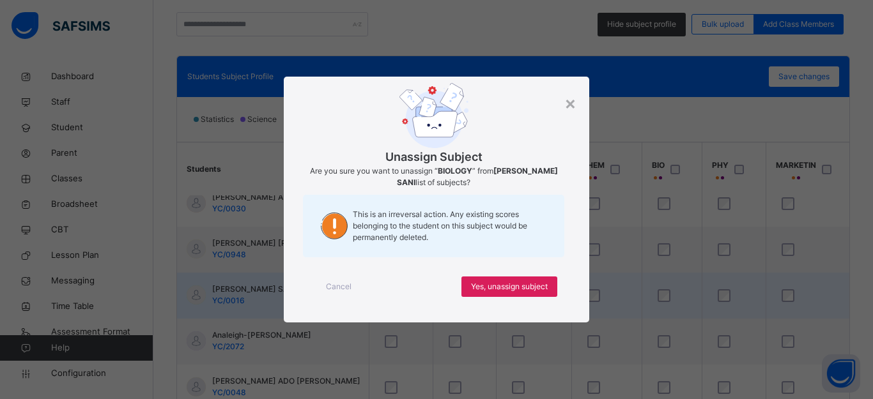
scroll to position [0, 0]
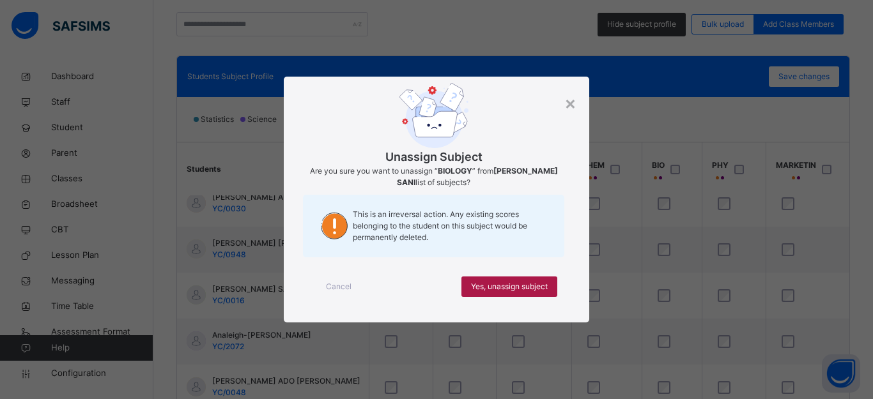
click at [530, 284] on span "Yes, unassign subject" at bounding box center [509, 287] width 77 height 12
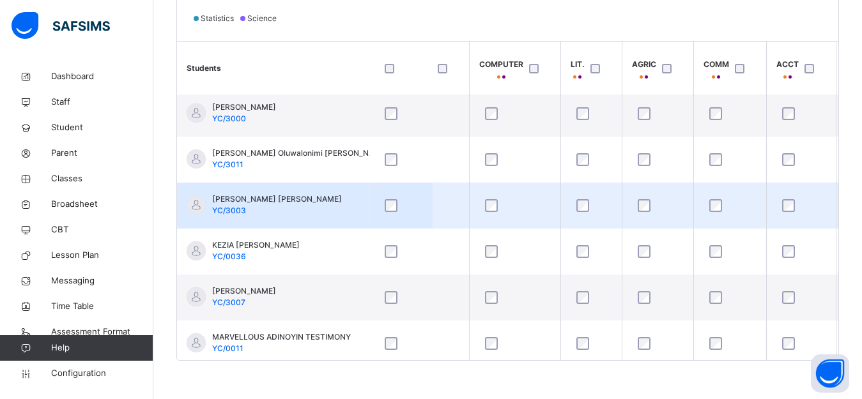
scroll to position [741, 608]
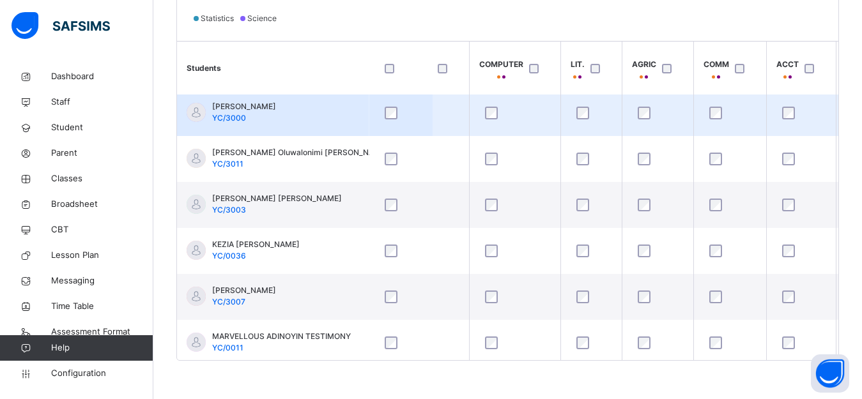
click at [326, 120] on td "Hikmatullahi Suleiman YC/3000" at bounding box center [273, 113] width 192 height 46
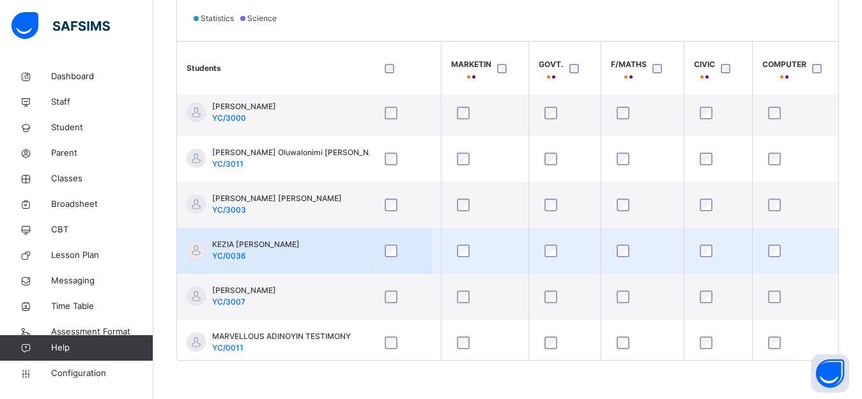
scroll to position [741, 224]
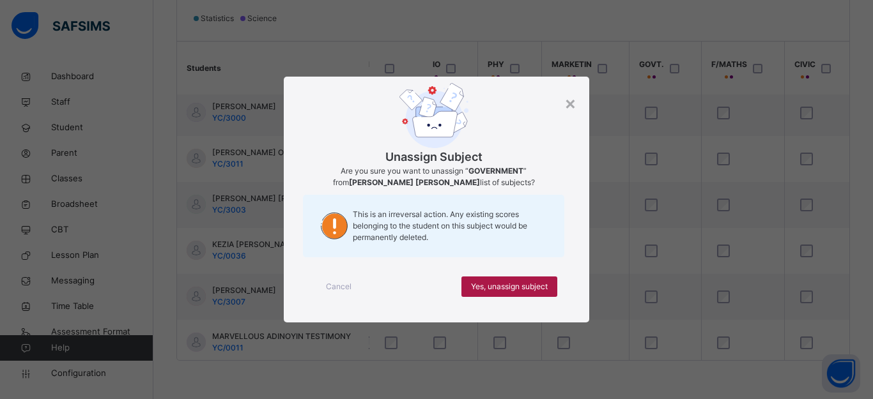
click at [511, 284] on span "Yes, unassign subject" at bounding box center [509, 287] width 77 height 12
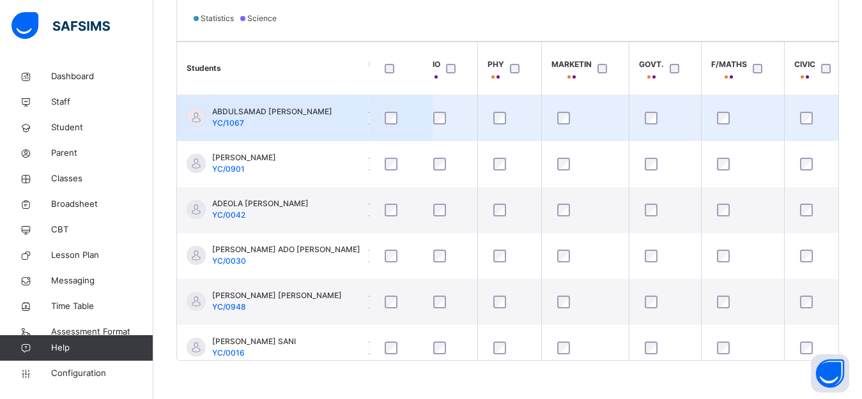
scroll to position [101, 0]
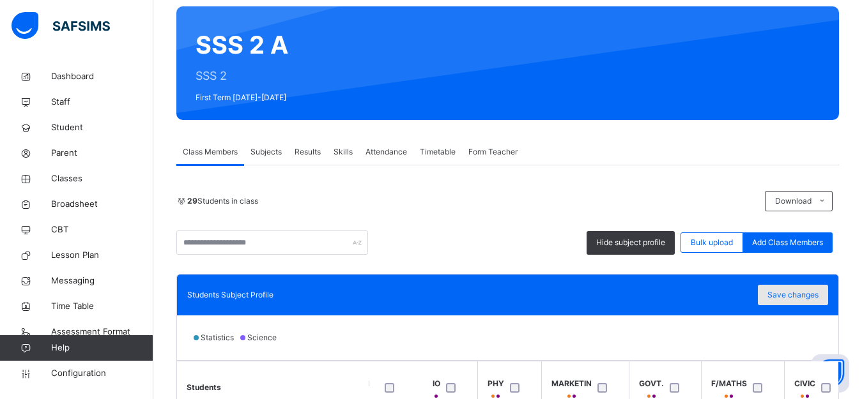
click at [803, 298] on span "Save changes" at bounding box center [793, 296] width 51 height 12
click at [794, 295] on div "Save changes" at bounding box center [793, 295] width 70 height 20
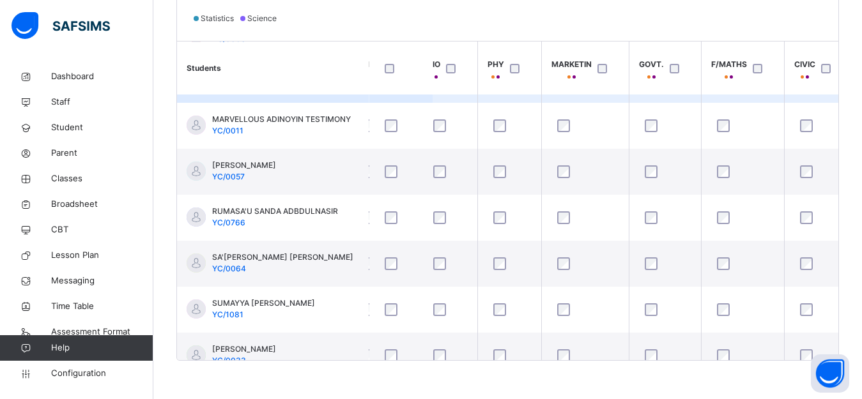
scroll to position [639, 224]
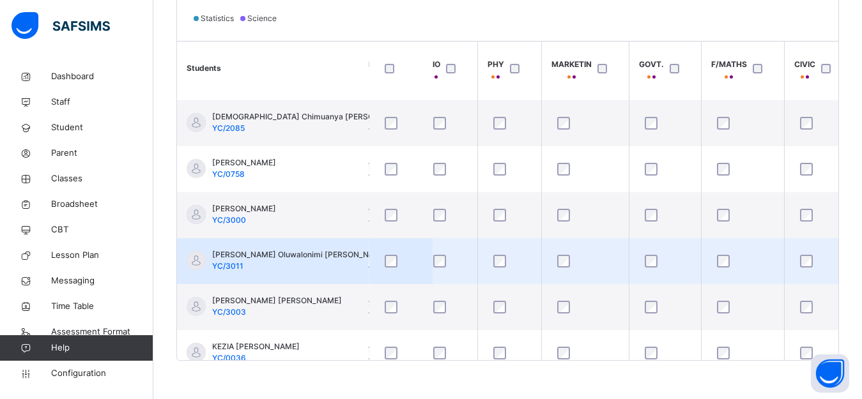
drag, startPoint x: 343, startPoint y: 254, endPoint x: 336, endPoint y: 244, distance: 12.1
click at [336, 244] on td "Isaac Oluwalonimi Alabi YC/3011" at bounding box center [273, 261] width 192 height 46
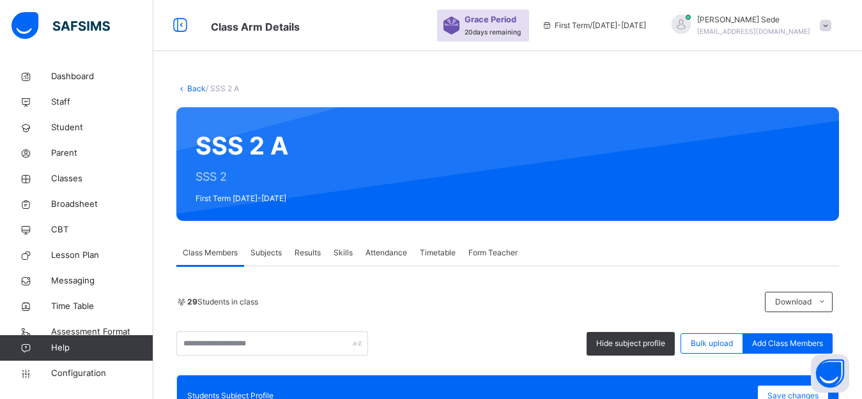
scroll to position [320, 0]
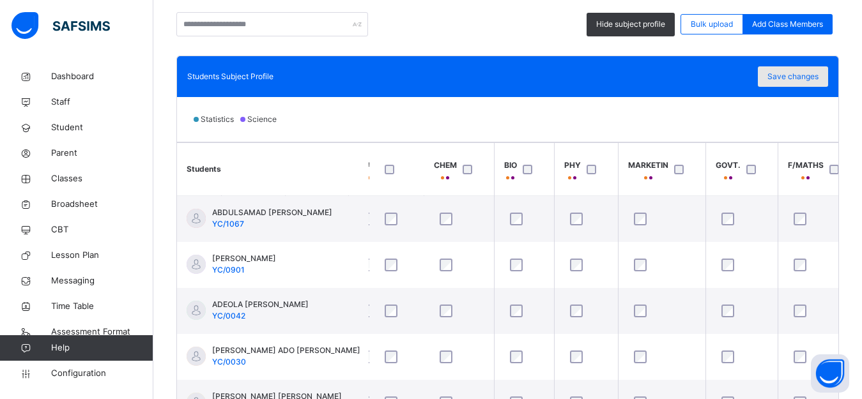
click at [788, 77] on span "Save changes" at bounding box center [793, 77] width 51 height 12
click at [791, 79] on span "Save changes" at bounding box center [793, 77] width 51 height 12
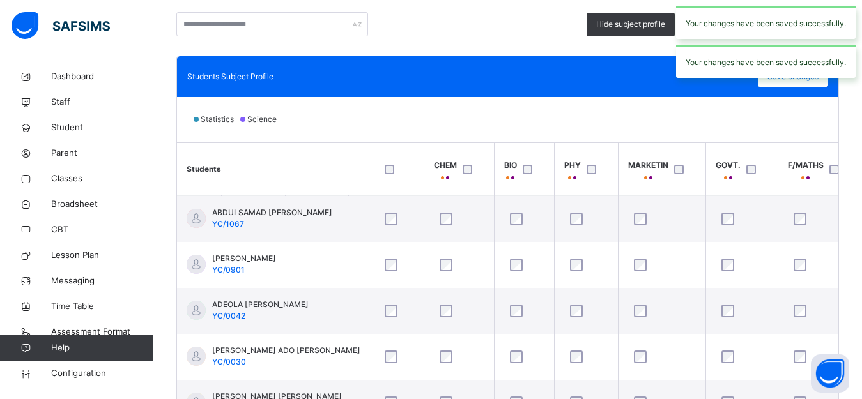
scroll to position [0, 0]
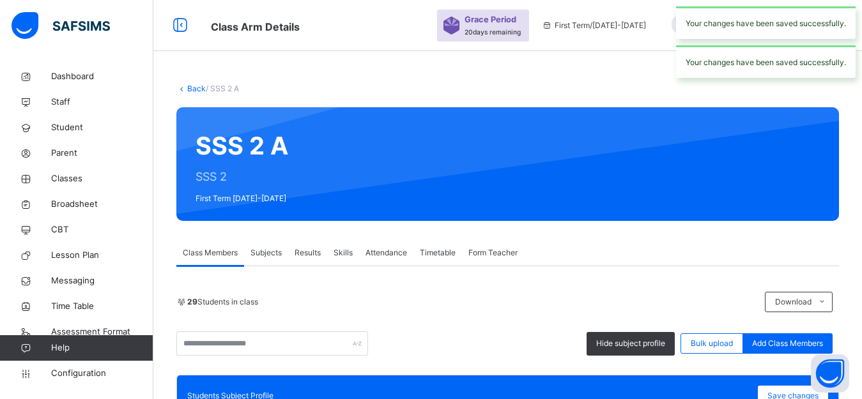
click at [192, 89] on link "Back" at bounding box center [196, 89] width 19 height 10
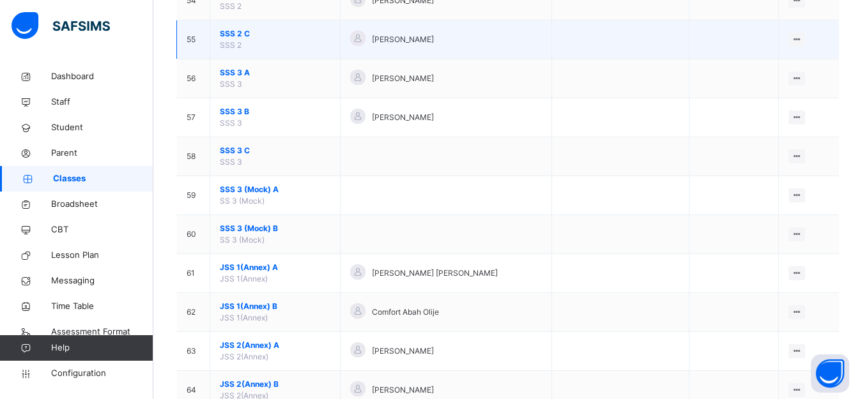
scroll to position [1917, 0]
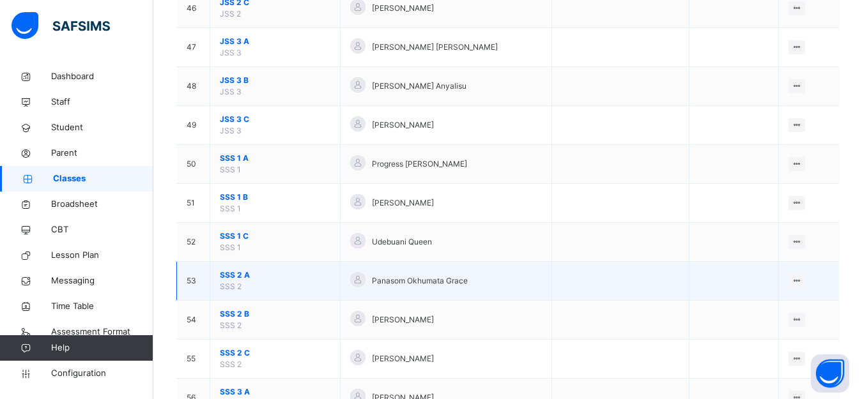
click at [229, 275] on span "SSS 2 A" at bounding box center [275, 276] width 111 height 12
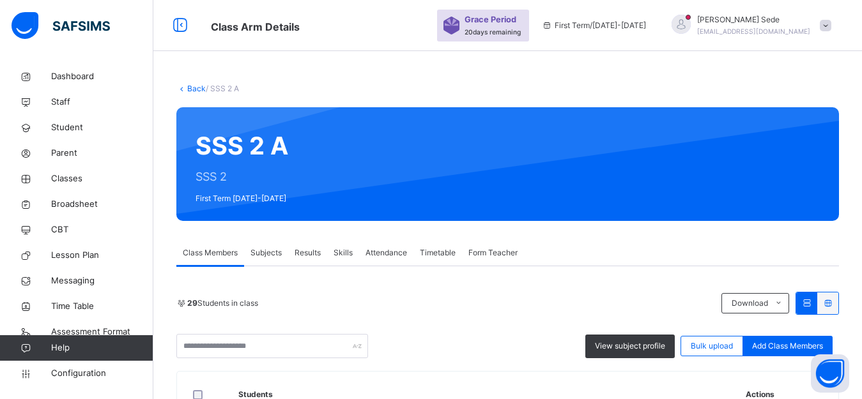
scroll to position [959, 0]
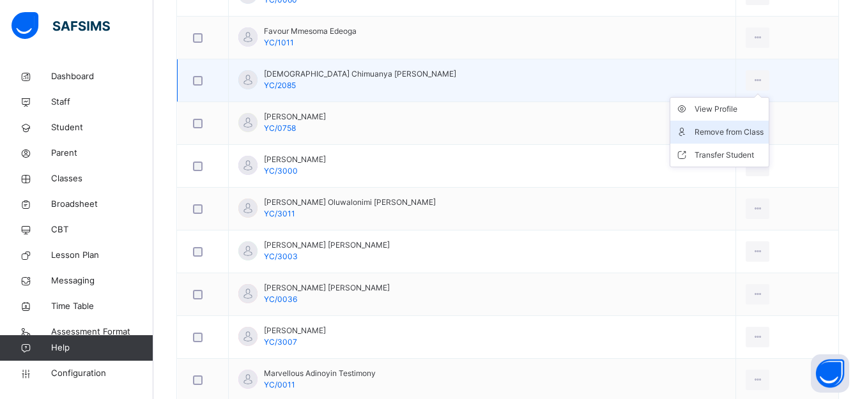
click at [752, 79] on icon at bounding box center [757, 81] width 11 height 12
click at [697, 130] on div "Remove from Class" at bounding box center [729, 132] width 69 height 13
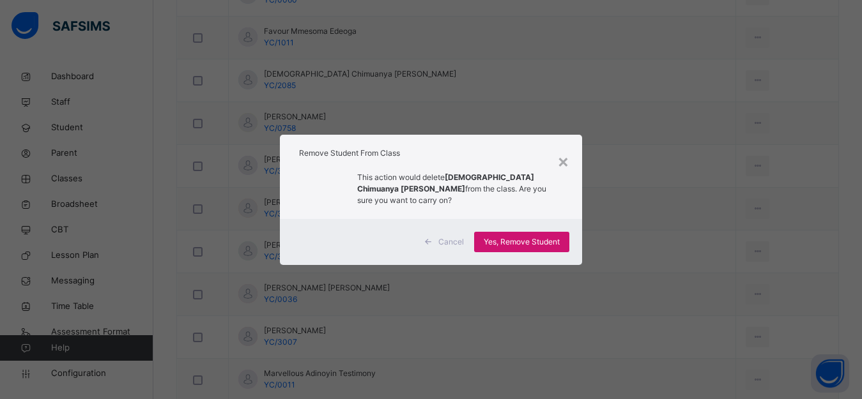
click at [534, 236] on span "Yes, Remove Student" at bounding box center [522, 242] width 76 height 12
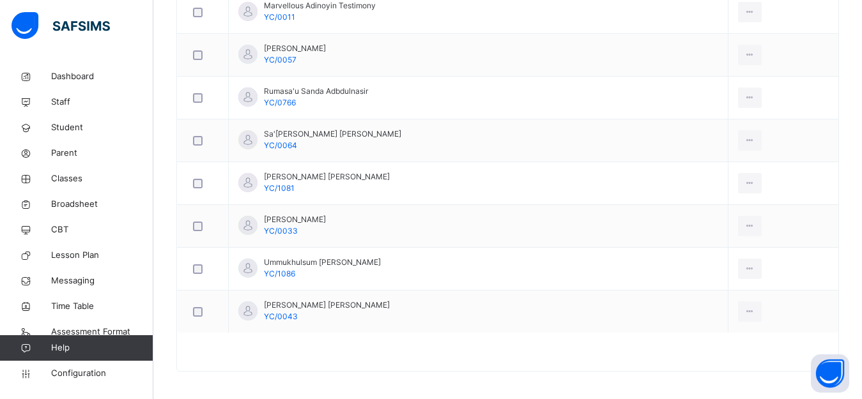
scroll to position [1288, 0]
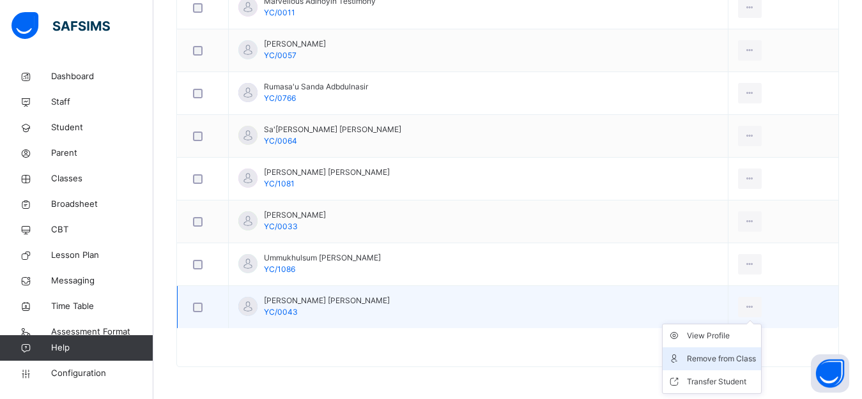
click at [725, 360] on div "Remove from Class" at bounding box center [721, 359] width 69 height 13
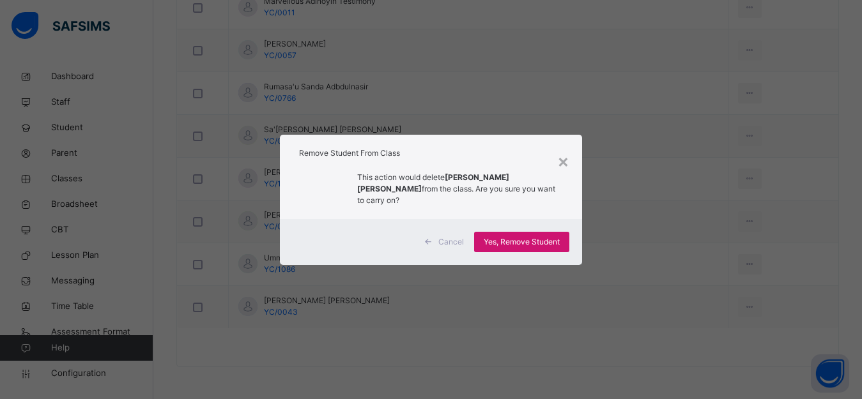
click at [518, 237] on span "Yes, Remove Student" at bounding box center [522, 242] width 76 height 12
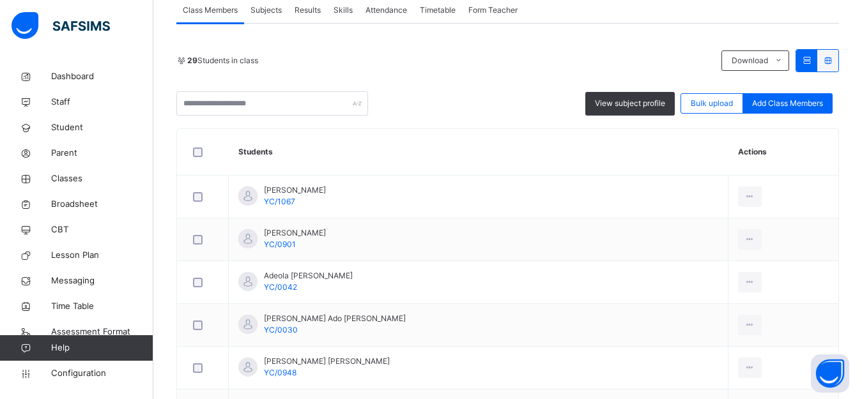
scroll to position [0, 0]
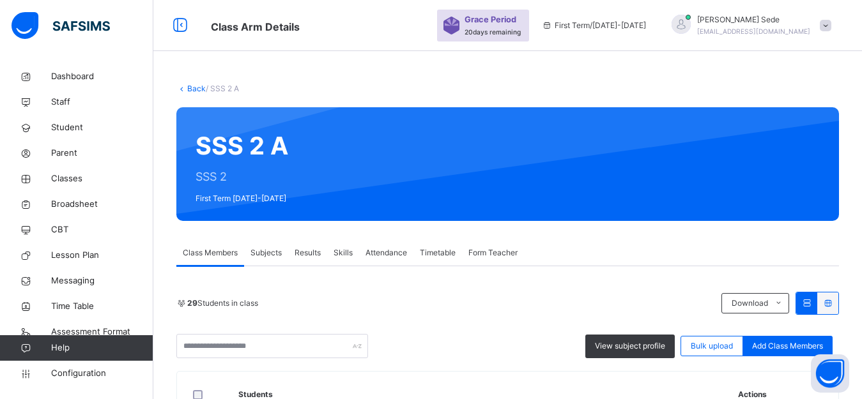
click at [190, 91] on link "Back" at bounding box center [196, 89] width 19 height 10
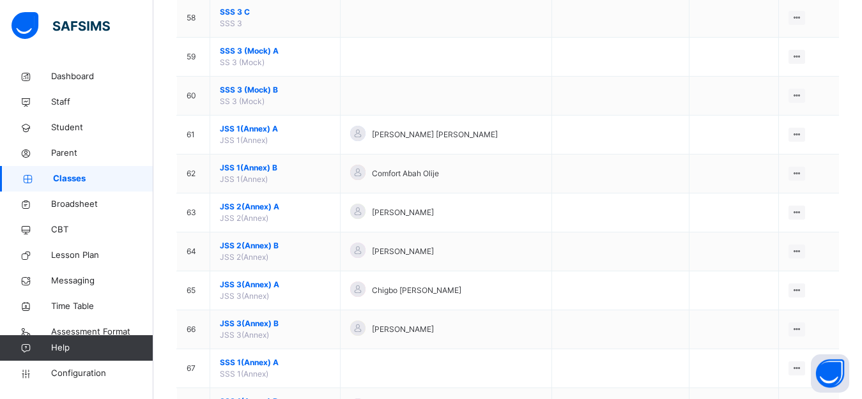
scroll to position [2023, 0]
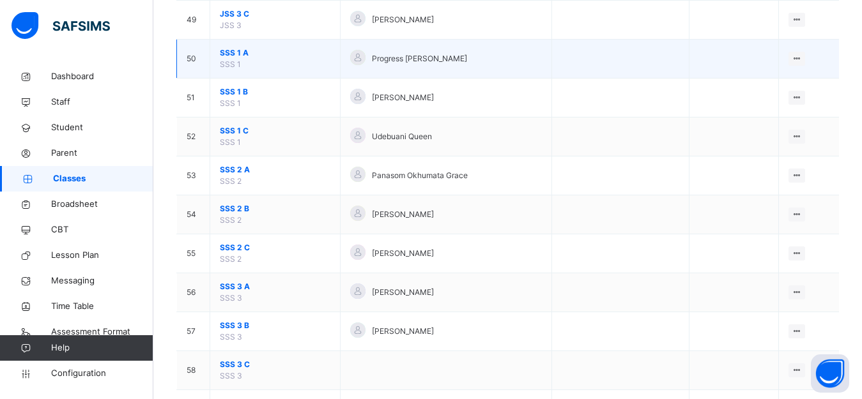
click at [226, 51] on span "SSS 1 A" at bounding box center [275, 53] width 111 height 12
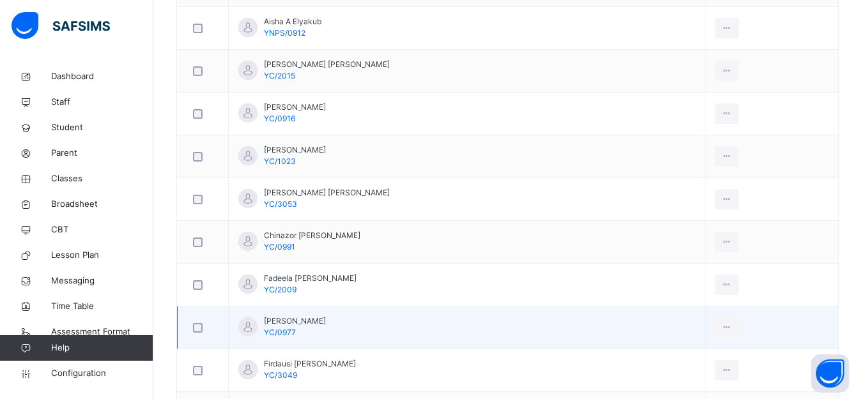
scroll to position [639, 0]
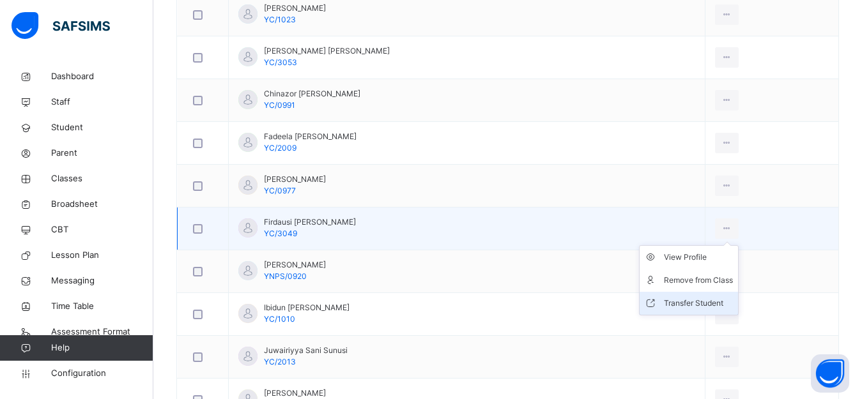
click at [699, 305] on div "Transfer Student" at bounding box center [698, 303] width 69 height 13
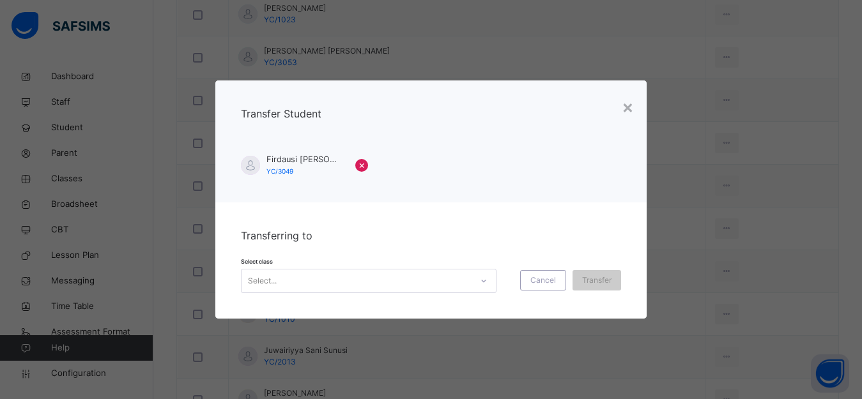
click at [359, 166] on span "×" at bounding box center [362, 164] width 7 height 15
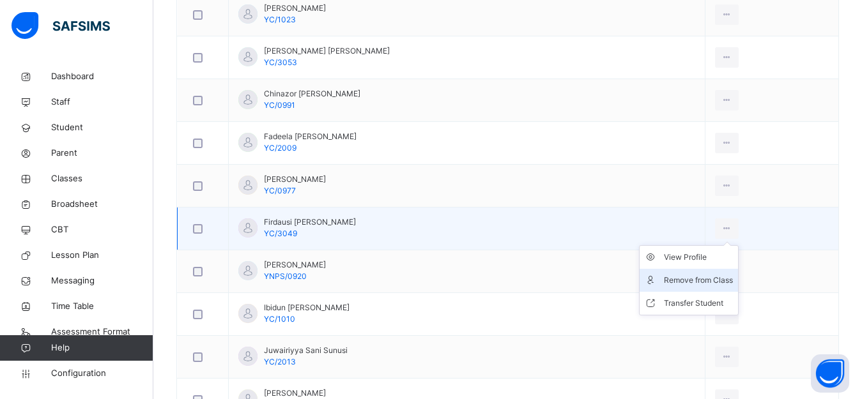
click at [698, 281] on div "Remove from Class" at bounding box center [698, 280] width 69 height 13
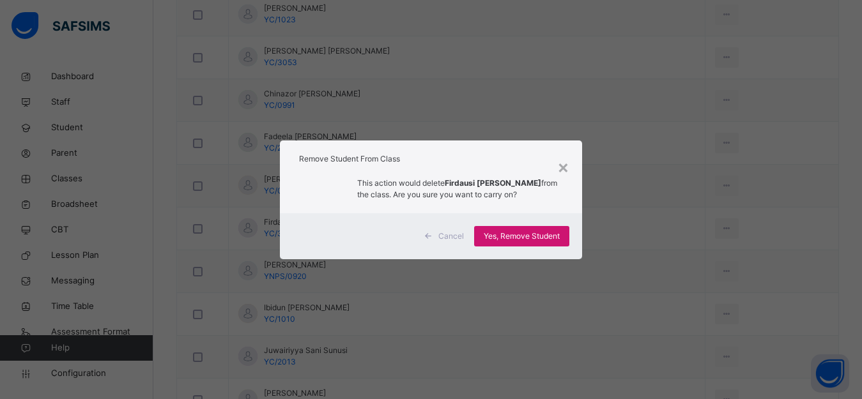
click at [534, 238] on span "Yes, Remove Student" at bounding box center [522, 237] width 76 height 12
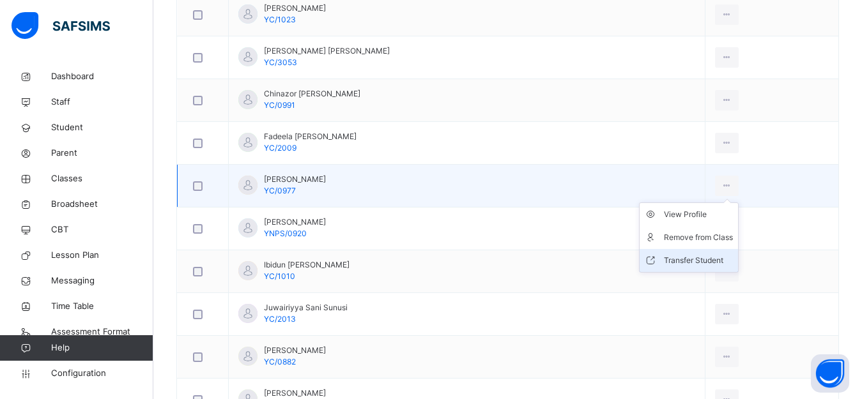
click at [702, 260] on div "Transfer Student" at bounding box center [698, 260] width 69 height 13
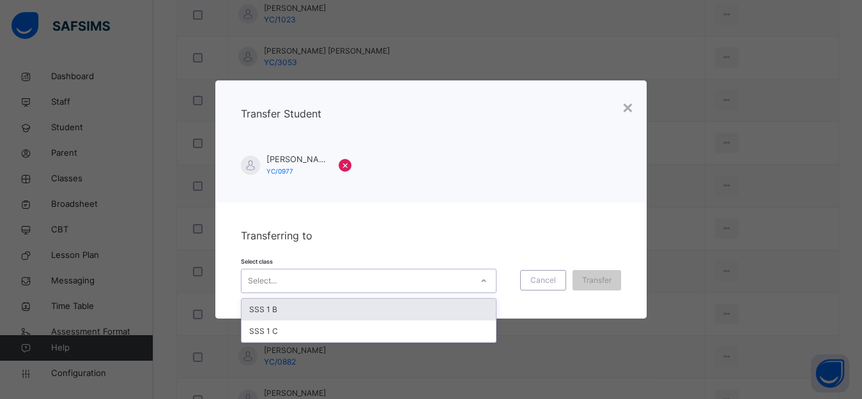
click at [317, 277] on div "Select..." at bounding box center [357, 282] width 230 height 20
click at [269, 310] on div "SSS 1 B" at bounding box center [369, 310] width 254 height 22
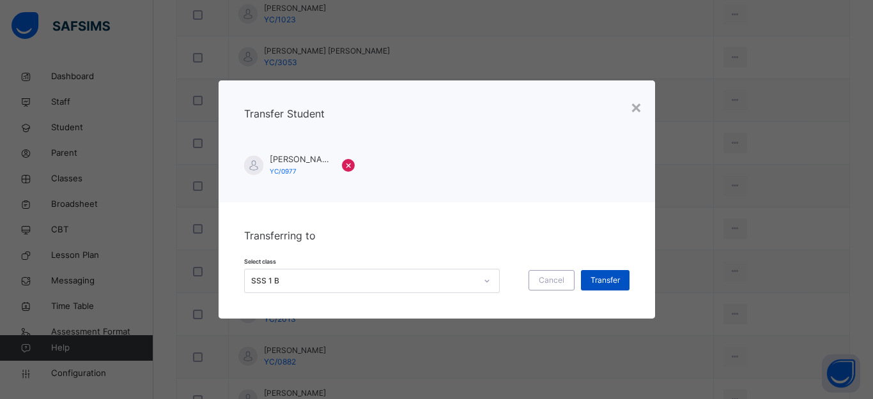
click at [600, 281] on span "Transfer" at bounding box center [605, 281] width 29 height 12
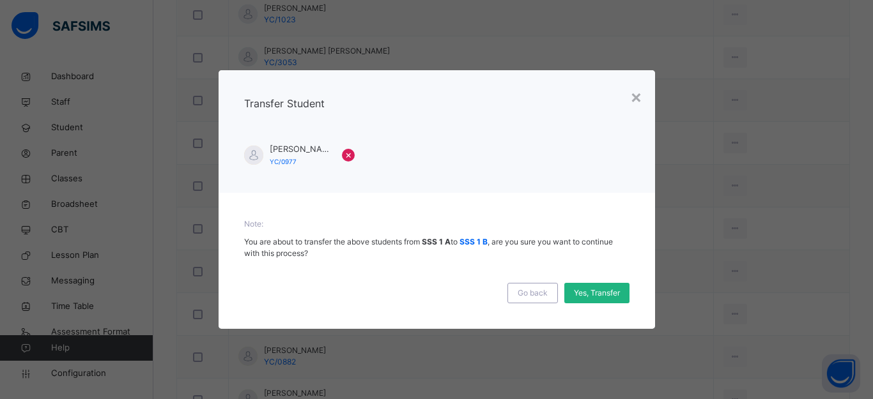
click at [606, 292] on span "Yes, Transfer" at bounding box center [597, 294] width 46 height 12
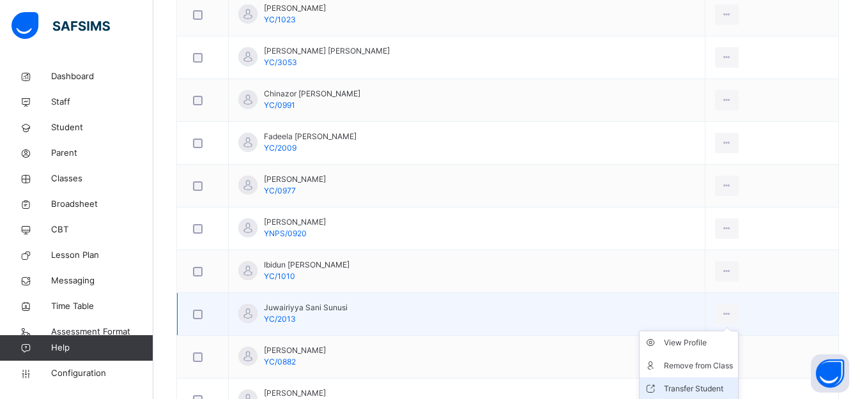
click at [706, 389] on div "Transfer Student" at bounding box center [698, 389] width 69 height 13
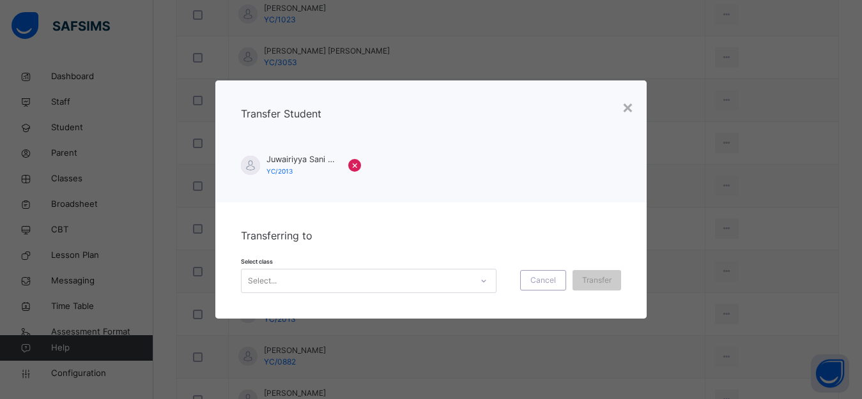
click at [260, 278] on div "Select..." at bounding box center [262, 281] width 29 height 24
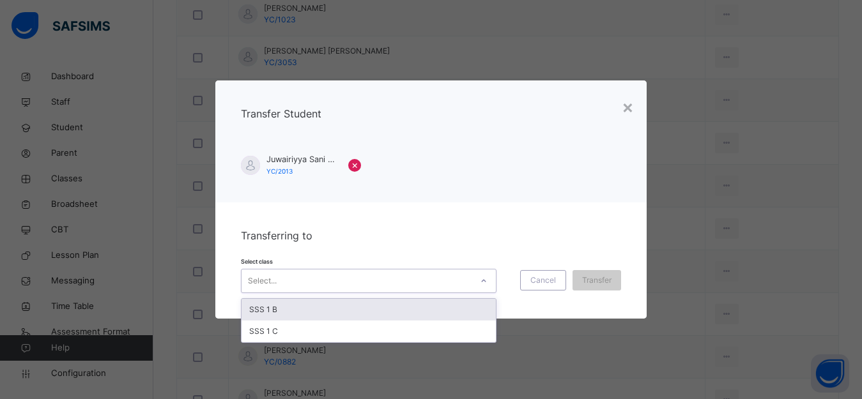
click at [267, 307] on div "SSS 1 B" at bounding box center [369, 310] width 254 height 22
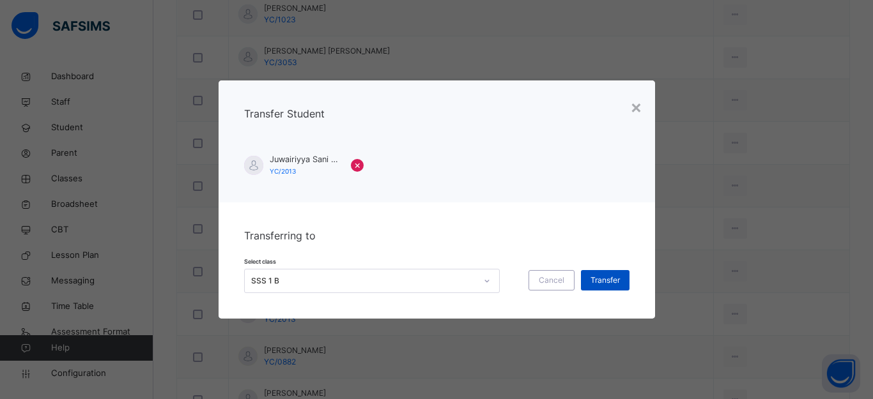
click at [608, 282] on span "Transfer" at bounding box center [605, 281] width 29 height 12
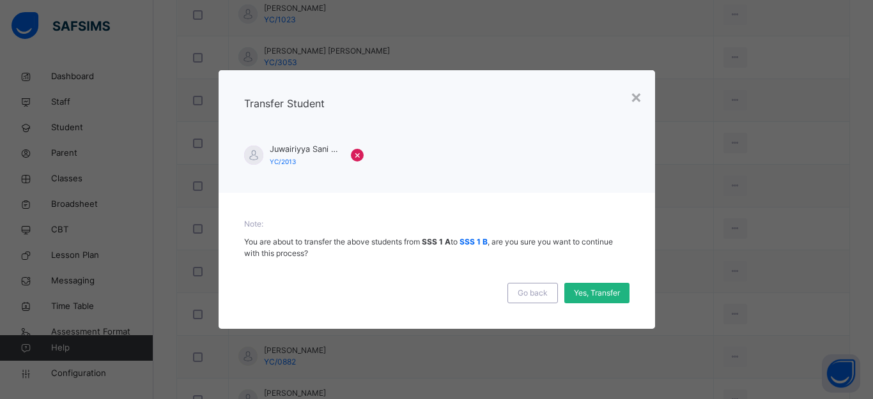
click at [607, 291] on span "Yes, Transfer" at bounding box center [597, 294] width 46 height 12
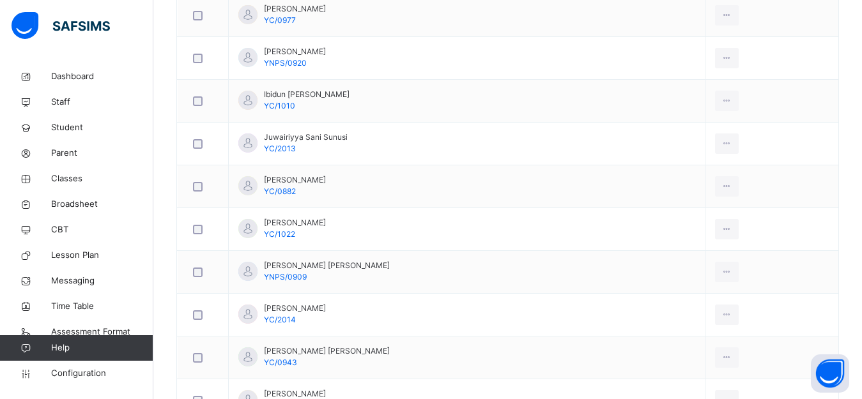
scroll to position [959, 0]
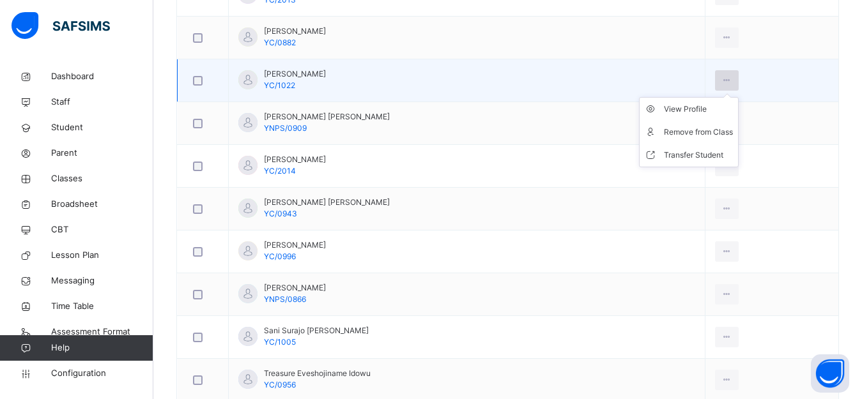
click at [722, 81] on icon at bounding box center [727, 81] width 11 height 12
click at [695, 130] on div "Remove from Class" at bounding box center [698, 132] width 69 height 13
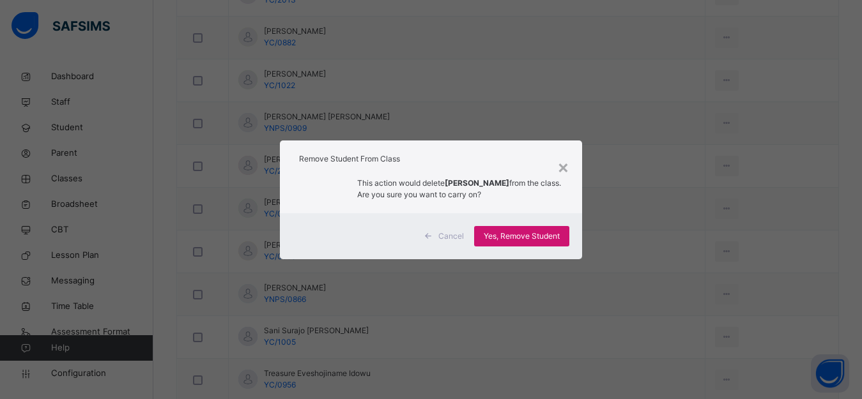
click at [522, 231] on span "Yes, Remove Student" at bounding box center [522, 237] width 76 height 12
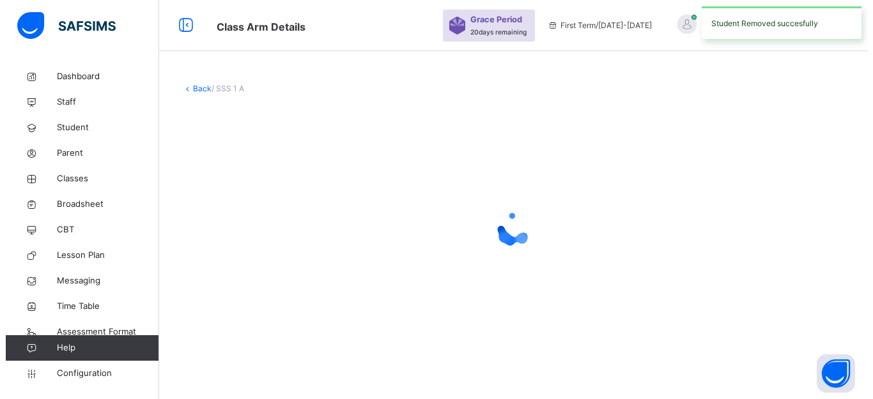
scroll to position [0, 0]
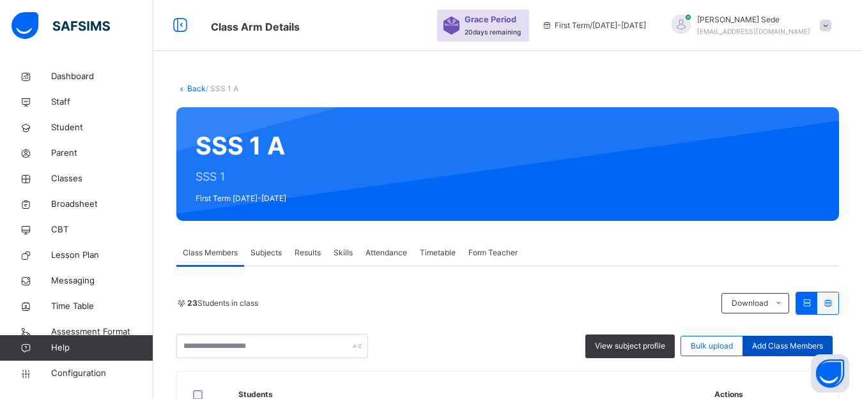
click at [808, 343] on span "Add Class Members" at bounding box center [787, 347] width 71 height 12
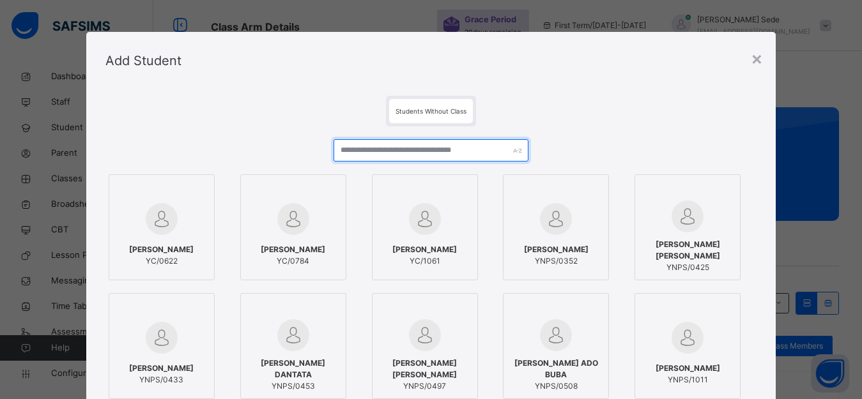
click at [425, 148] on input "text" at bounding box center [432, 150] width 196 height 22
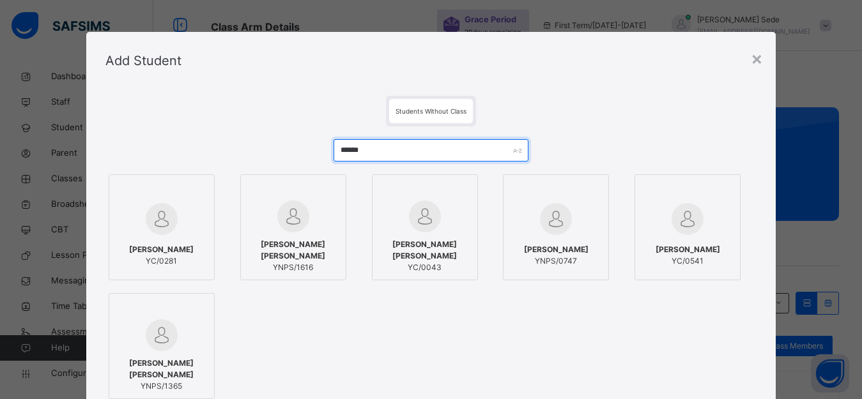
type input "******"
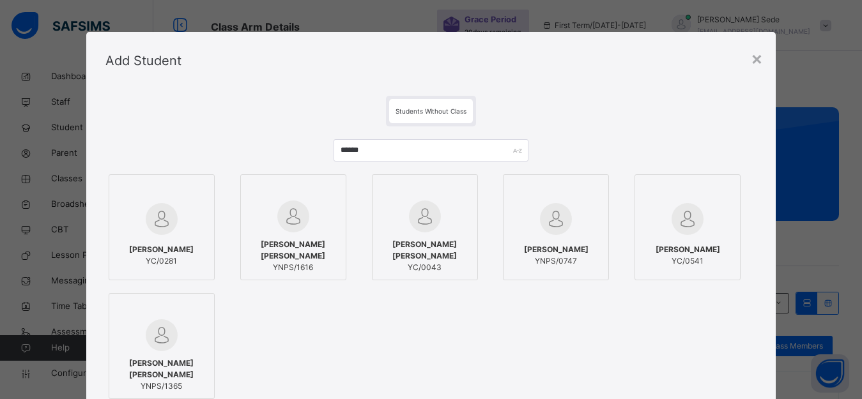
click at [444, 254] on span "YASIR ISMAIL NASS" at bounding box center [425, 250] width 92 height 23
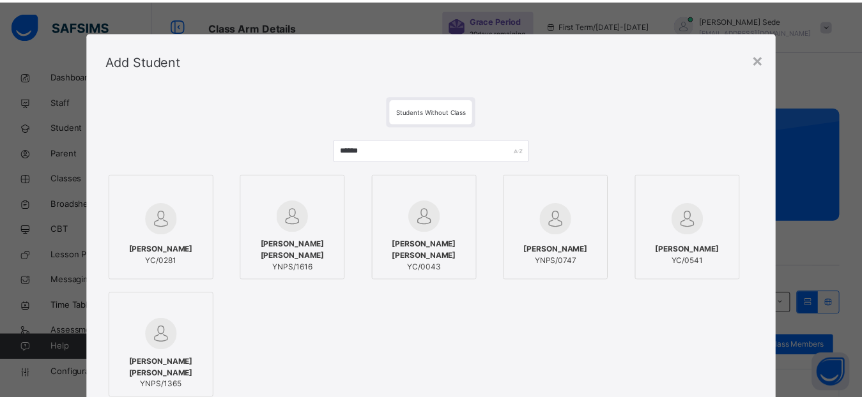
scroll to position [171, 0]
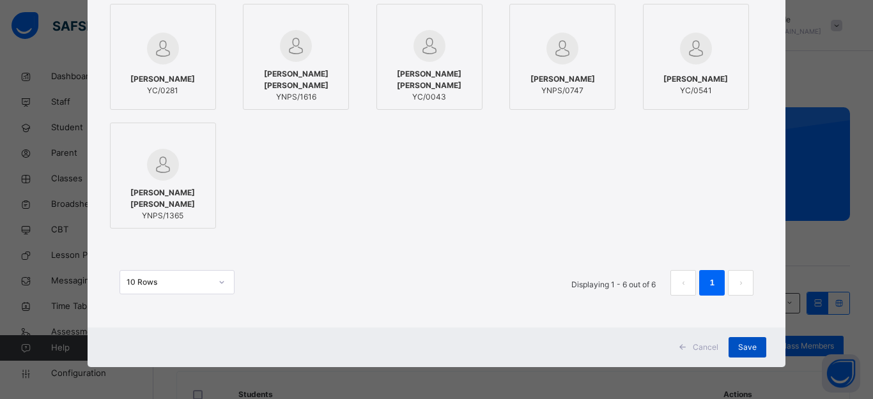
click at [746, 352] on span "Save" at bounding box center [747, 348] width 19 height 12
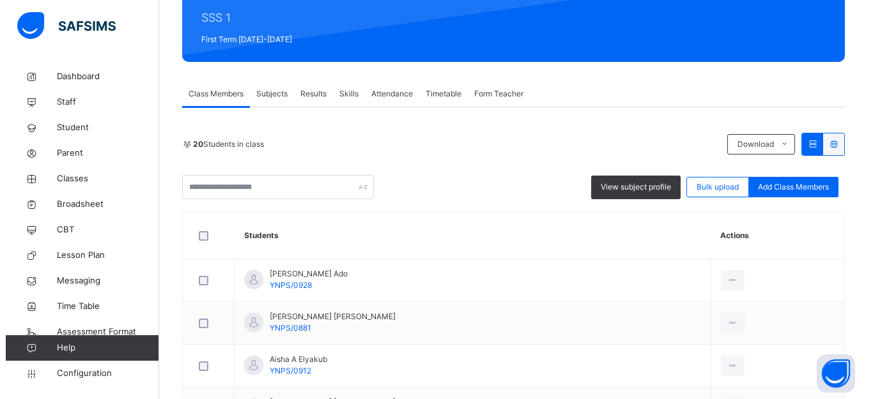
scroll to position [0, 0]
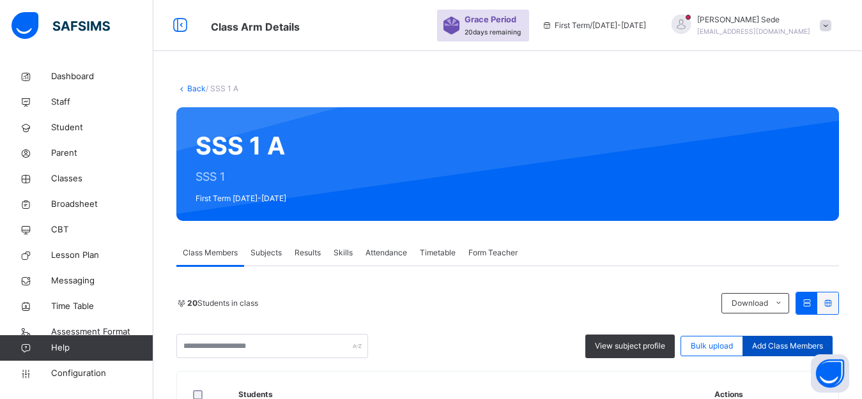
click at [784, 343] on span "Add Class Members" at bounding box center [787, 347] width 71 height 12
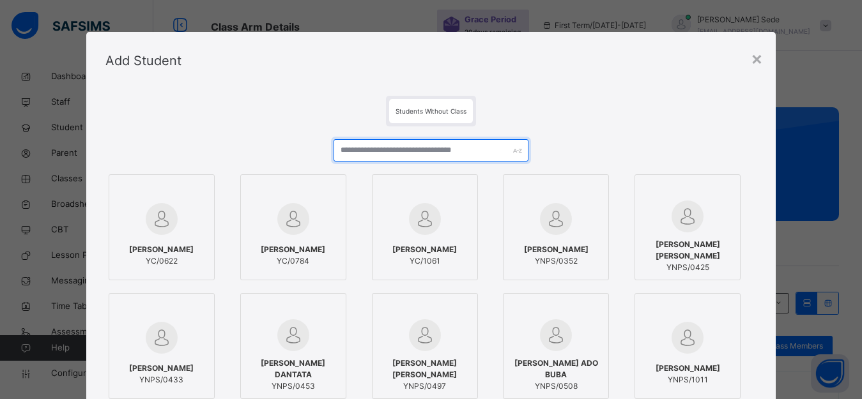
click at [406, 150] on input "text" at bounding box center [432, 150] width 196 height 22
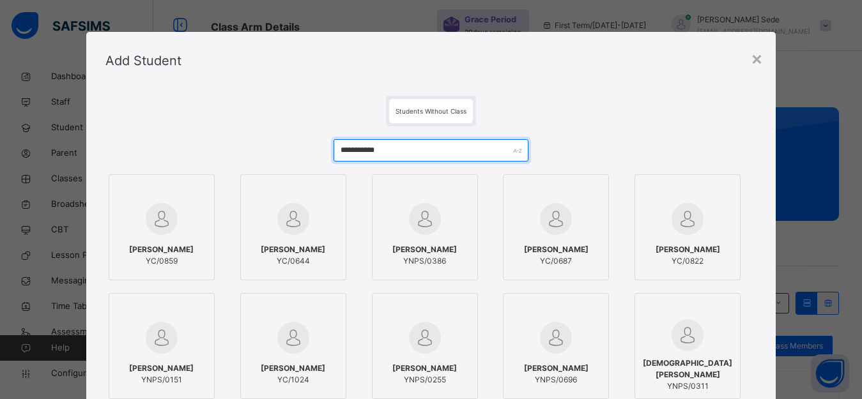
type input "**********"
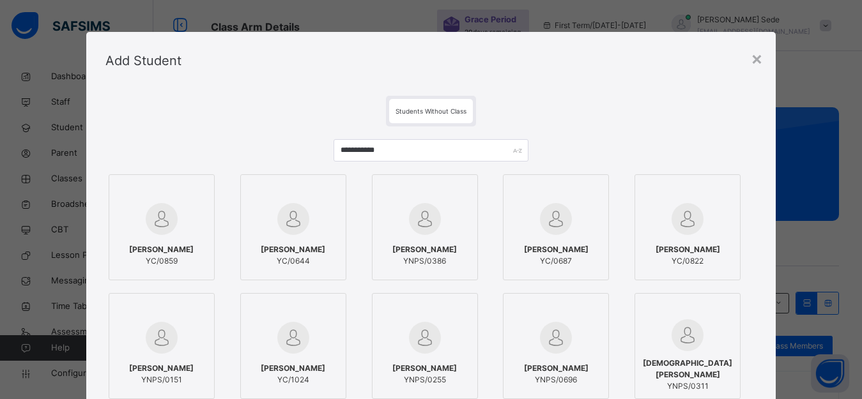
click at [144, 236] on div at bounding box center [162, 219] width 92 height 37
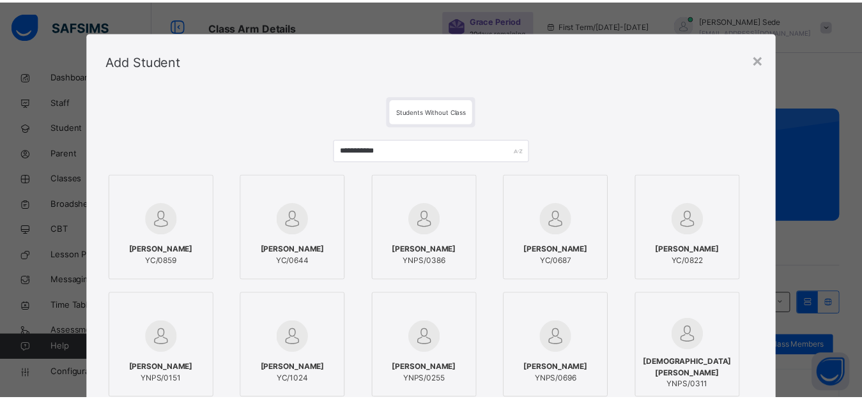
scroll to position [171, 0]
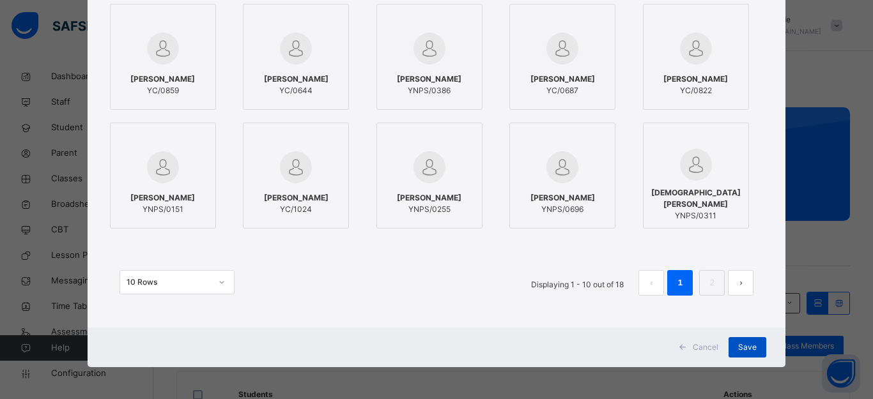
click at [744, 344] on span "Save" at bounding box center [747, 348] width 19 height 12
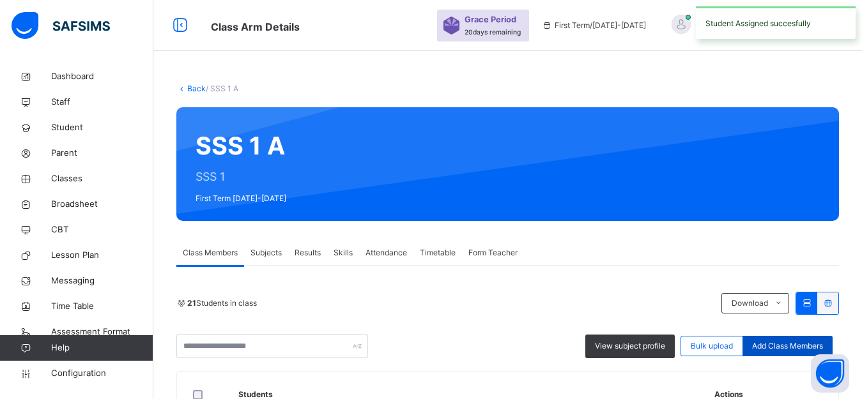
click at [780, 346] on span "Add Class Members" at bounding box center [787, 347] width 71 height 12
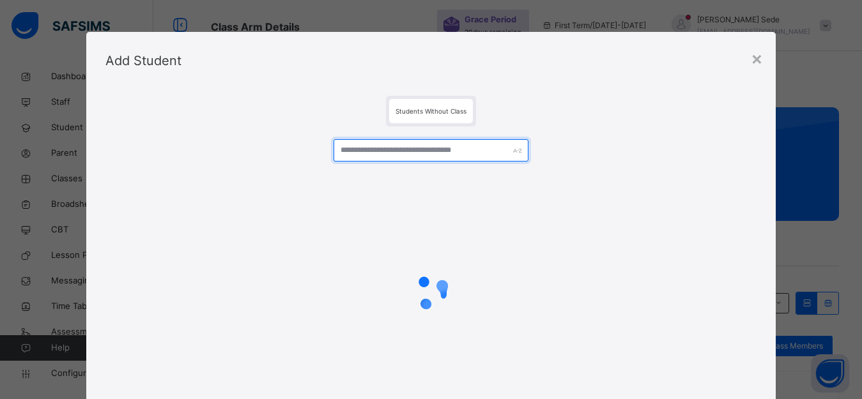
click at [425, 153] on input "text" at bounding box center [432, 150] width 196 height 22
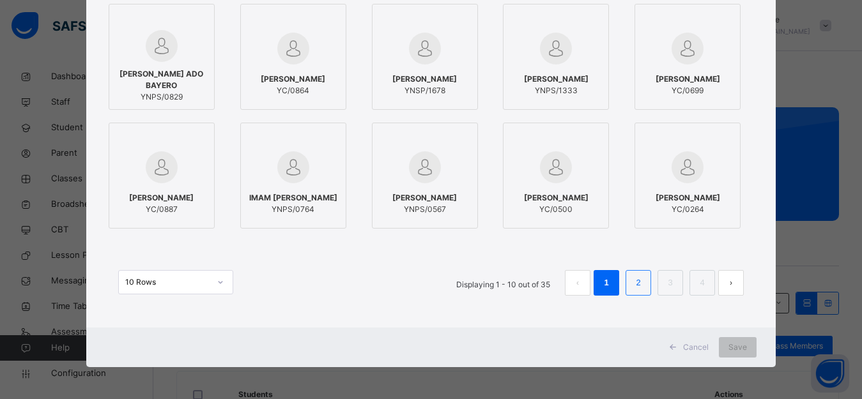
type input "**********"
click at [637, 287] on link "2" at bounding box center [638, 283] width 12 height 17
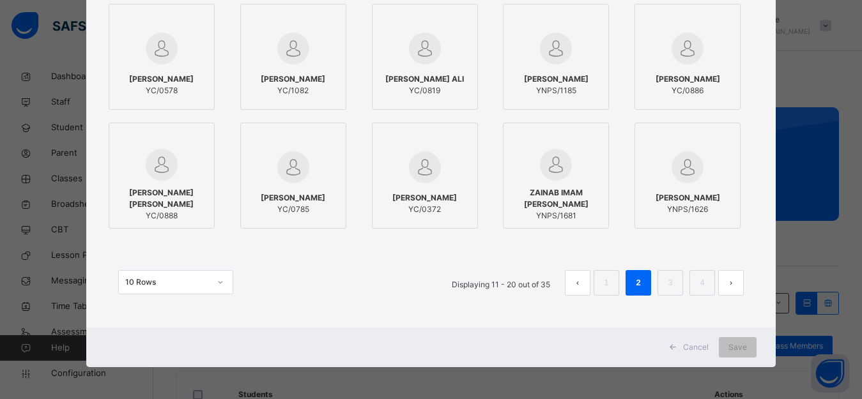
click at [580, 284] on button "prev page" at bounding box center [578, 283] width 26 height 26
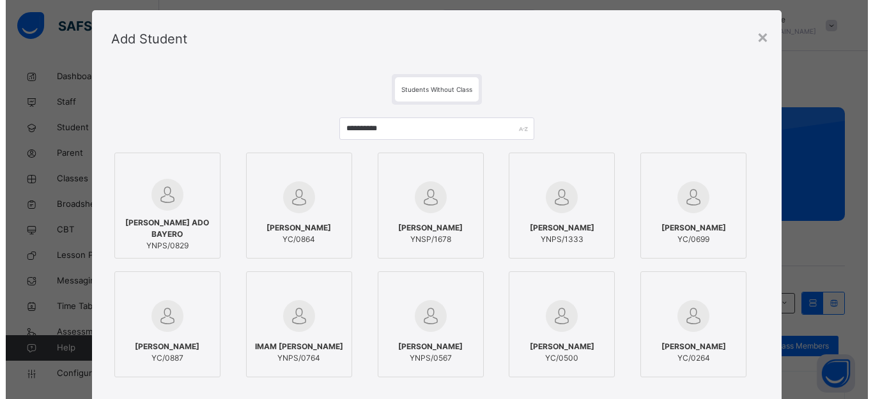
scroll to position [0, 0]
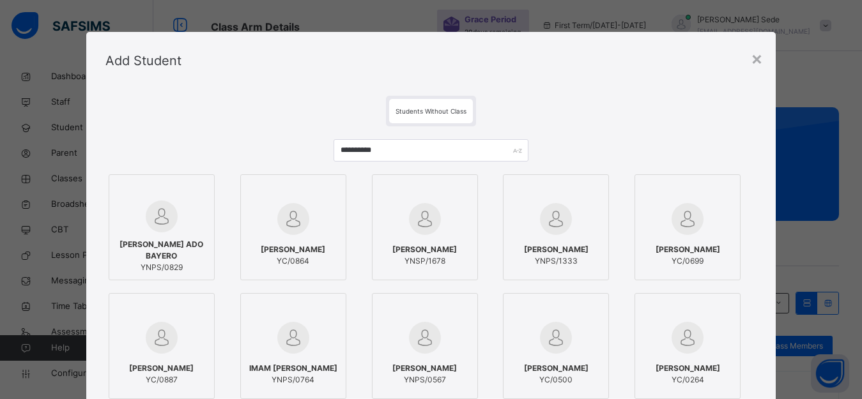
click at [164, 241] on span "ALIYU BELLO ADO BAYERO" at bounding box center [162, 250] width 92 height 23
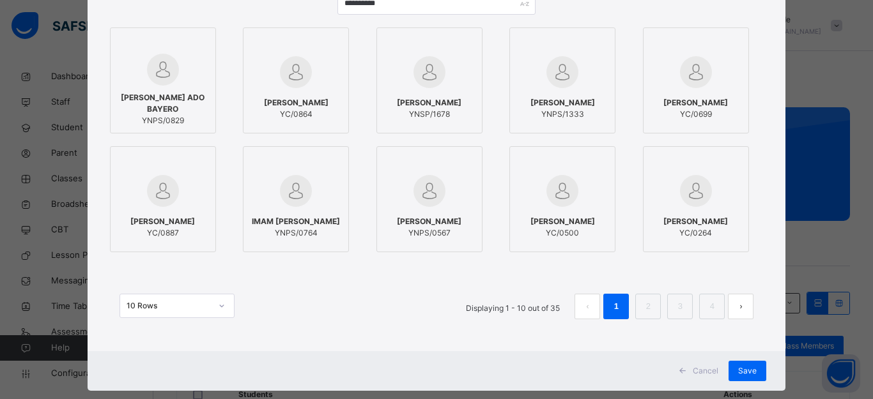
scroll to position [171, 0]
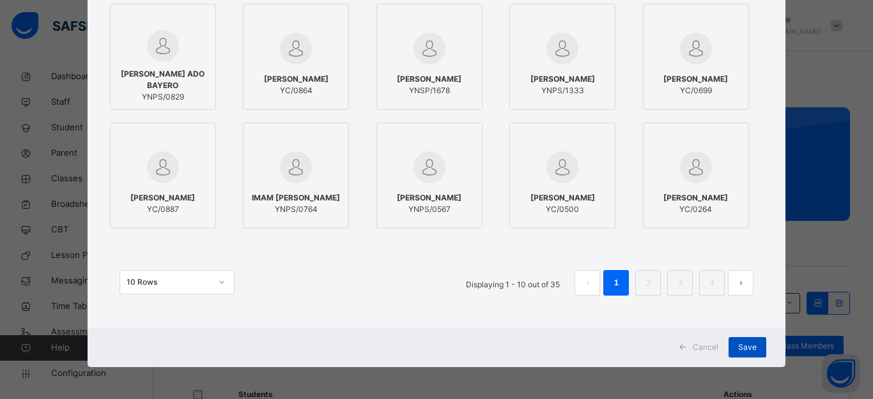
click at [738, 346] on span "Save" at bounding box center [747, 348] width 19 height 12
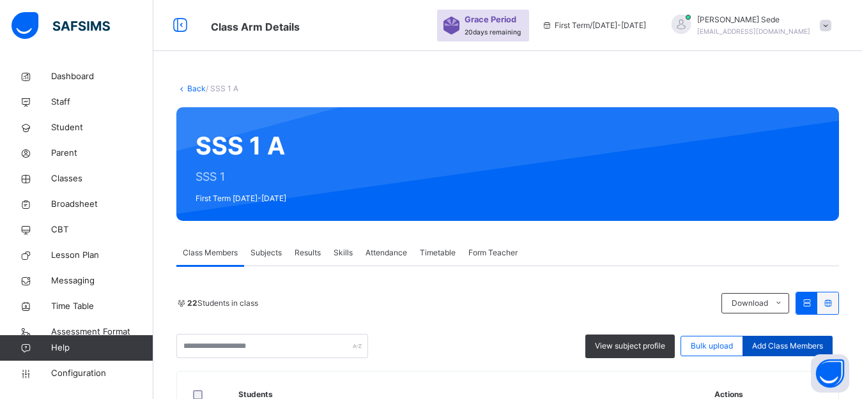
click at [781, 344] on span "Add Class Members" at bounding box center [787, 347] width 71 height 12
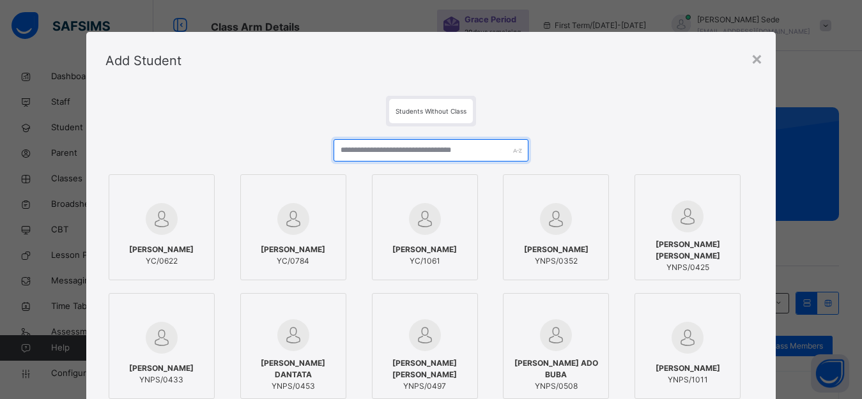
click at [398, 152] on input "text" at bounding box center [432, 150] width 196 height 22
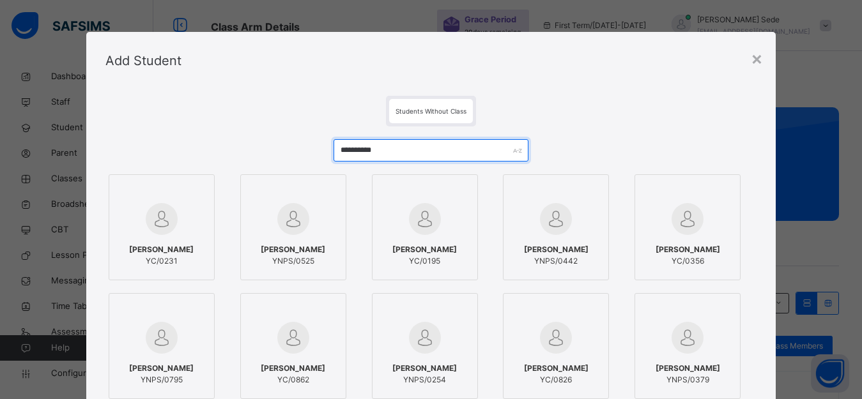
type input "**********"
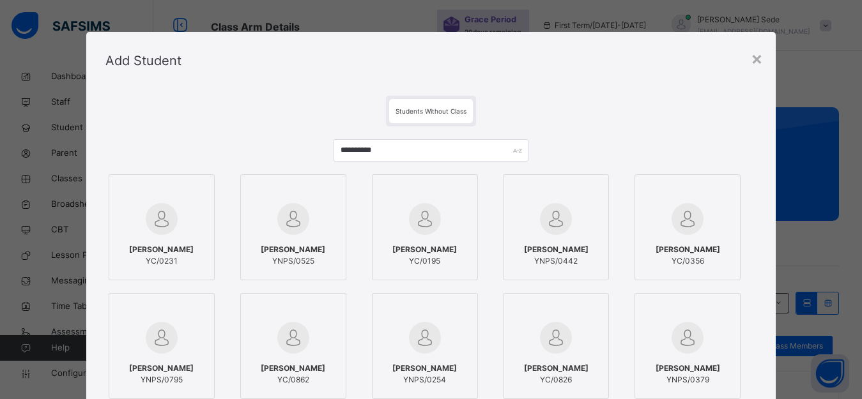
click at [151, 369] on span "UMAR FARUK MUSTAPHA" at bounding box center [161, 369] width 65 height 12
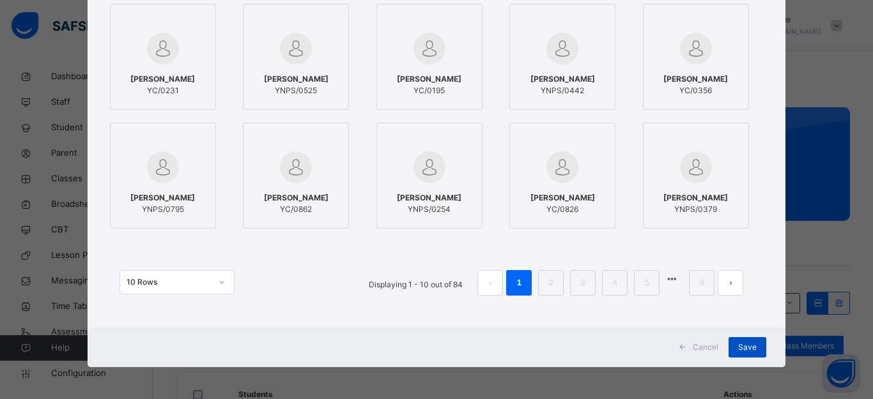
click at [750, 346] on span "Save" at bounding box center [747, 348] width 19 height 12
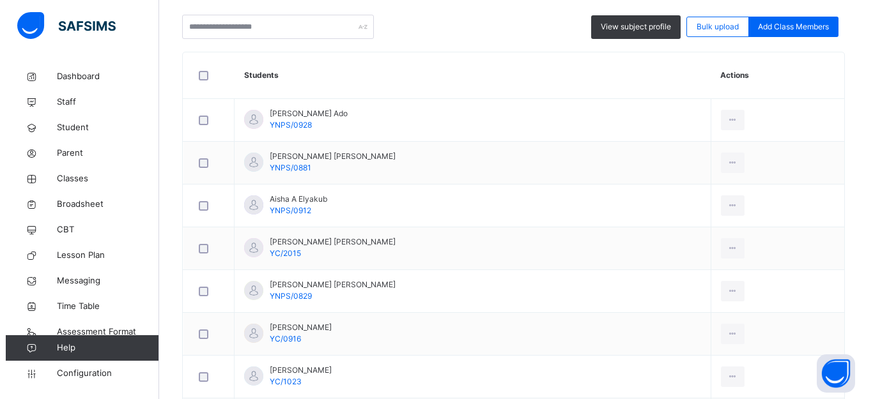
scroll to position [0, 0]
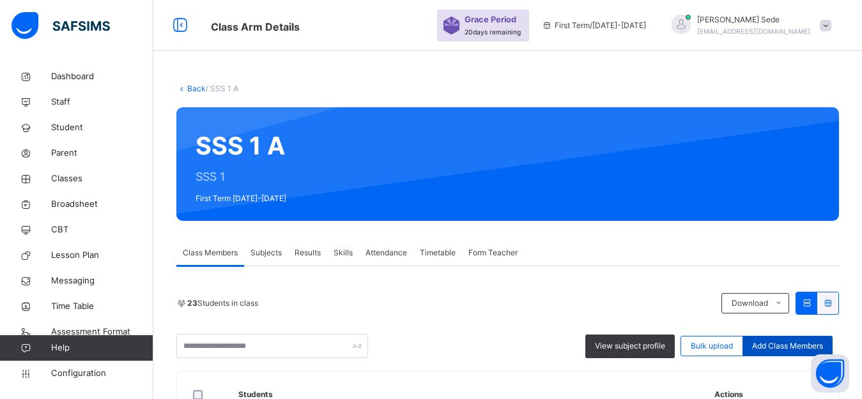
click at [811, 345] on span "Add Class Members" at bounding box center [787, 347] width 71 height 12
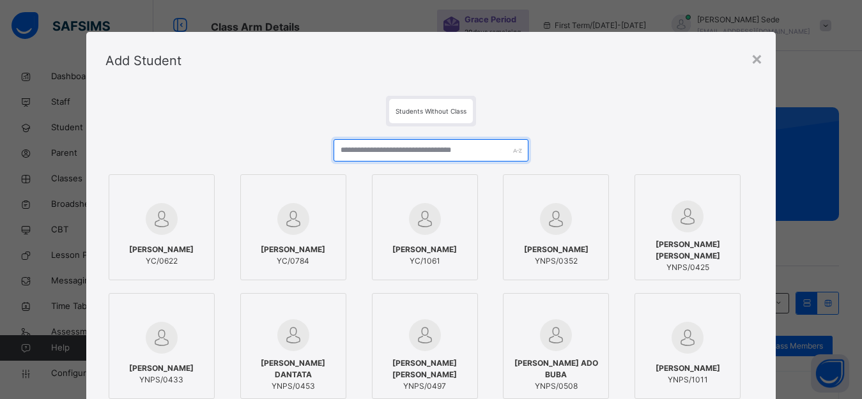
click at [420, 151] on input "text" at bounding box center [432, 150] width 196 height 22
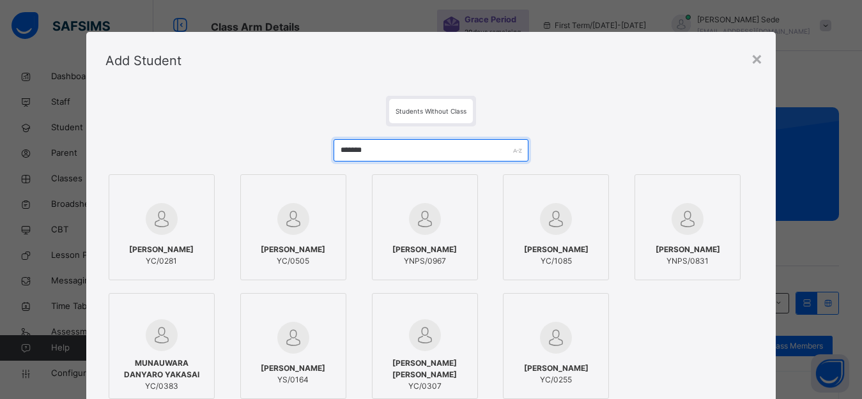
type input "*******"
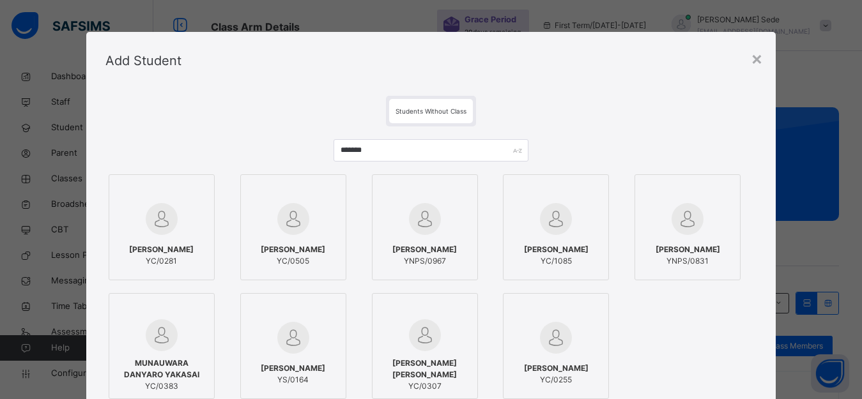
click at [587, 258] on span "YC/1085" at bounding box center [556, 262] width 65 height 12
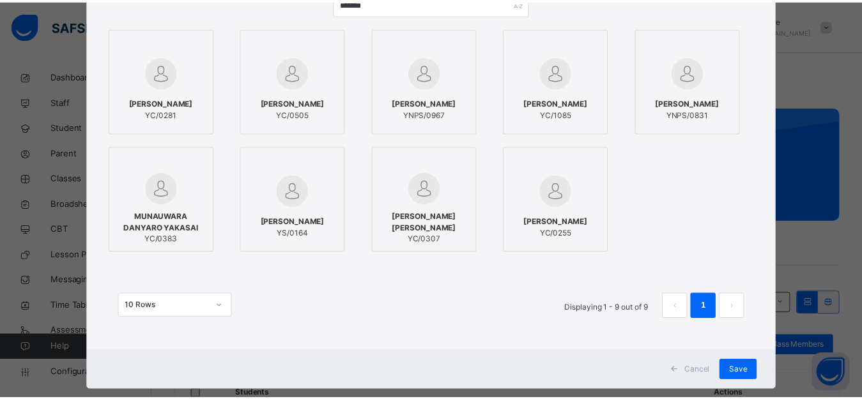
scroll to position [171, 0]
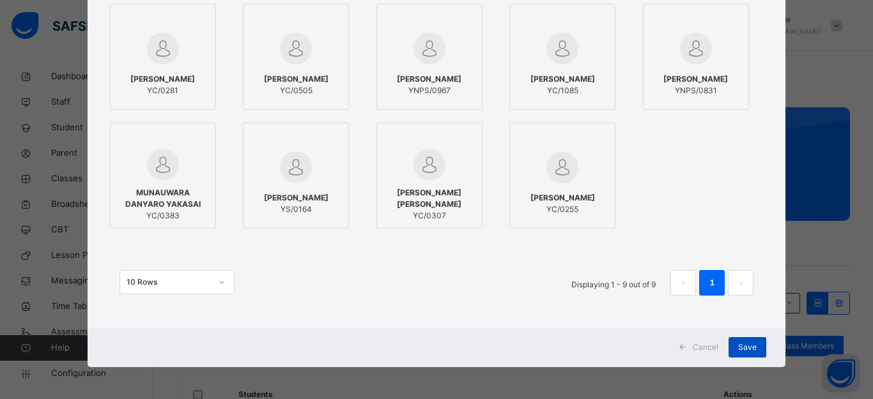
click at [742, 347] on span "Save" at bounding box center [747, 348] width 19 height 12
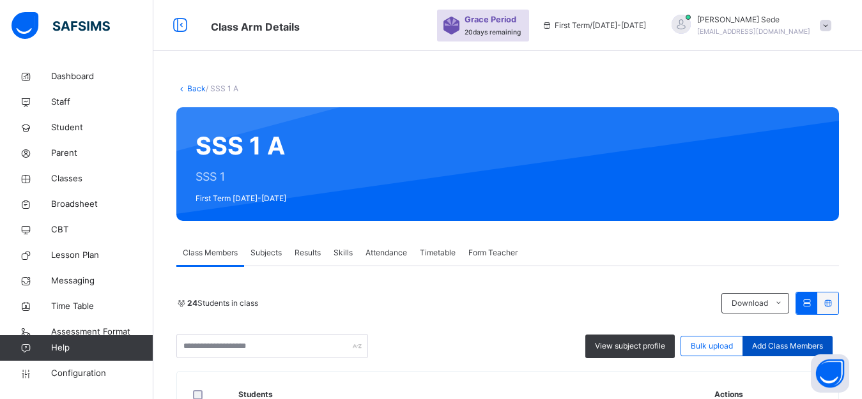
click at [775, 348] on span "Add Class Members" at bounding box center [787, 347] width 71 height 12
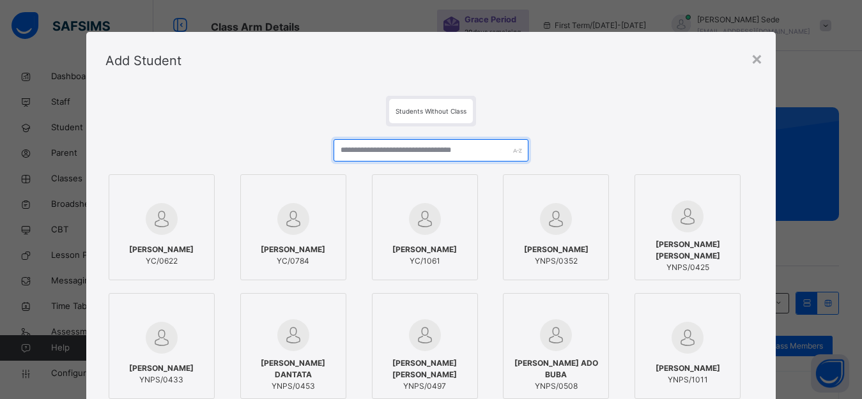
click at [424, 152] on input "text" at bounding box center [432, 150] width 196 height 22
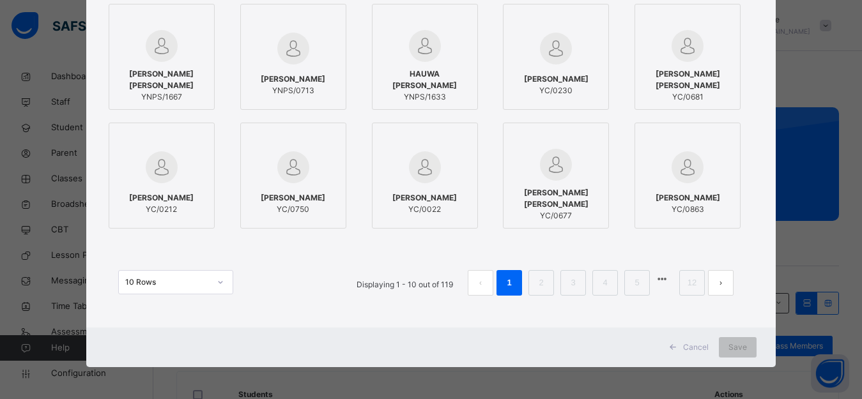
scroll to position [0, 0]
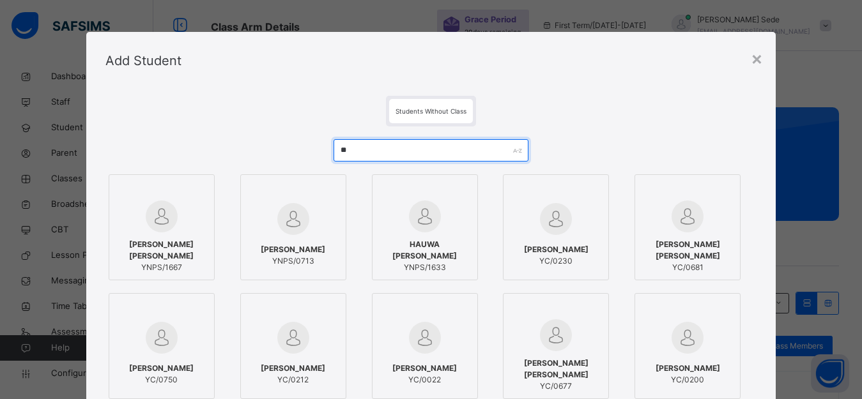
type input "*"
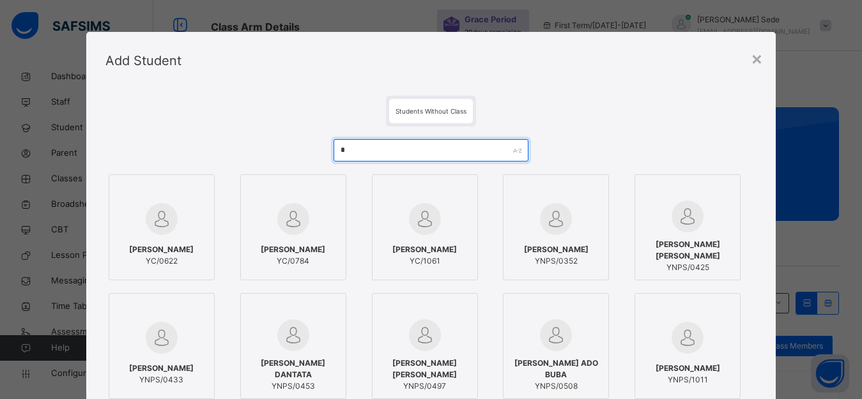
type input "**"
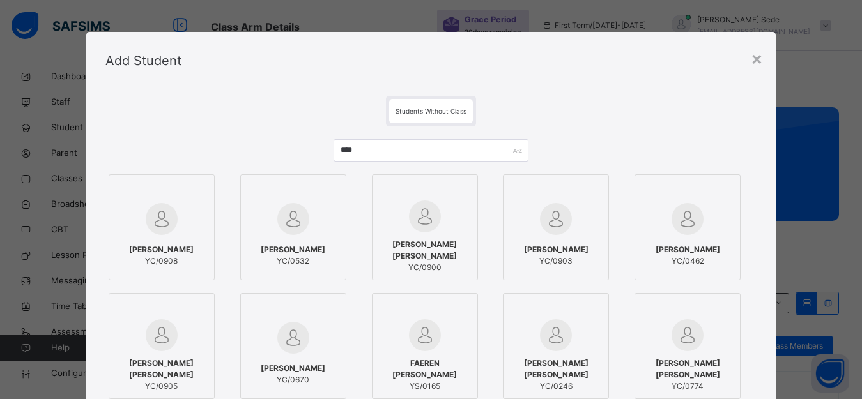
click at [334, 151] on input "****" at bounding box center [432, 150] width 196 height 22
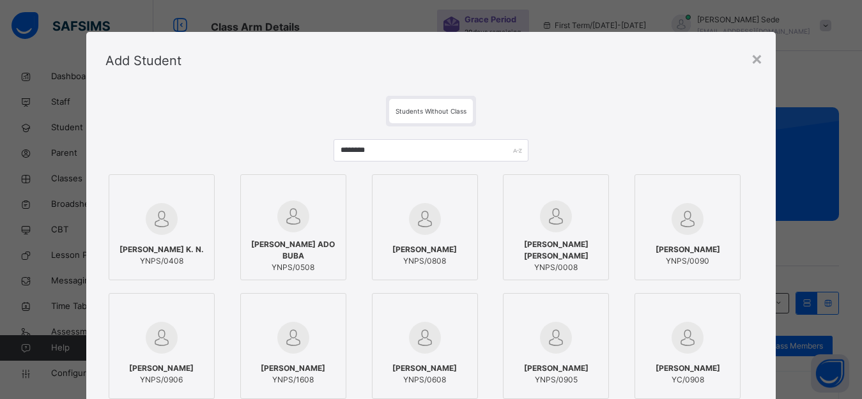
click at [436, 154] on input "********" at bounding box center [432, 150] width 196 height 22
type input "*"
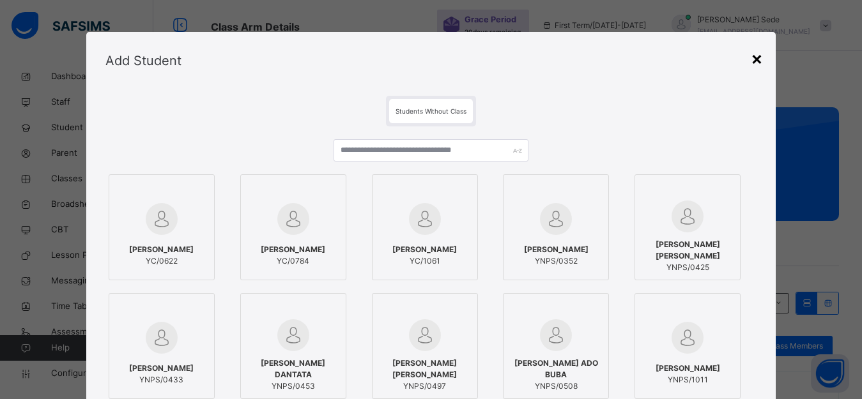
click at [759, 58] on div "×" at bounding box center [757, 58] width 12 height 27
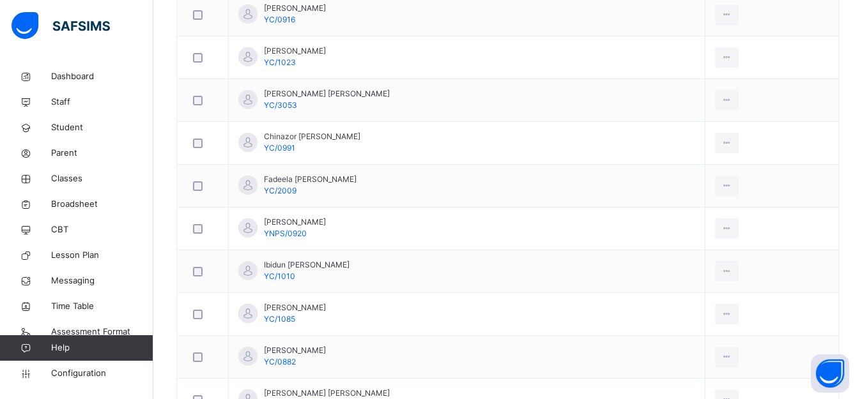
scroll to position [320, 0]
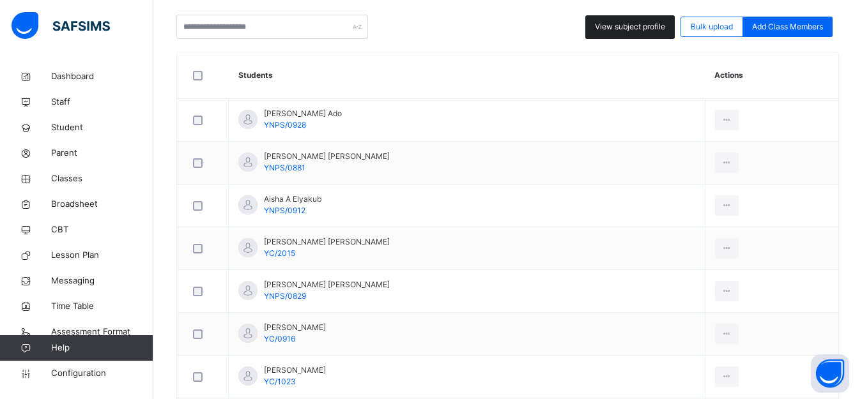
click at [646, 26] on span "View subject profile" at bounding box center [630, 27] width 70 height 12
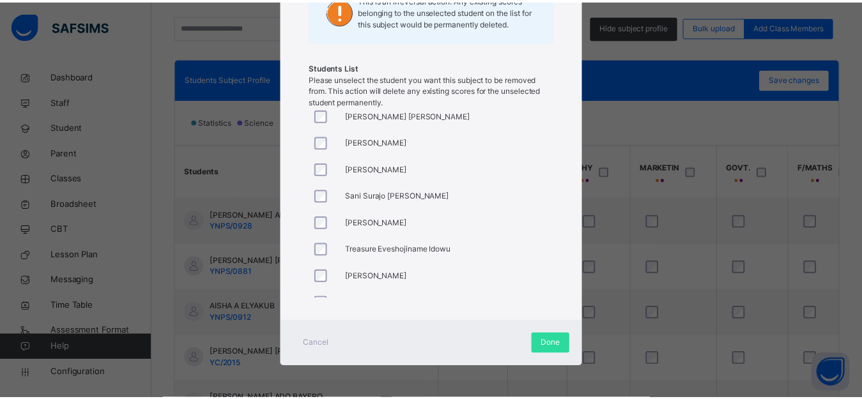
scroll to position [452, 0]
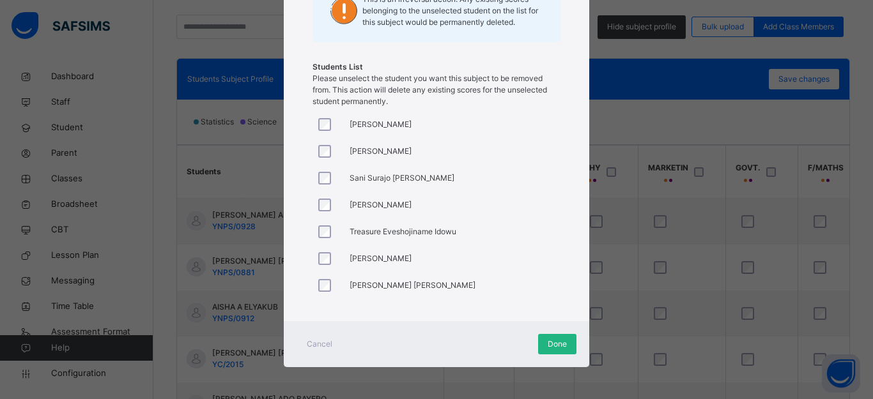
click at [553, 343] on span "Done" at bounding box center [557, 345] width 19 height 12
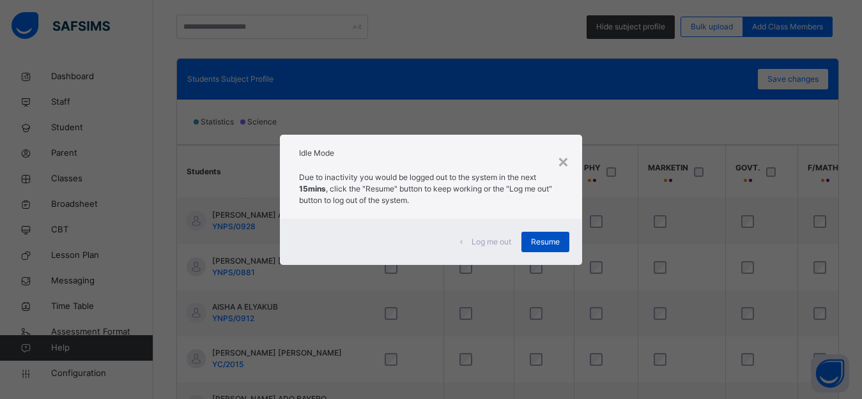
click at [546, 246] on span "Resume" at bounding box center [545, 242] width 29 height 12
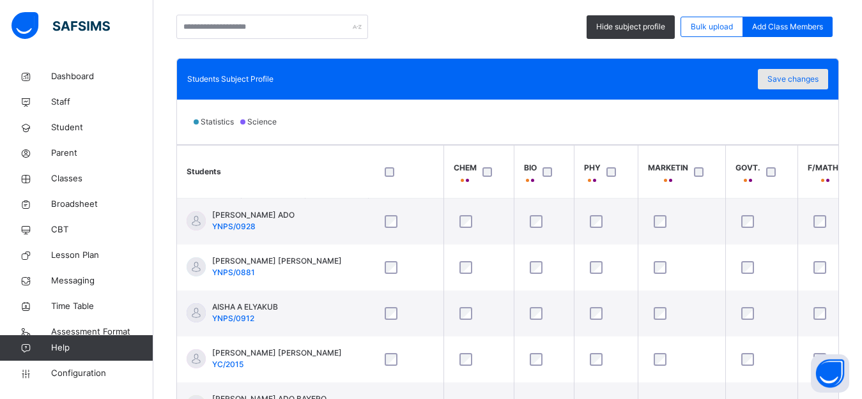
click at [805, 79] on span "Save changes" at bounding box center [793, 79] width 51 height 12
